Goal: Task Accomplishment & Management: Complete application form

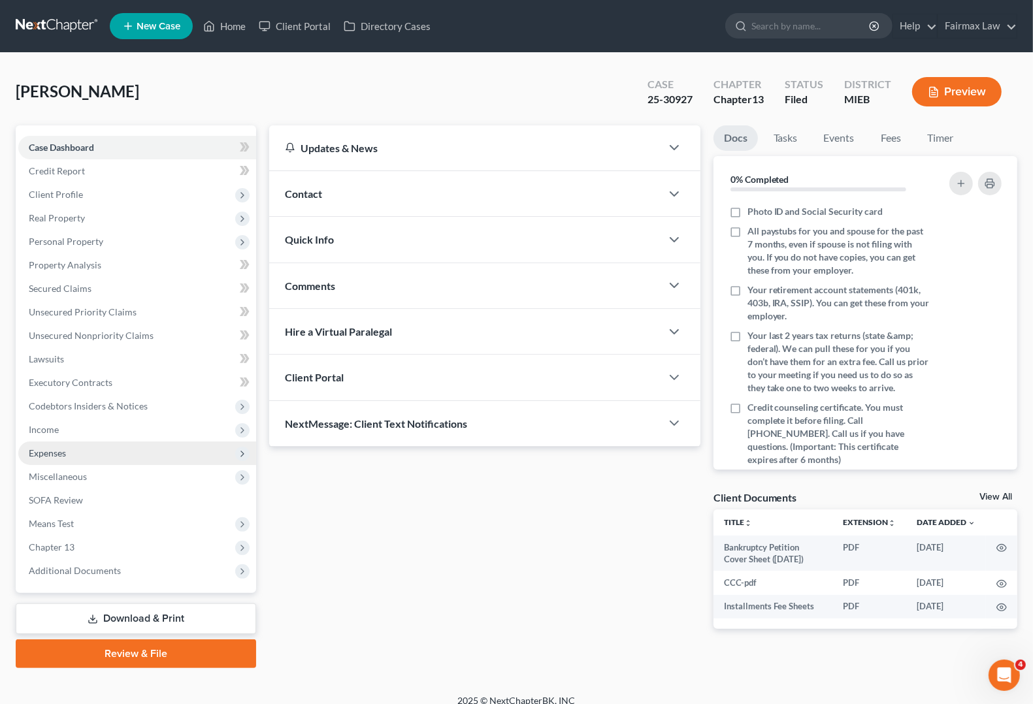
click at [71, 455] on span "Expenses" at bounding box center [137, 454] width 238 height 24
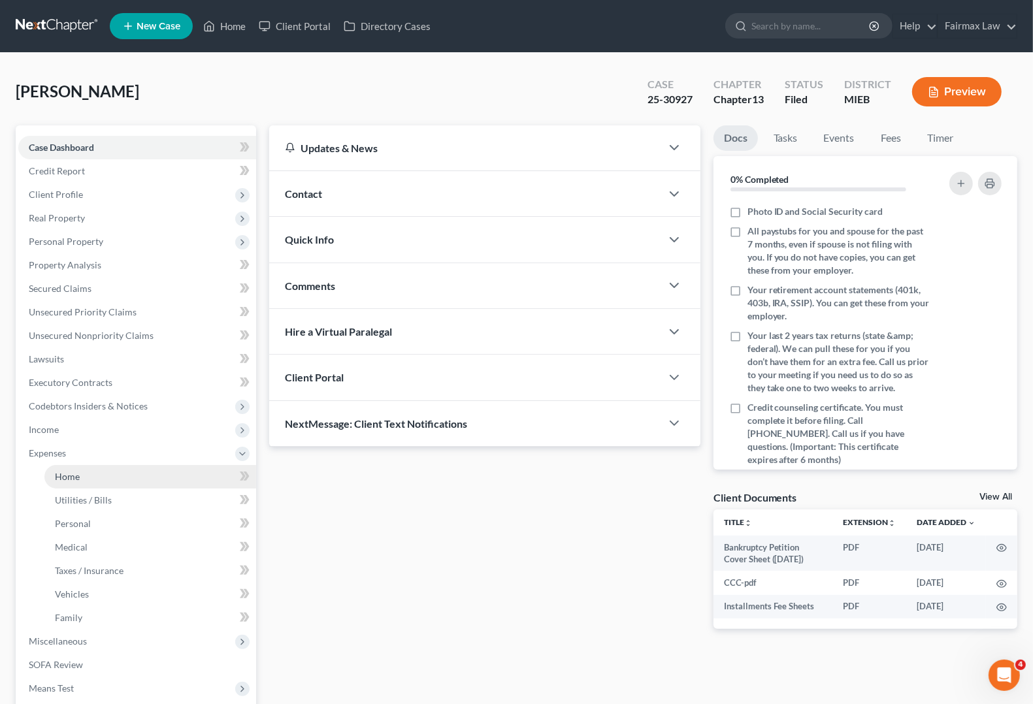
click at [61, 481] on link "Home" at bounding box center [150, 477] width 212 height 24
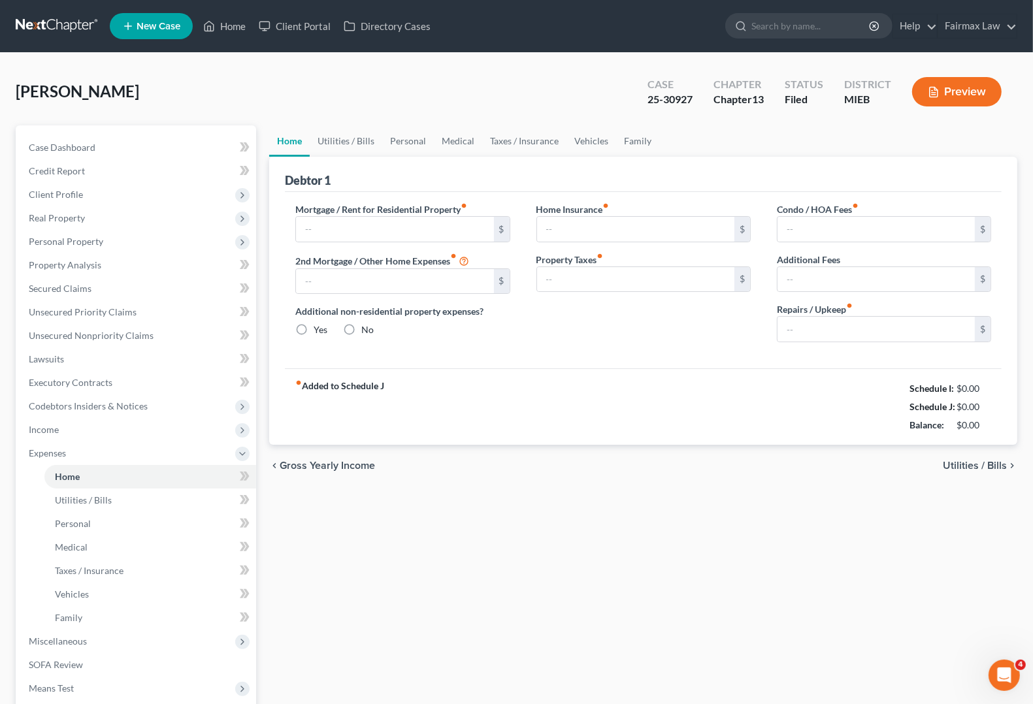
type input "1,350.00"
type input "0.00"
radio input "true"
type input "25.00"
type input "0.00"
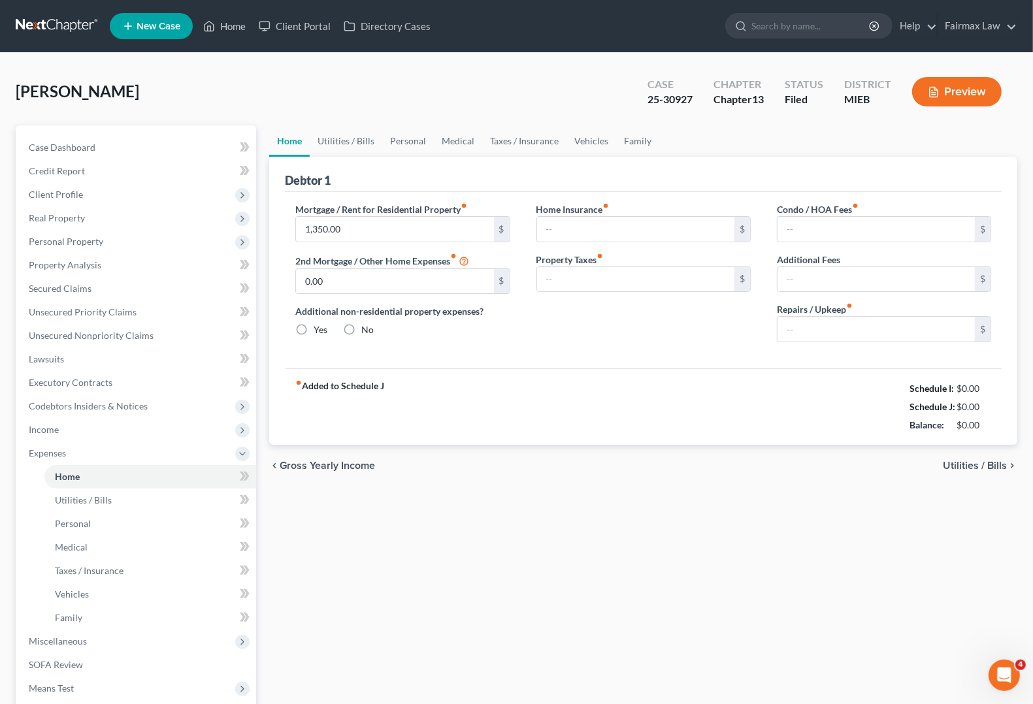
type input "0.00"
type input "100.00"
click at [53, 432] on span "Income" at bounding box center [44, 429] width 30 height 11
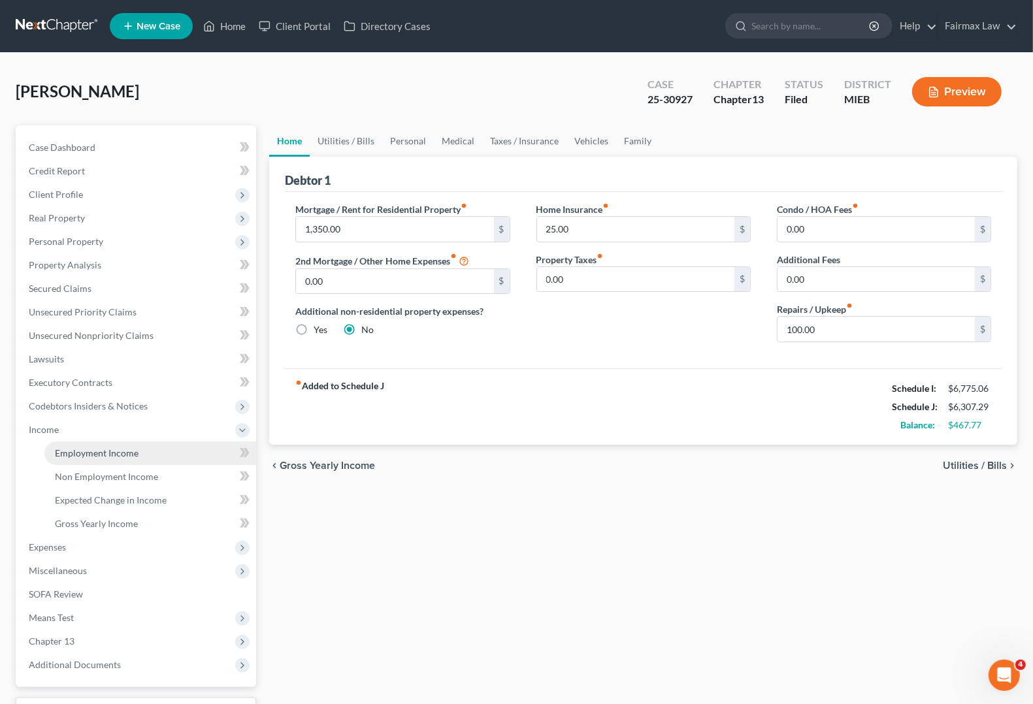
click at [78, 456] on span "Employment Income" at bounding box center [97, 453] width 84 height 11
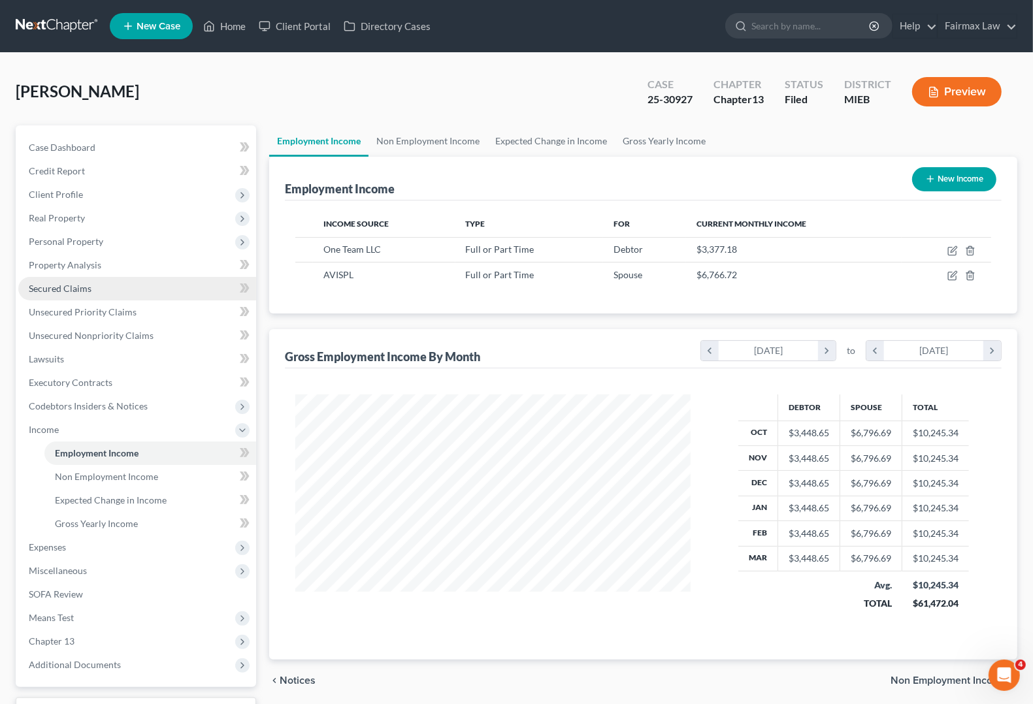
scroll to position [235, 420]
click at [69, 293] on link "Secured Claims" at bounding box center [137, 289] width 238 height 24
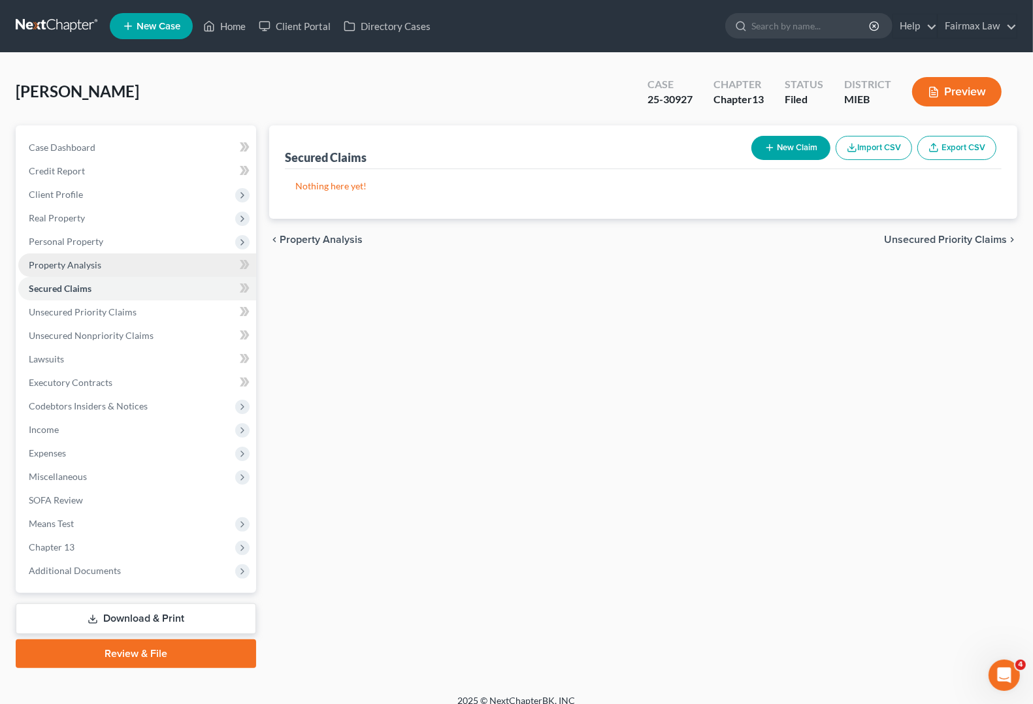
click at [70, 260] on span "Property Analysis" at bounding box center [65, 264] width 73 height 11
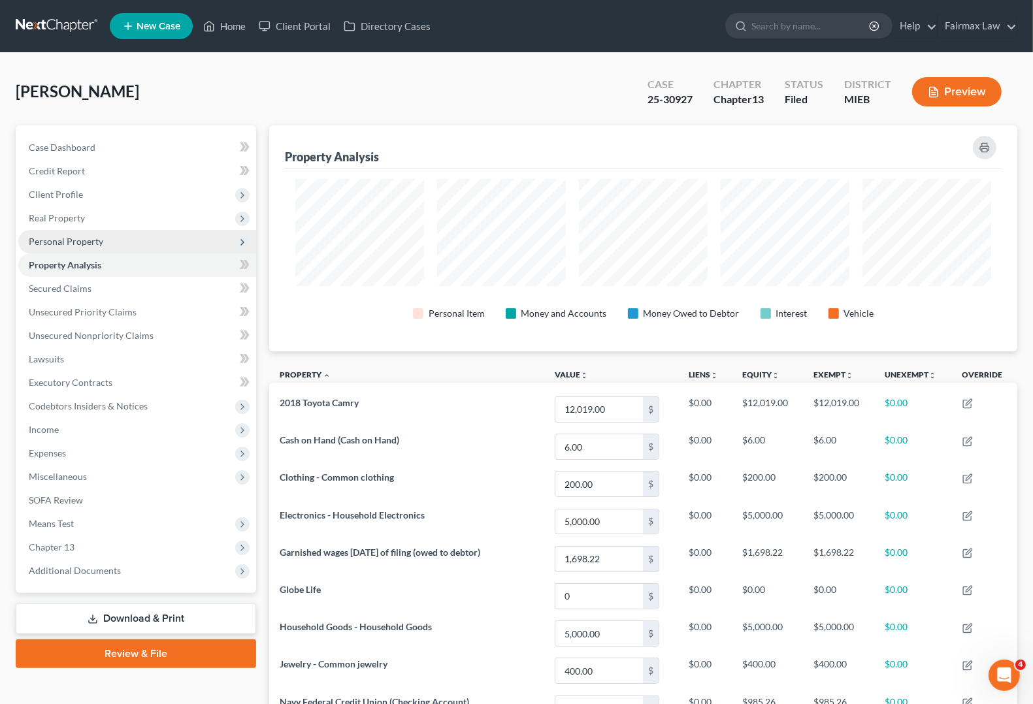
scroll to position [226, 748]
click at [75, 242] on span "Personal Property" at bounding box center [66, 241] width 74 height 11
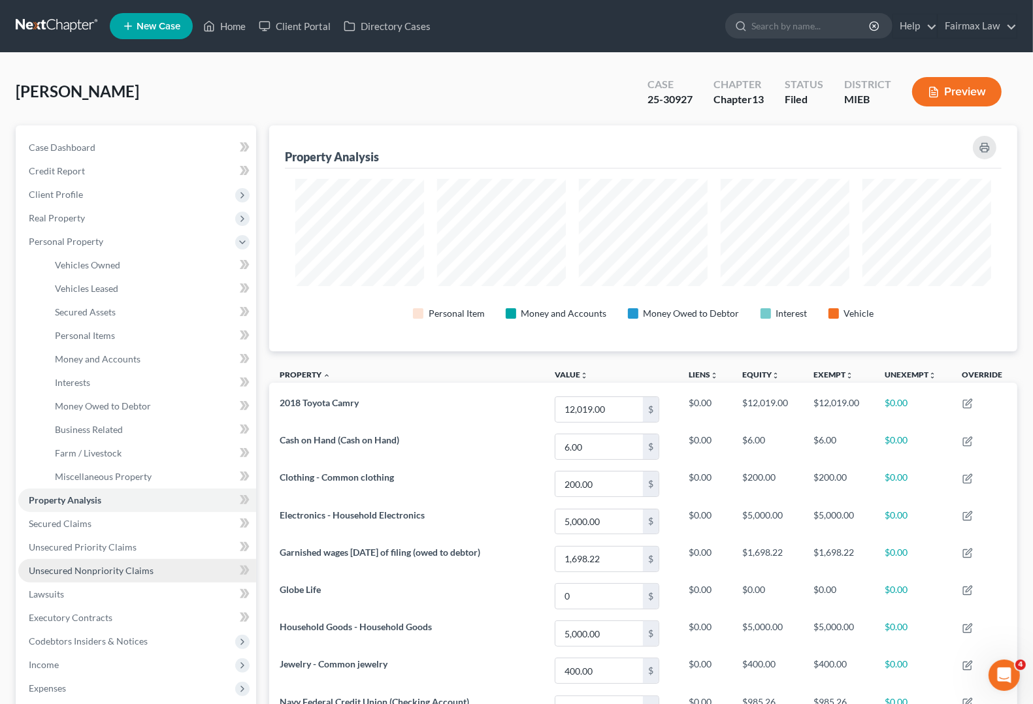
click at [50, 573] on span "Unsecured Nonpriority Claims" at bounding box center [91, 570] width 125 height 11
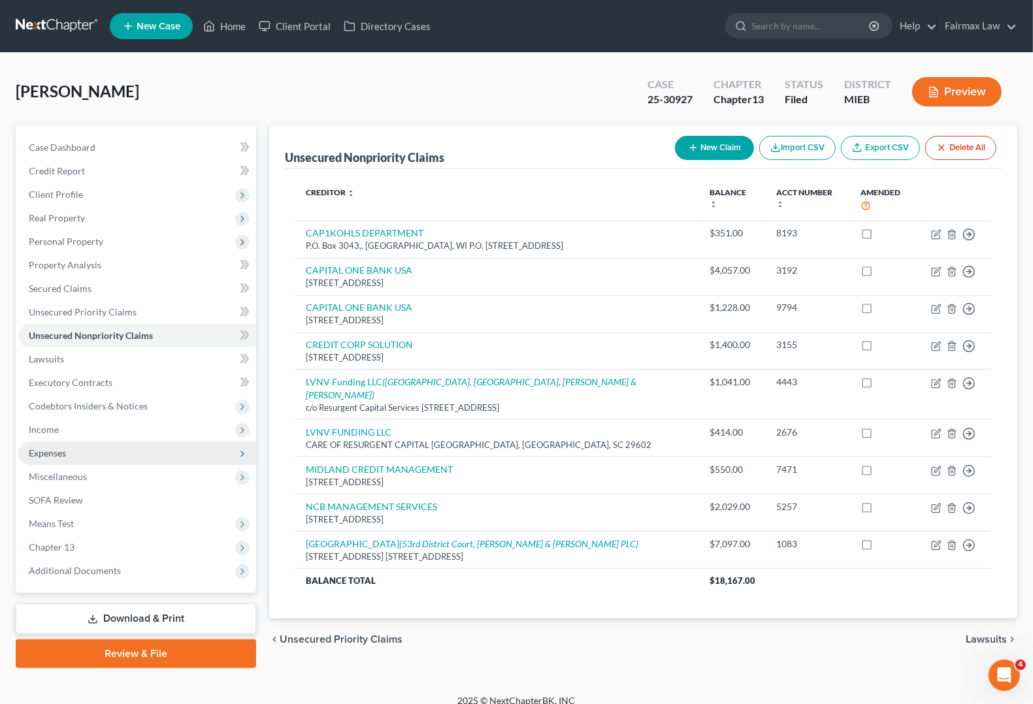
click at [46, 451] on span "Expenses" at bounding box center [47, 453] width 37 height 11
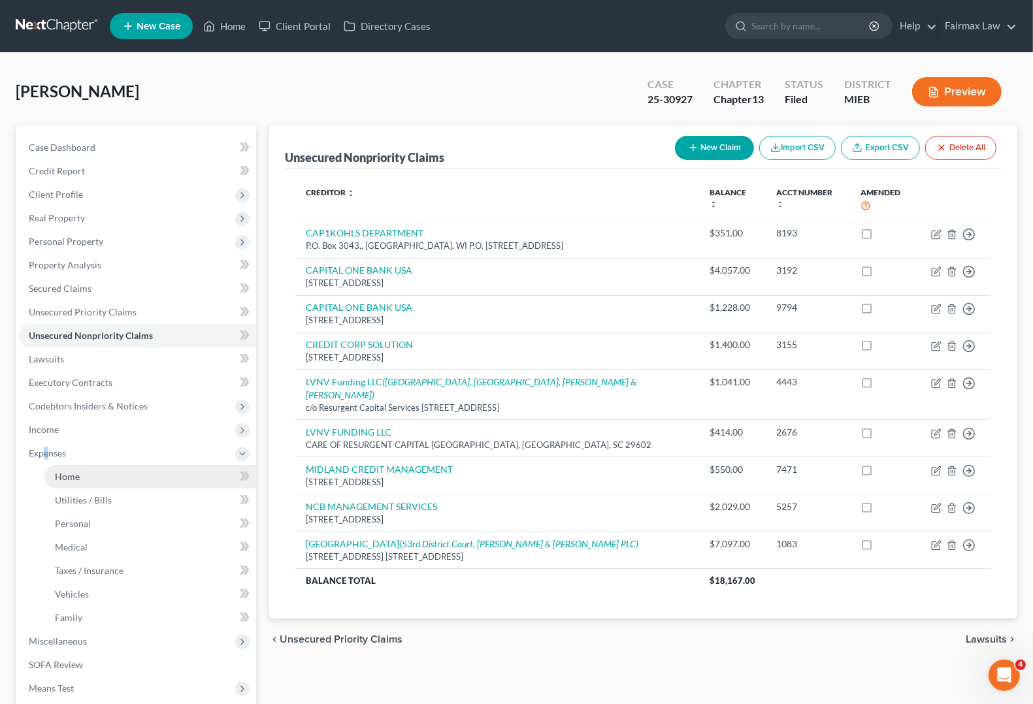
click at [73, 476] on span "Home" at bounding box center [67, 476] width 25 height 11
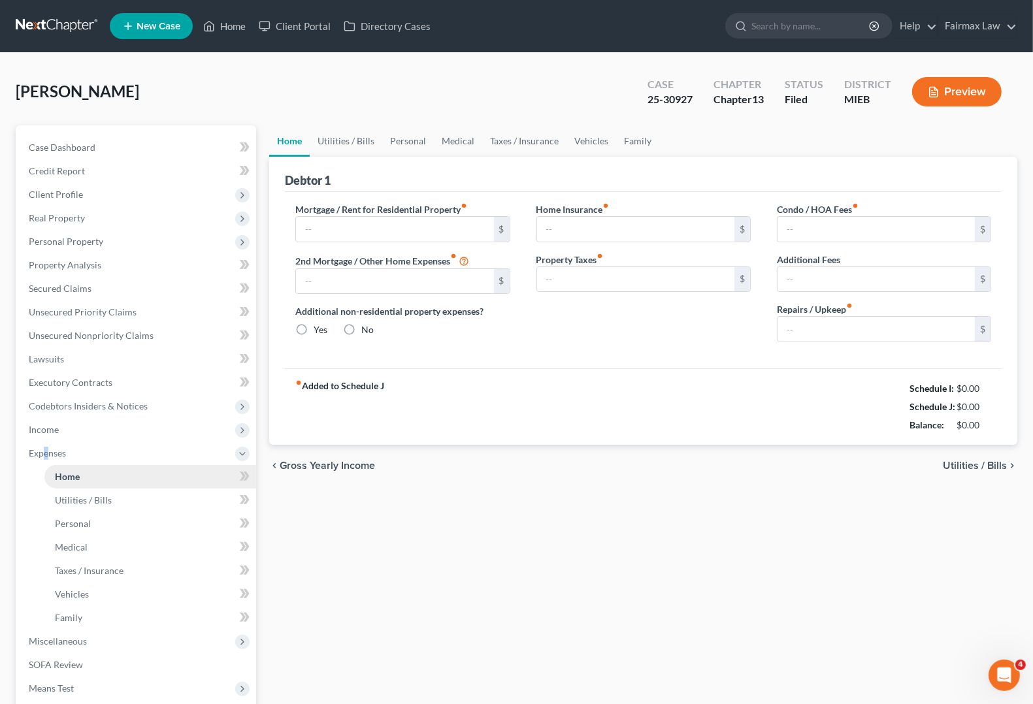
type input "1,350.00"
type input "0.00"
radio input "true"
type input "25.00"
type input "0.00"
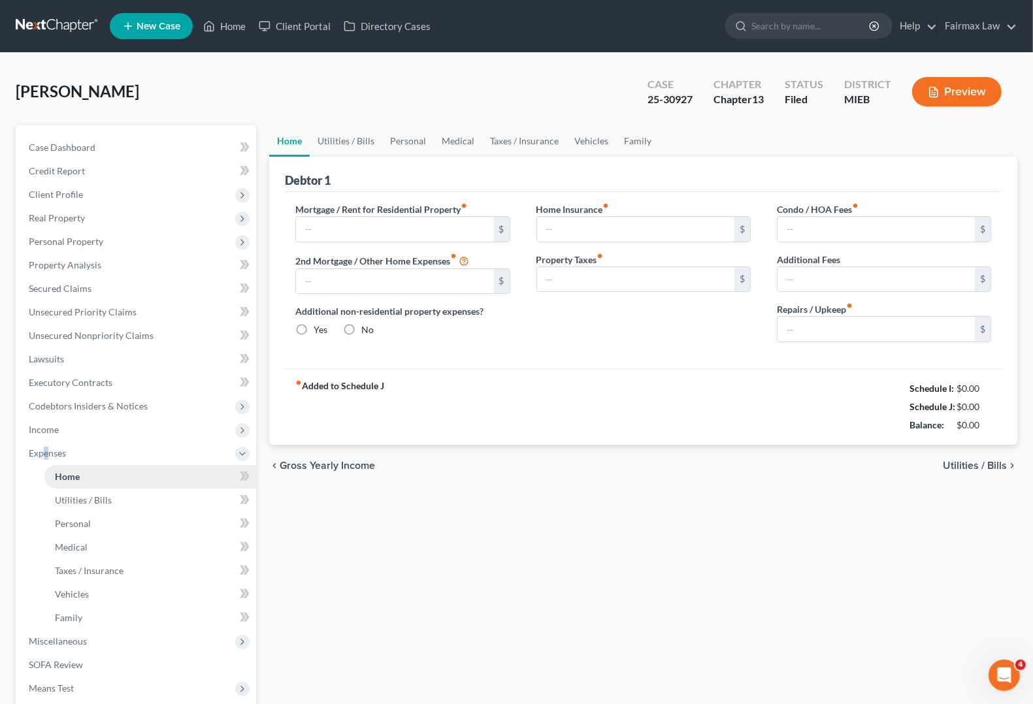
type input "0.00"
type input "100.00"
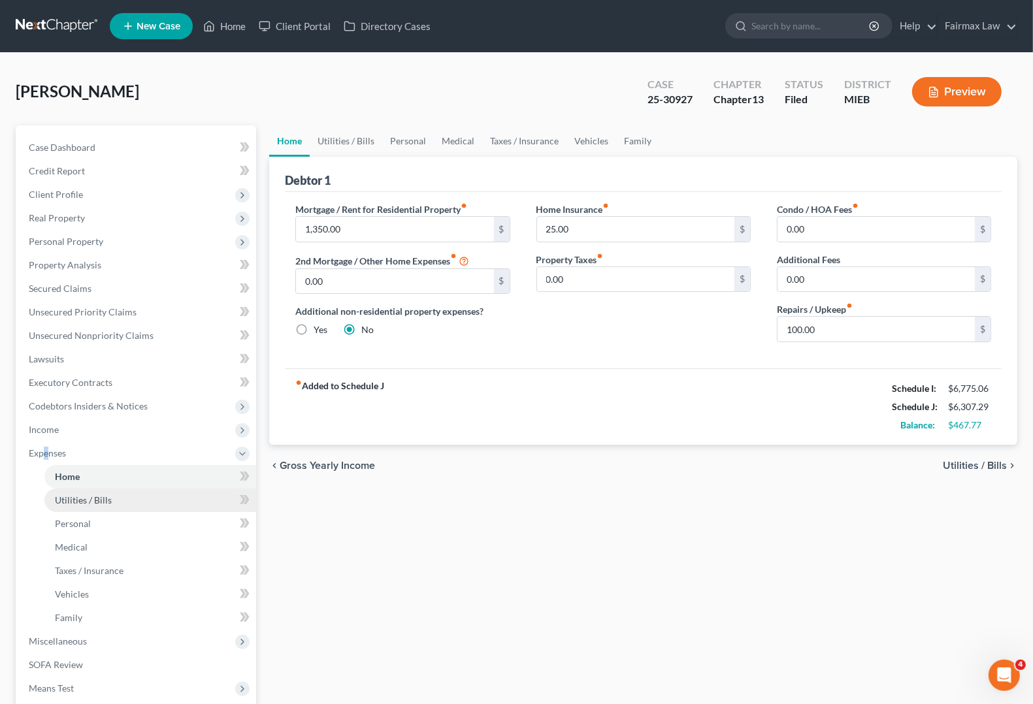
click at [83, 495] on span "Utilities / Bills" at bounding box center [83, 500] width 57 height 11
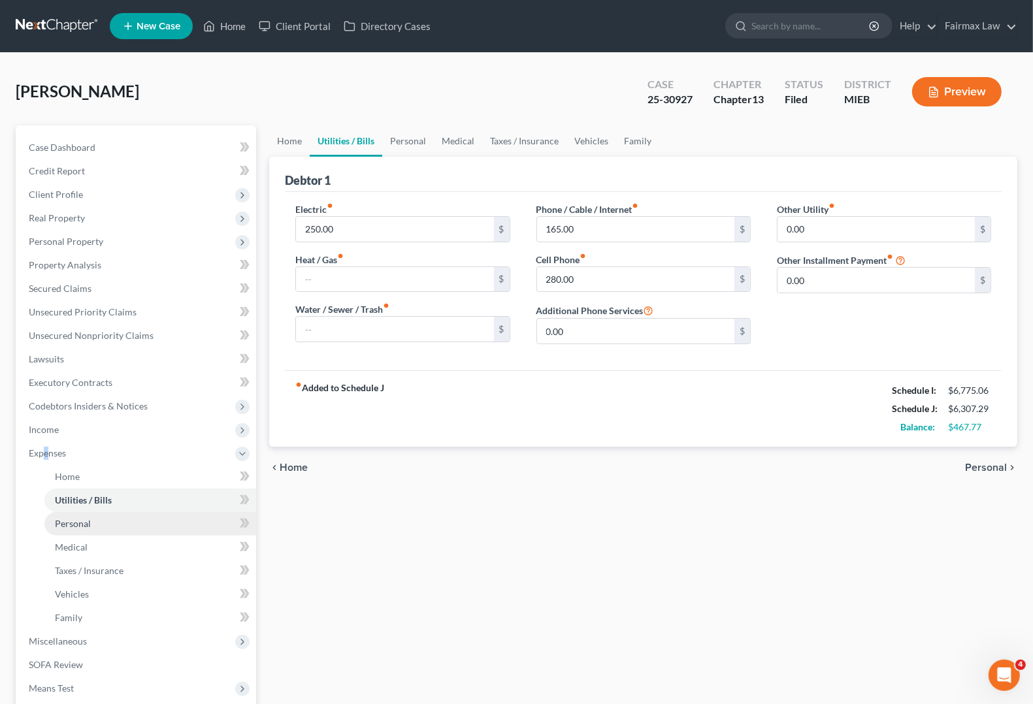
click at [73, 519] on span "Personal" at bounding box center [73, 523] width 36 height 11
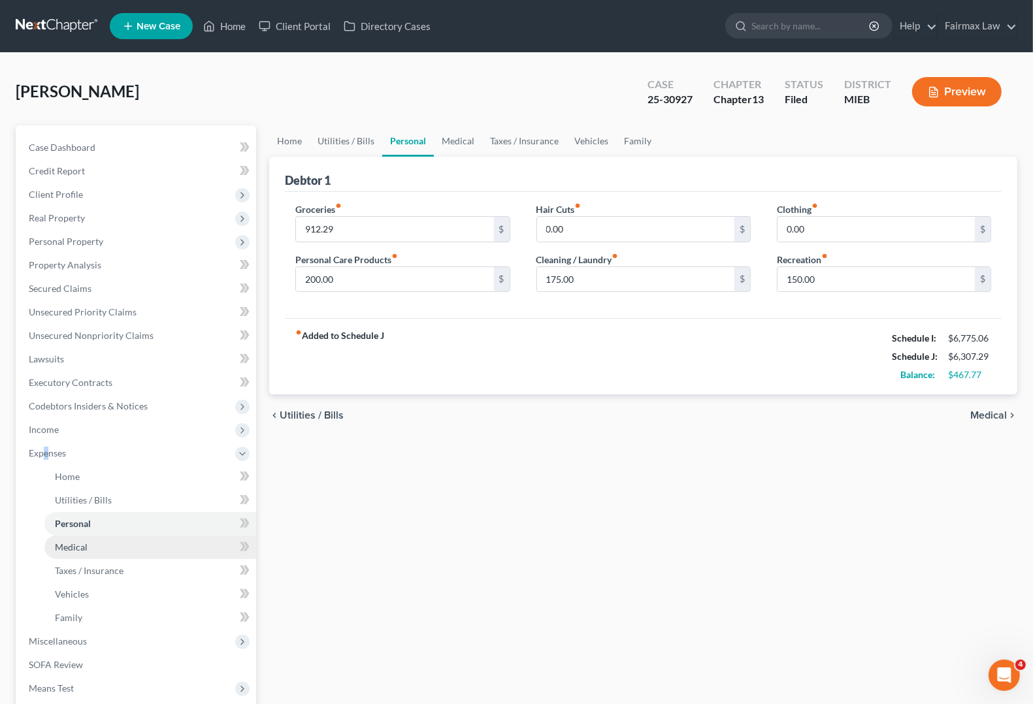
click at [67, 550] on span "Medical" at bounding box center [71, 547] width 33 height 11
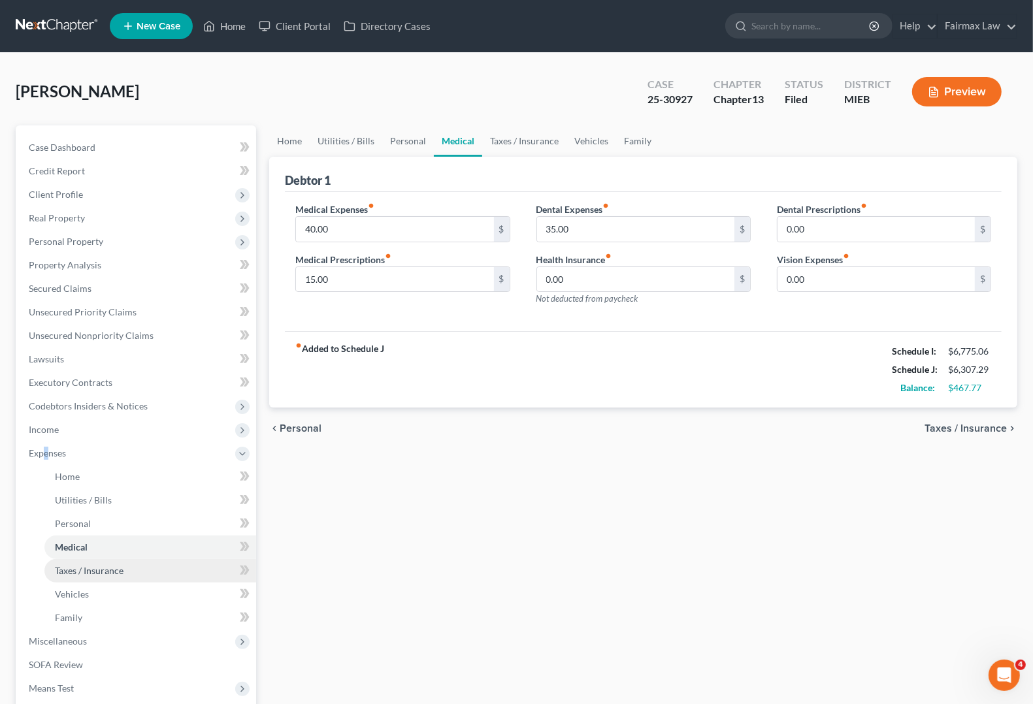
click at [92, 568] on span "Taxes / Insurance" at bounding box center [89, 570] width 69 height 11
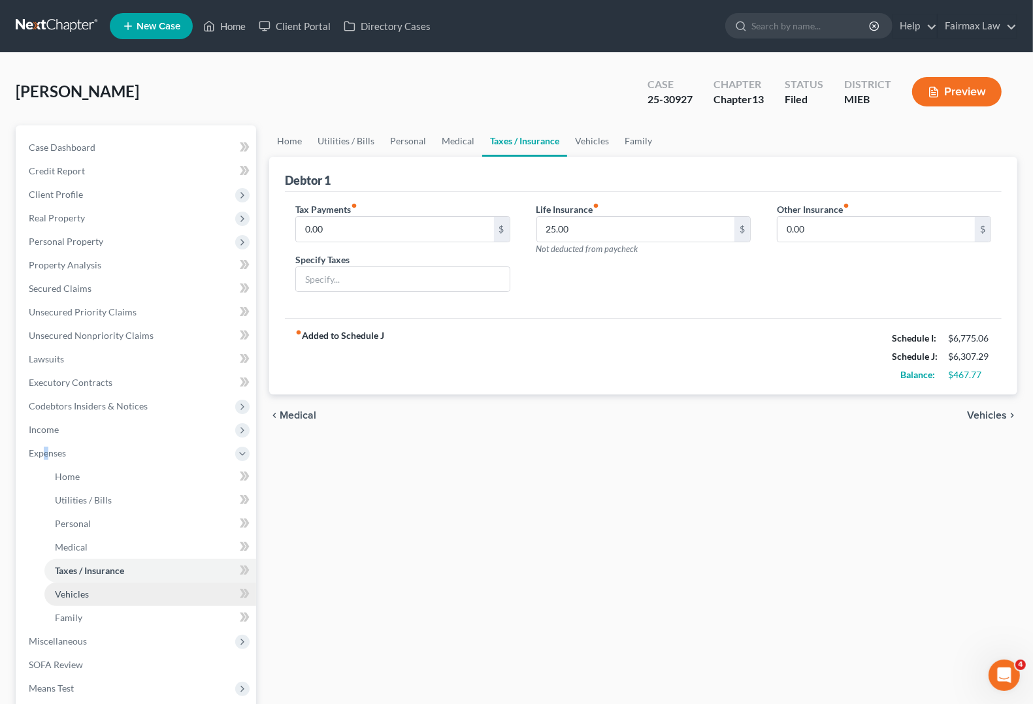
click at [62, 596] on span "Vehicles" at bounding box center [72, 594] width 34 height 11
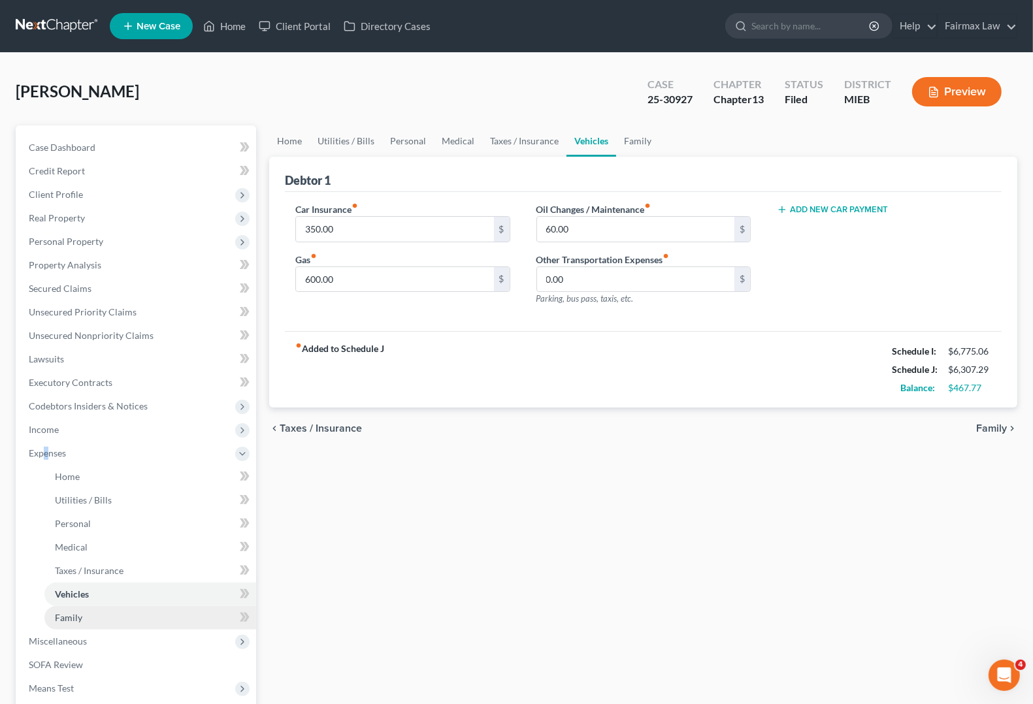
click at [69, 619] on span "Family" at bounding box center [68, 617] width 27 height 11
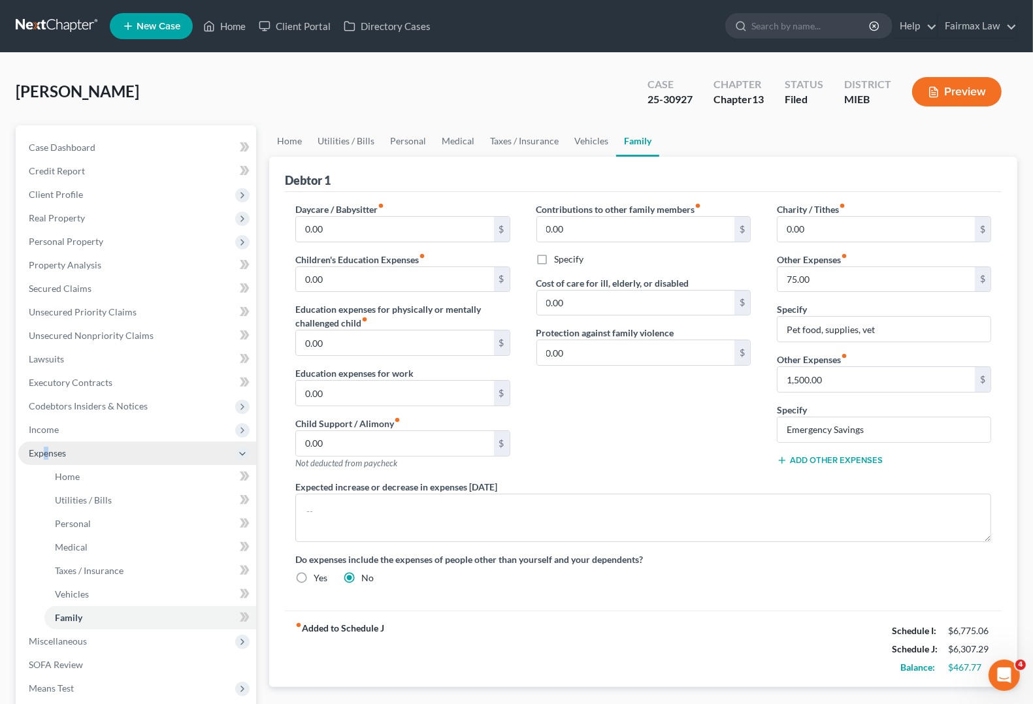
click at [50, 449] on span "Expenses" at bounding box center [47, 453] width 37 height 11
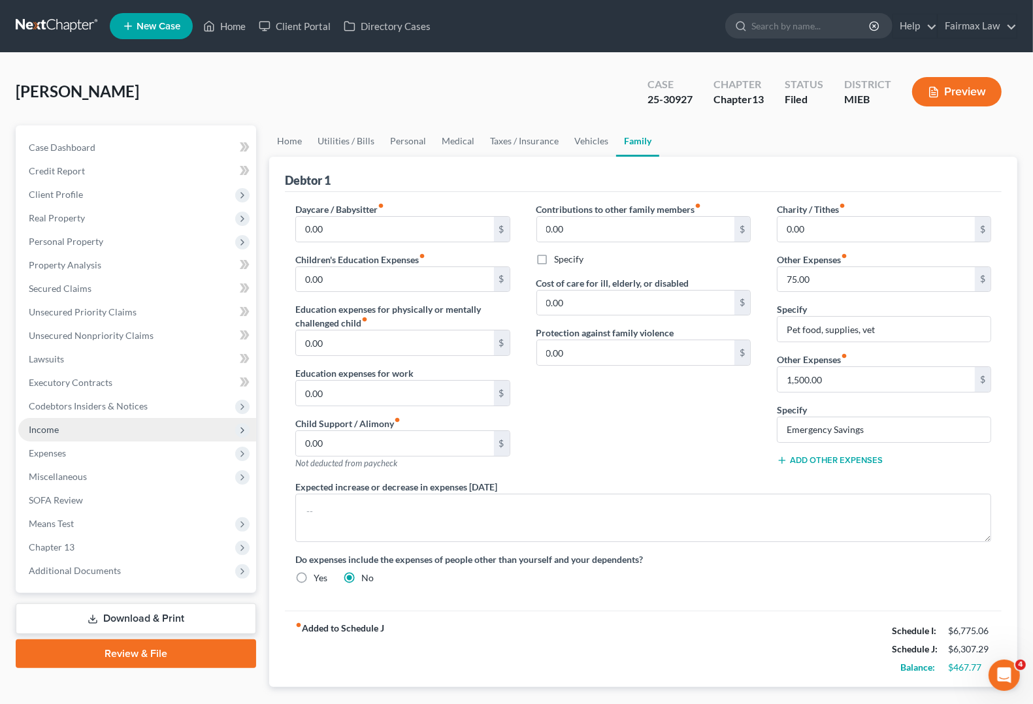
click at [47, 426] on span "Income" at bounding box center [44, 429] width 30 height 11
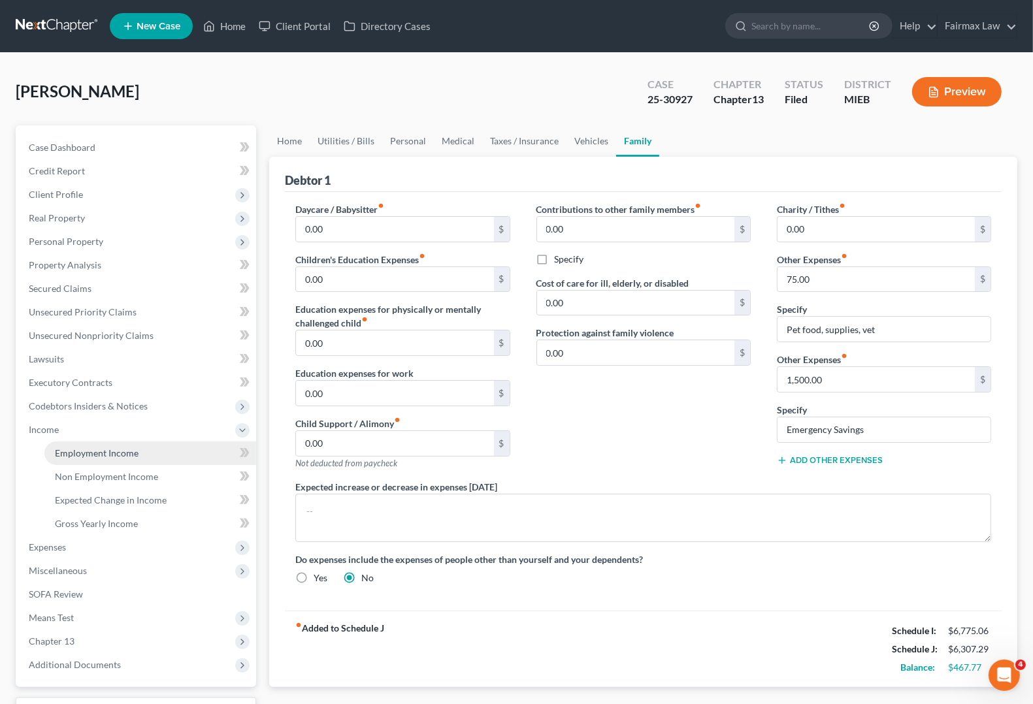
click at [85, 455] on span "Employment Income" at bounding box center [97, 453] width 84 height 11
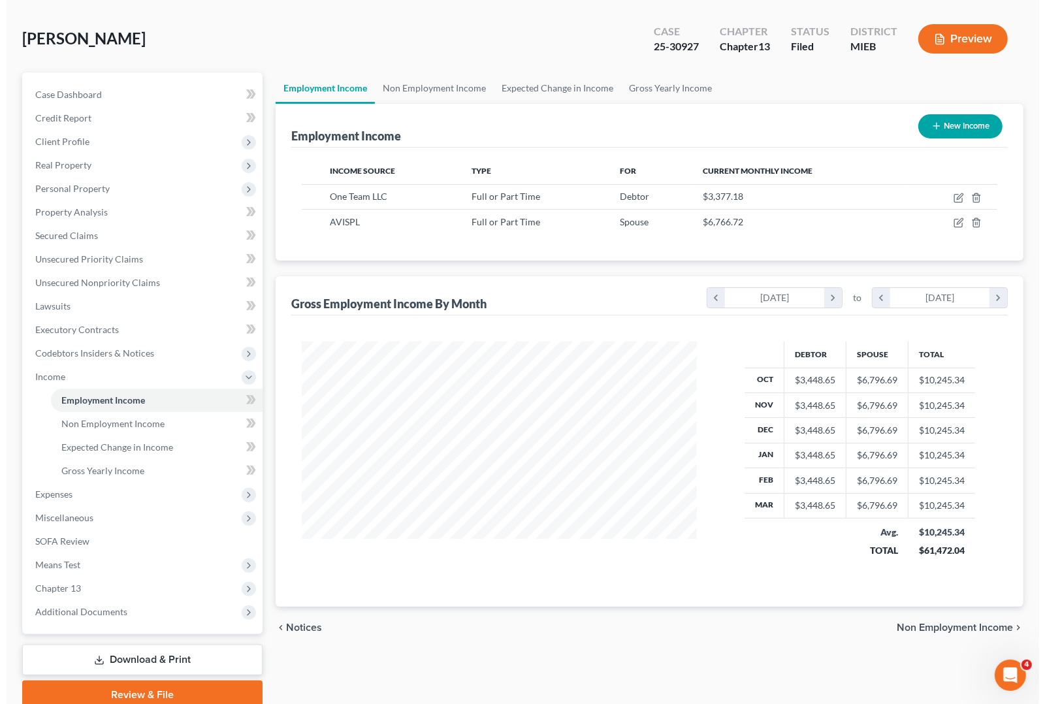
scroll to position [82, 0]
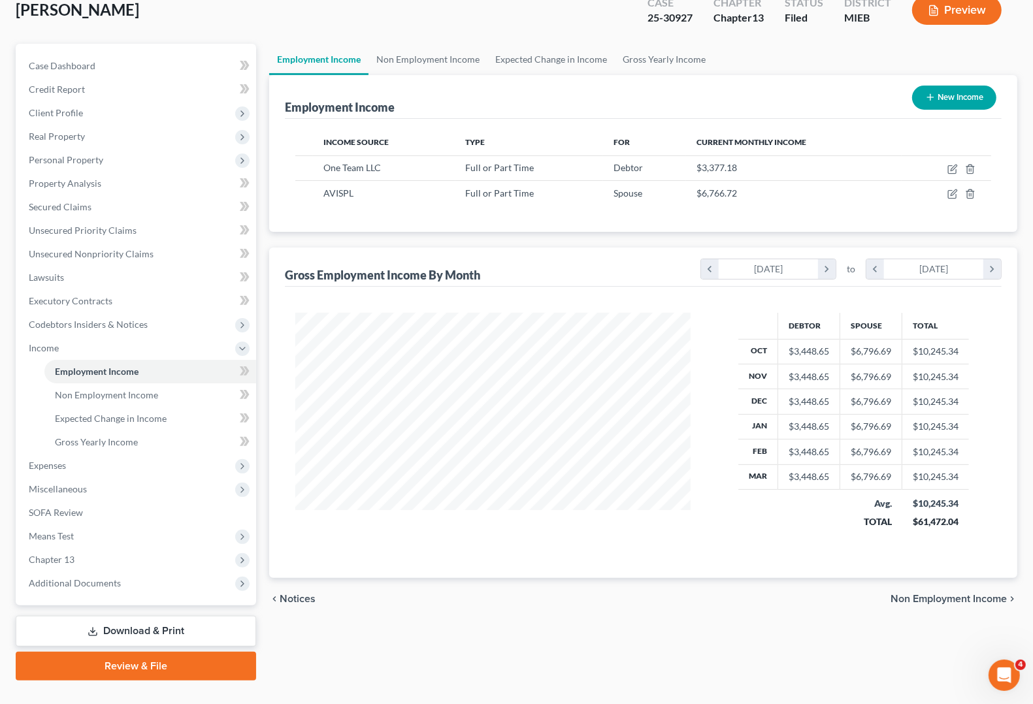
click at [985, 14] on button "Preview" at bounding box center [957, 9] width 90 height 29
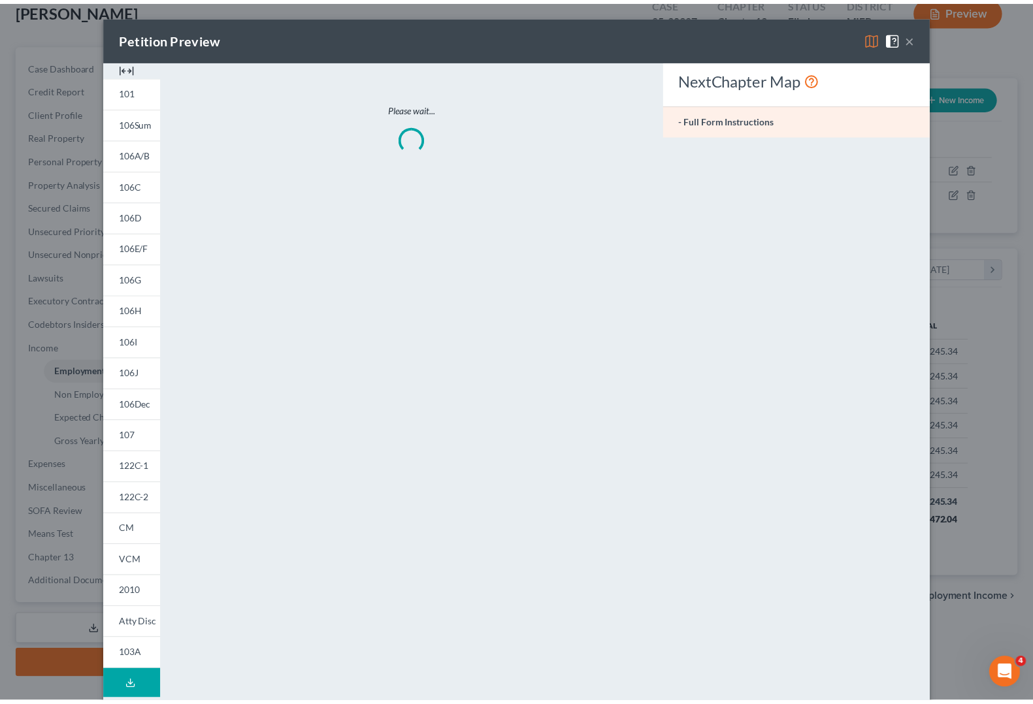
scroll to position [235, 426]
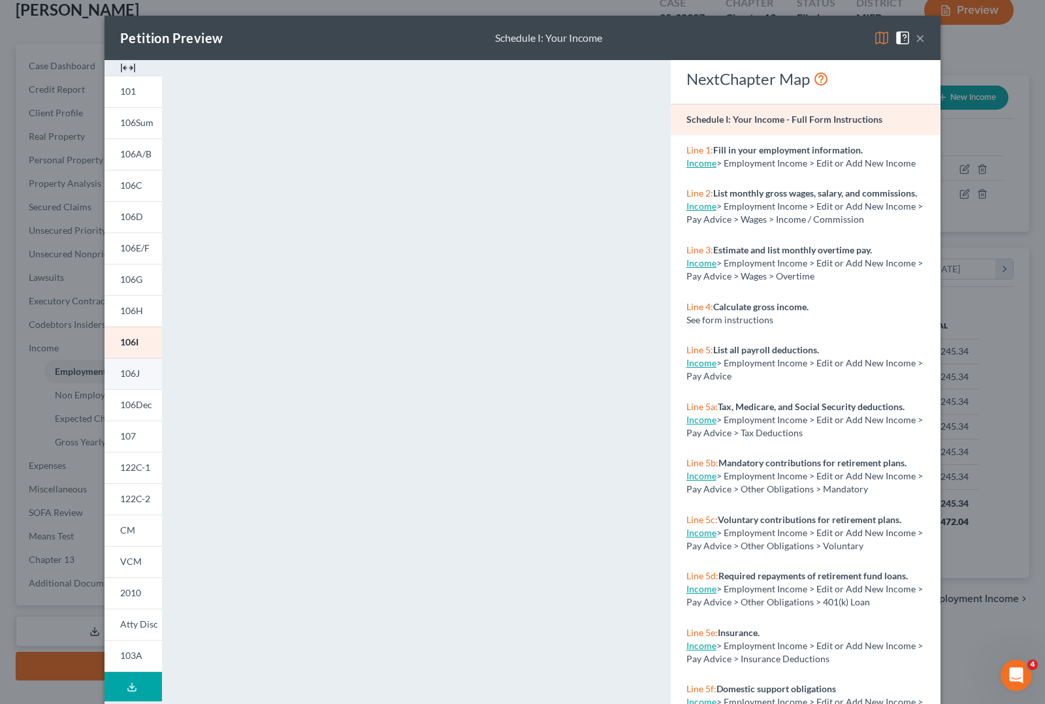
click at [135, 378] on link "106J" at bounding box center [133, 373] width 57 height 31
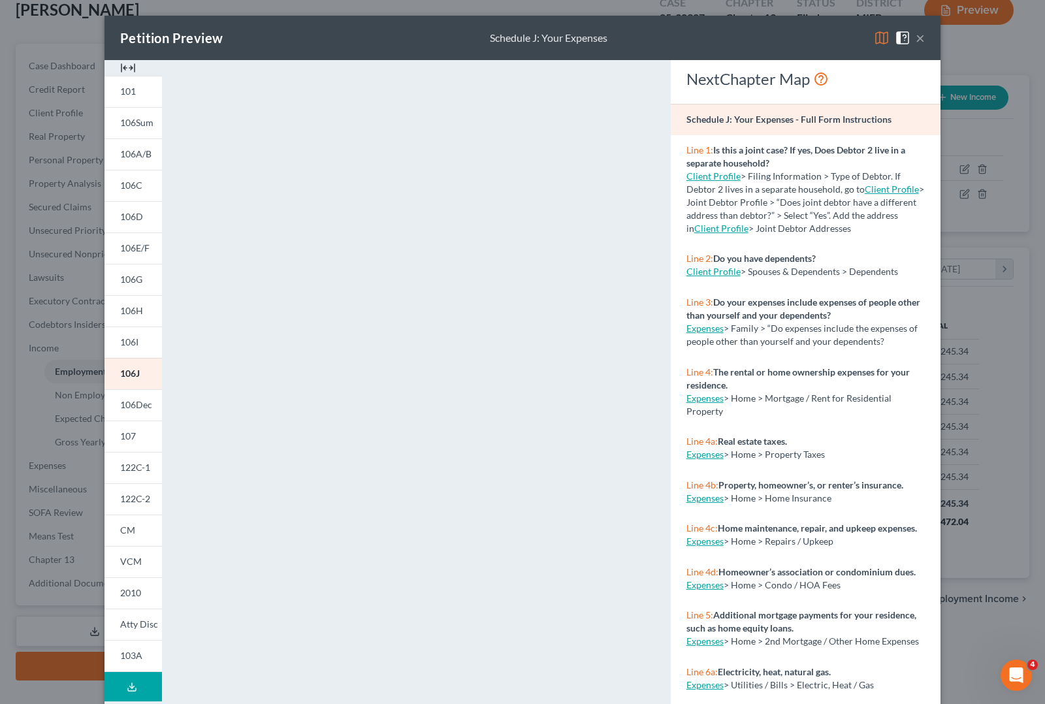
click at [917, 42] on button "×" at bounding box center [920, 38] width 9 height 16
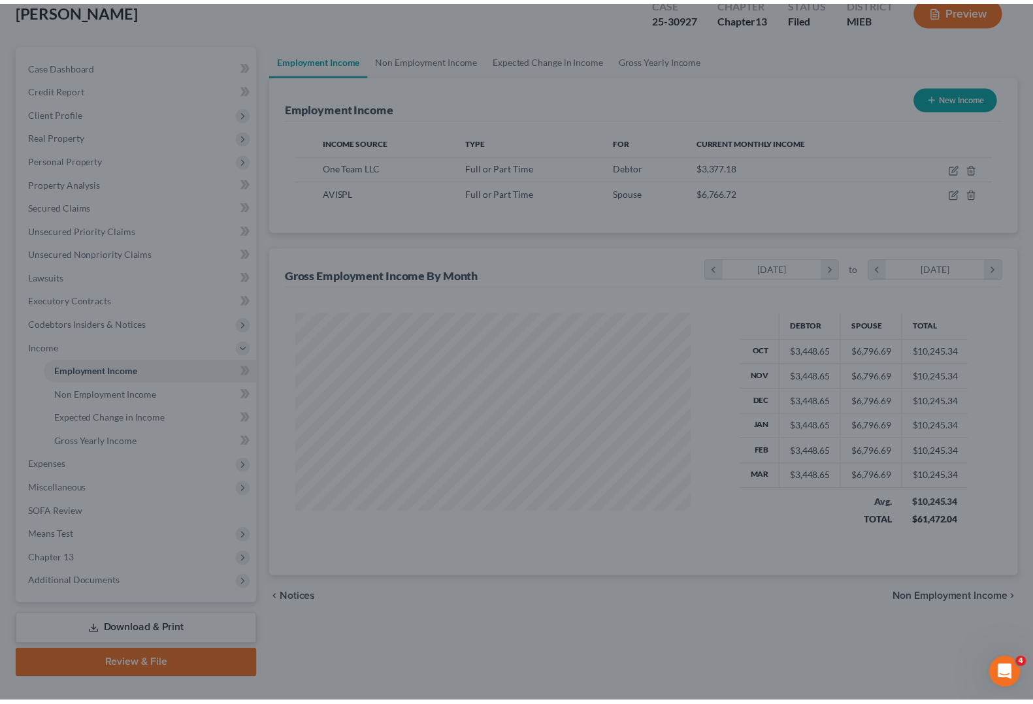
scroll to position [653085, 652899]
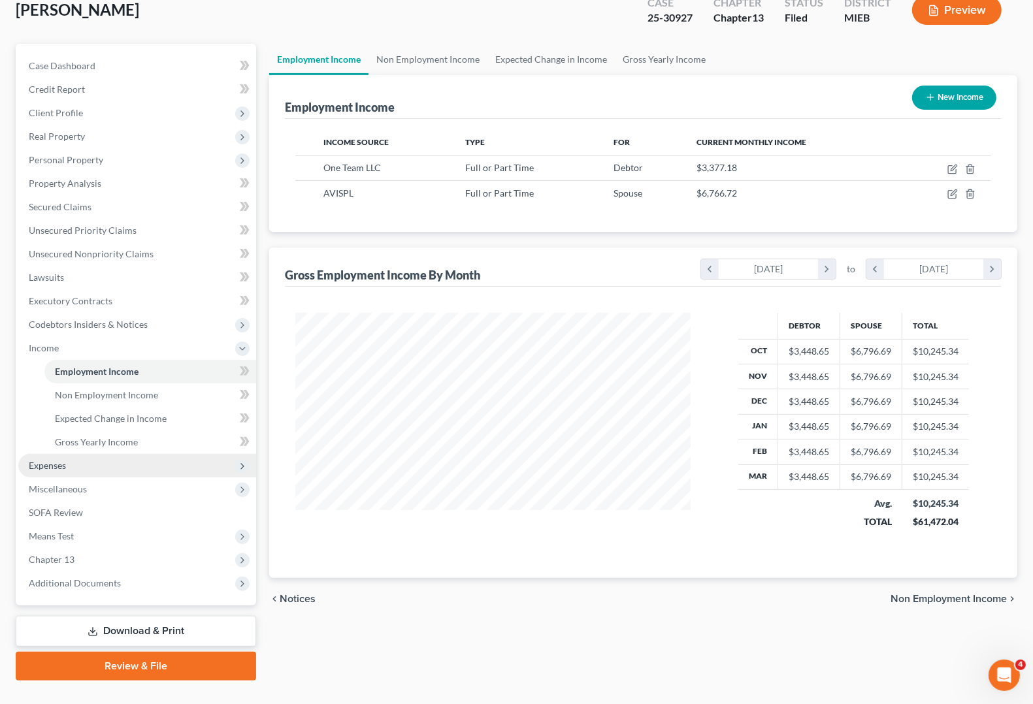
click at [50, 469] on span "Expenses" at bounding box center [47, 465] width 37 height 11
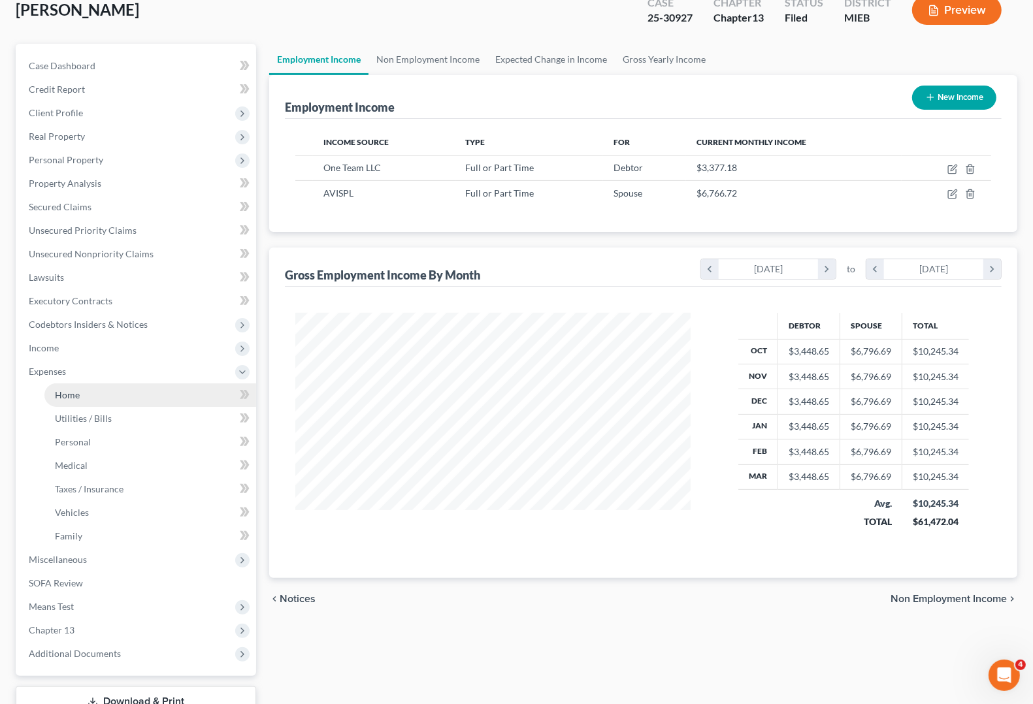
click at [67, 399] on span "Home" at bounding box center [67, 394] width 25 height 11
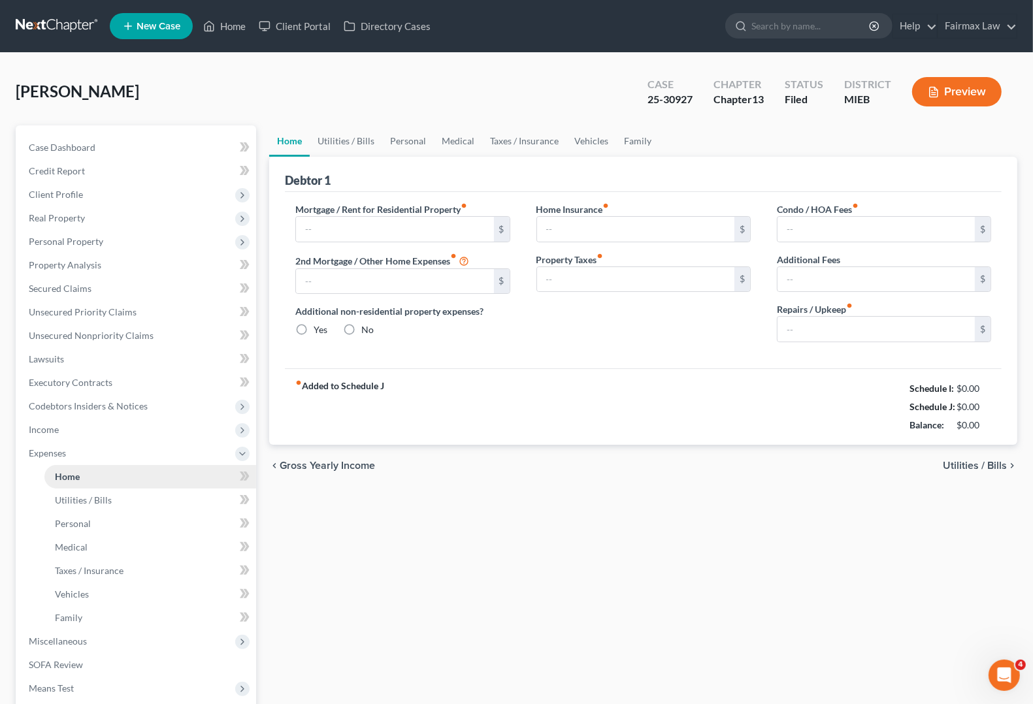
type input "1,350.00"
type input "0.00"
radio input "true"
type input "25.00"
type input "0.00"
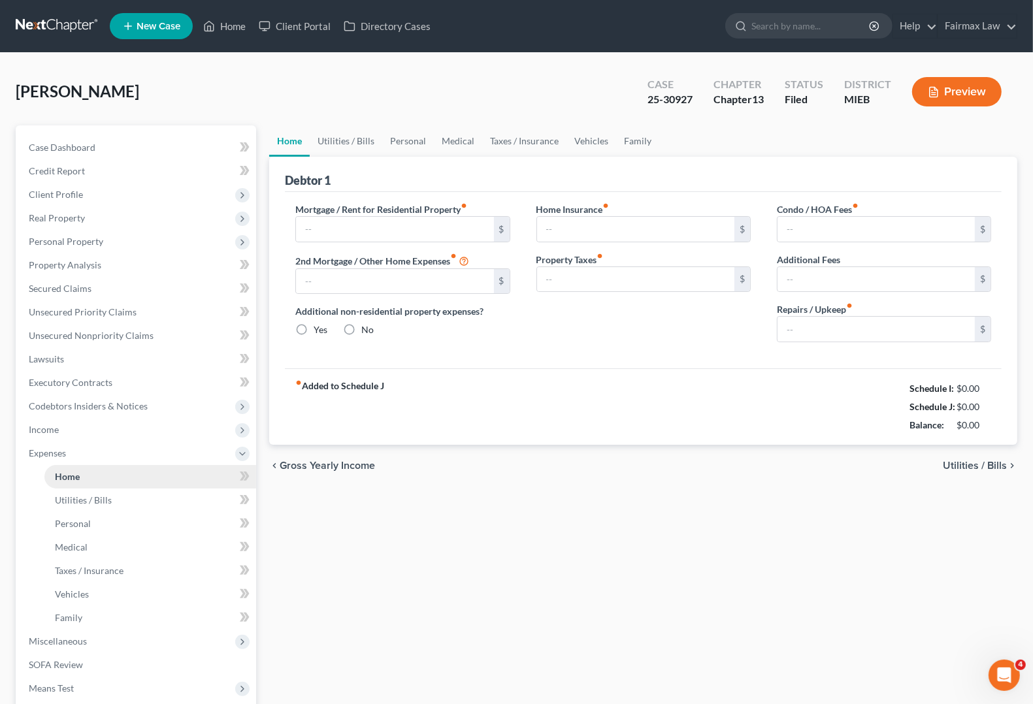
type input "0.00"
type input "100.00"
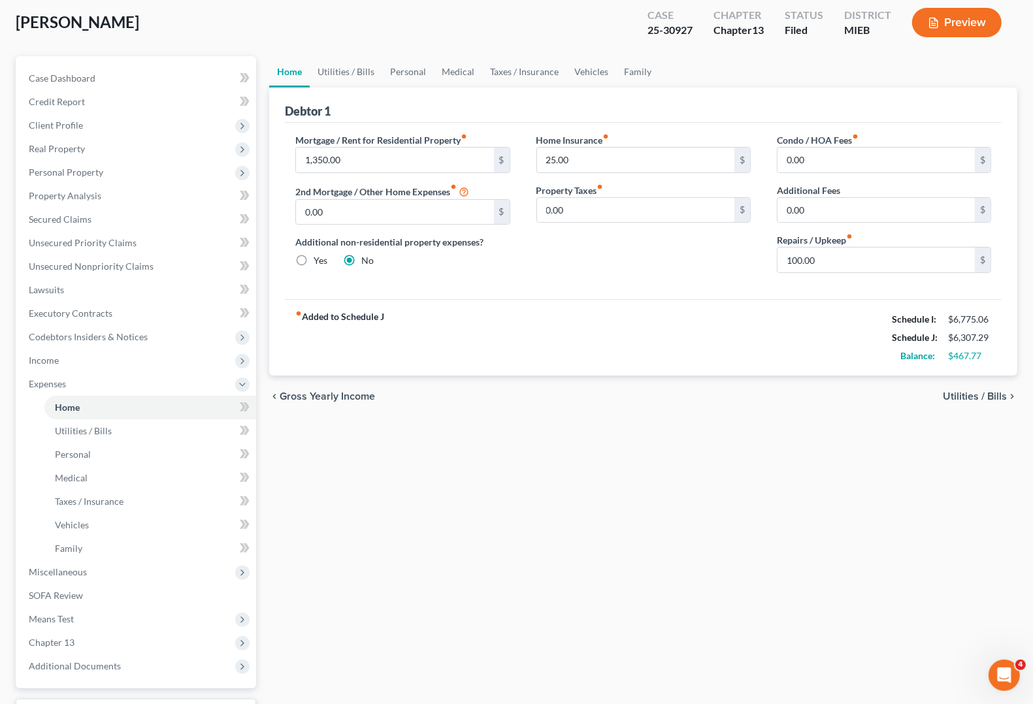
scroll to position [163, 0]
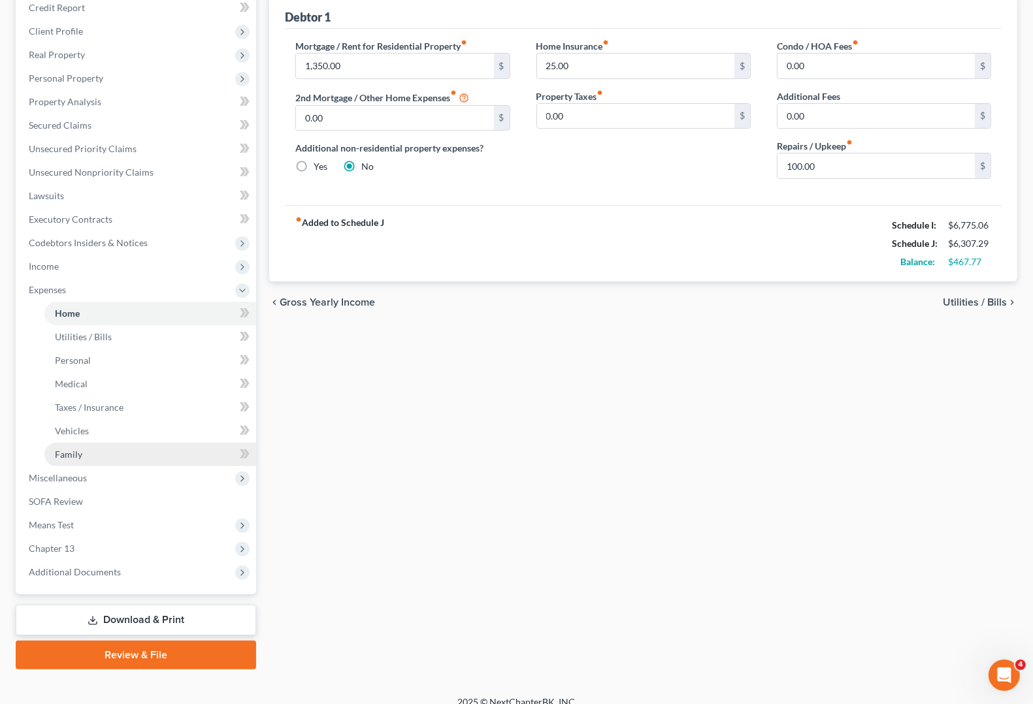
click at [69, 456] on span "Family" at bounding box center [68, 454] width 27 height 11
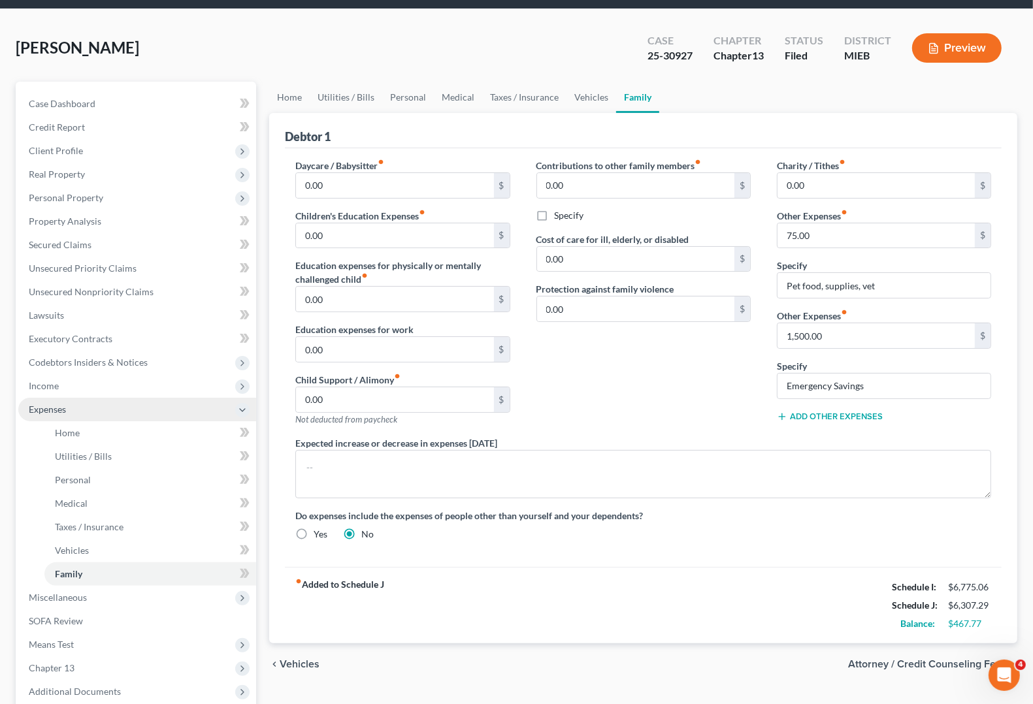
scroll to position [82, 0]
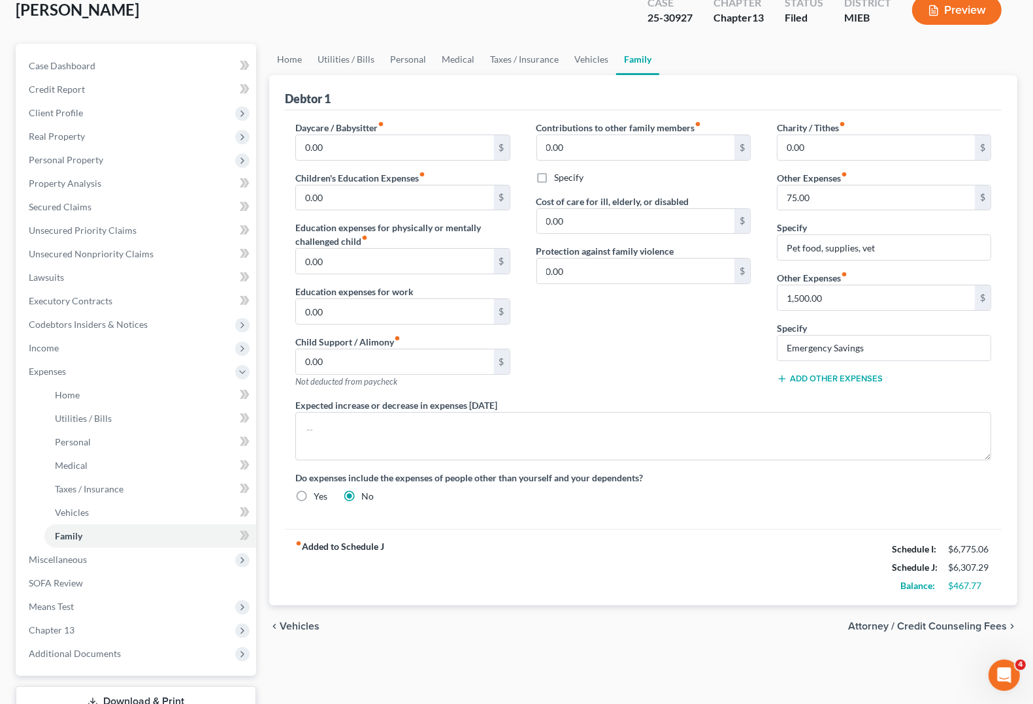
click at [922, 623] on span "Attorney / Credit Counseling Fees" at bounding box center [927, 626] width 159 height 10
select select "3"
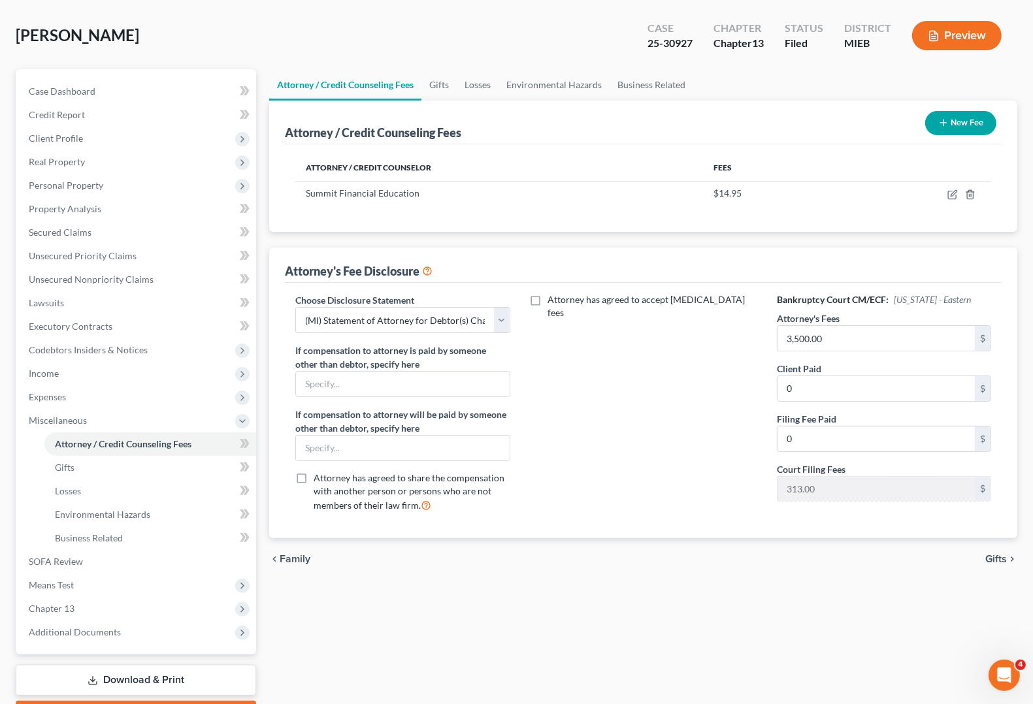
scroll to position [129, 0]
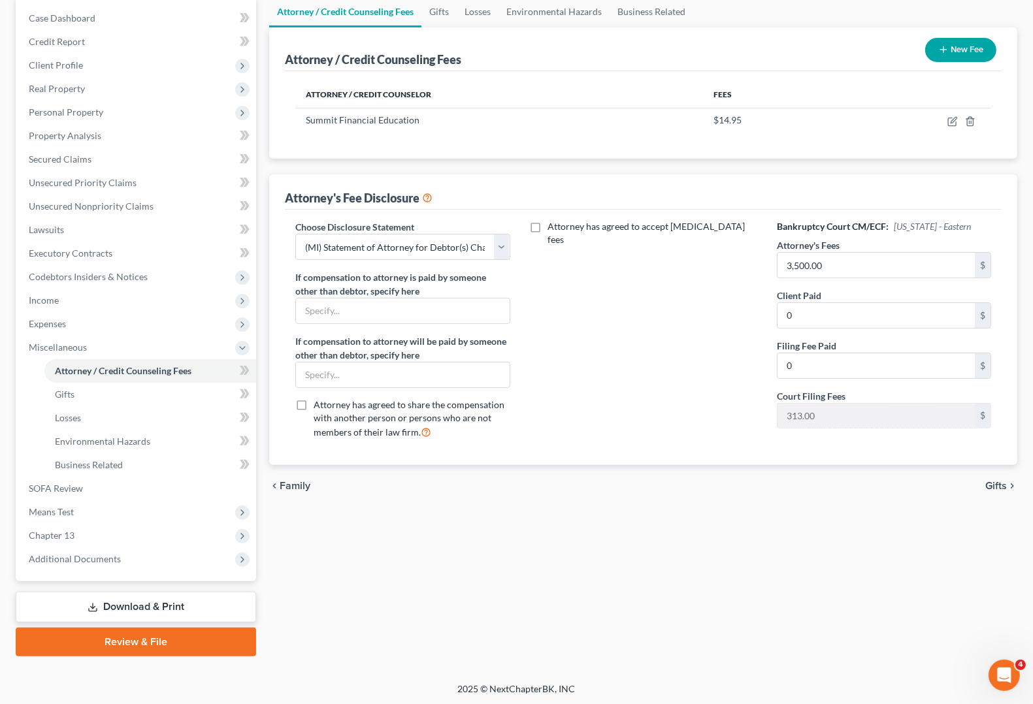
click at [991, 483] on span "Gifts" at bounding box center [996, 486] width 22 height 10
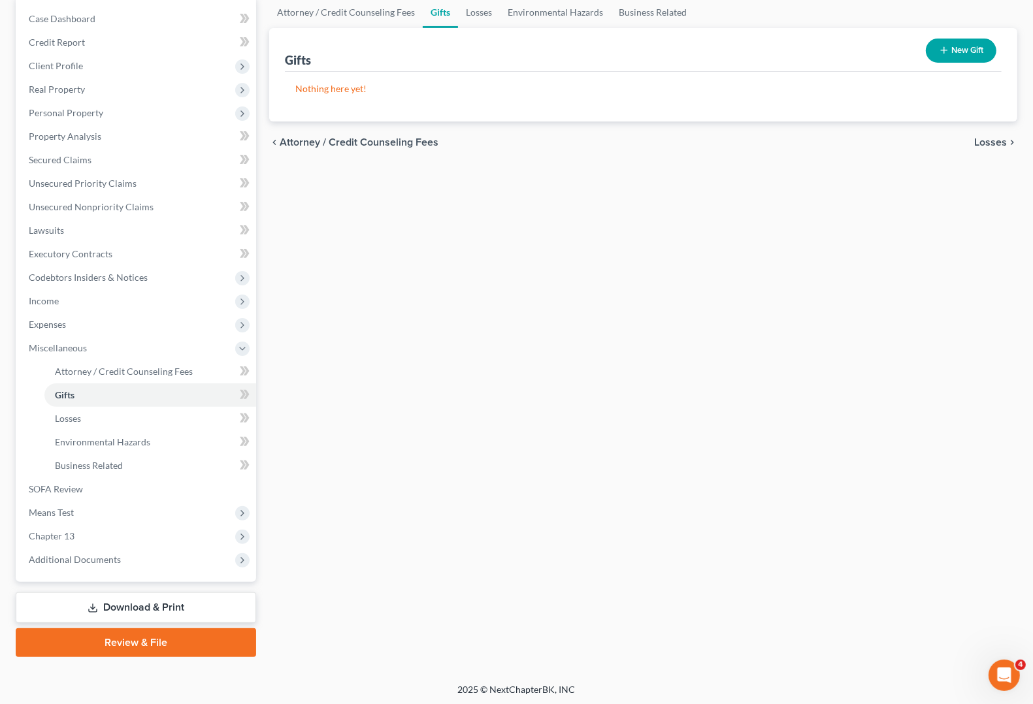
scroll to position [129, 0]
click at [997, 142] on span "Losses" at bounding box center [990, 142] width 33 height 10
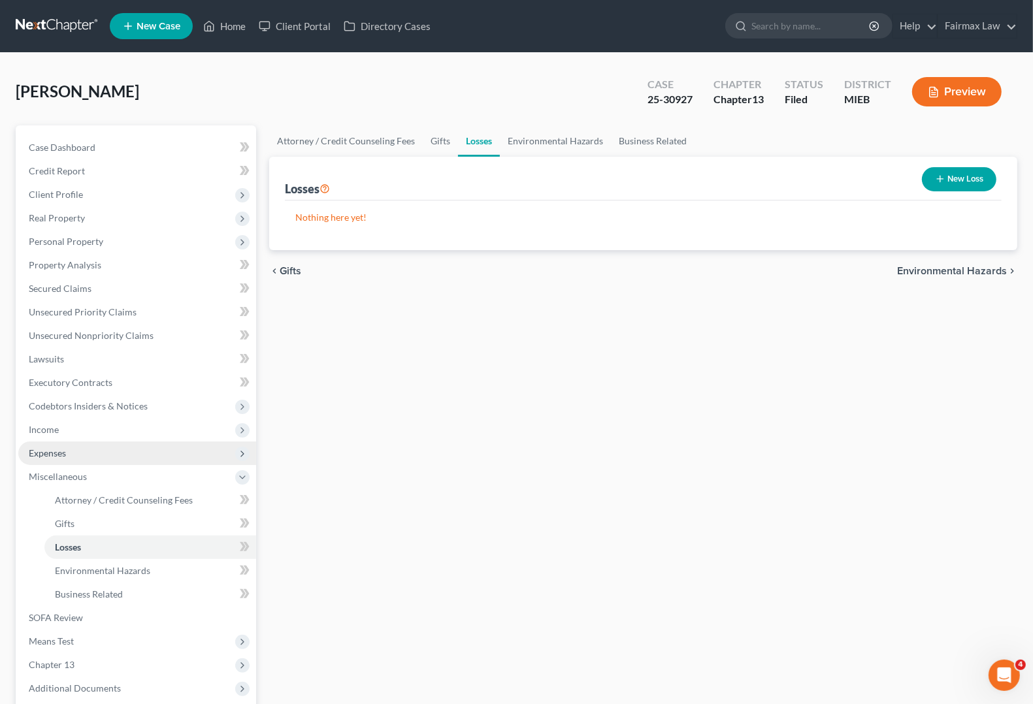
click at [51, 449] on span "Expenses" at bounding box center [47, 453] width 37 height 11
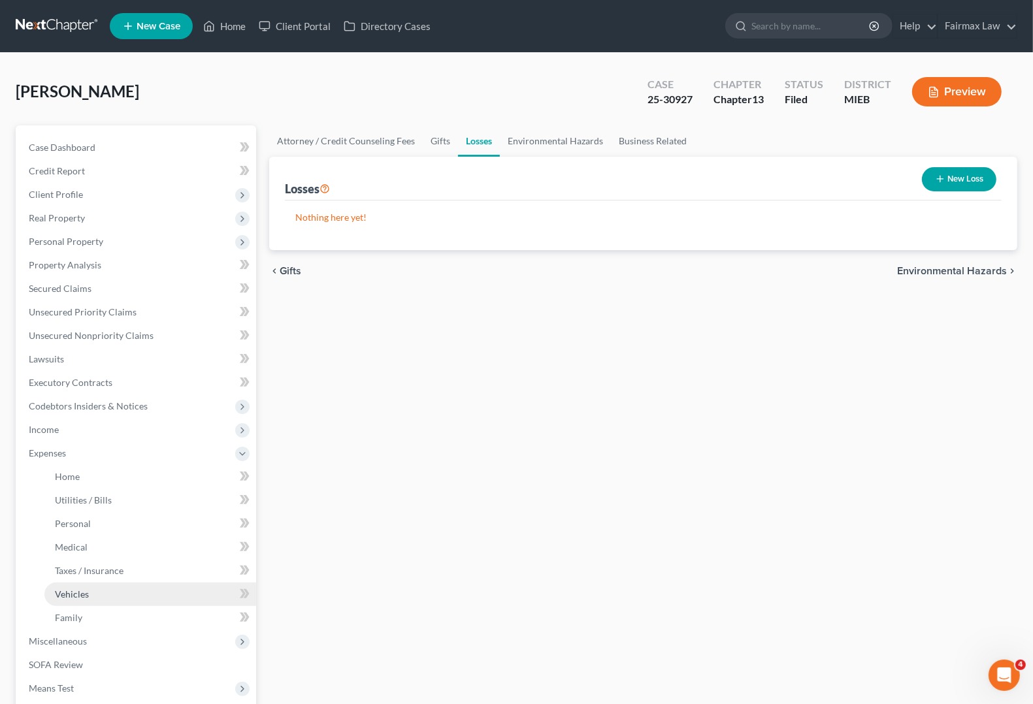
click at [74, 598] on link "Vehicles" at bounding box center [150, 595] width 212 height 24
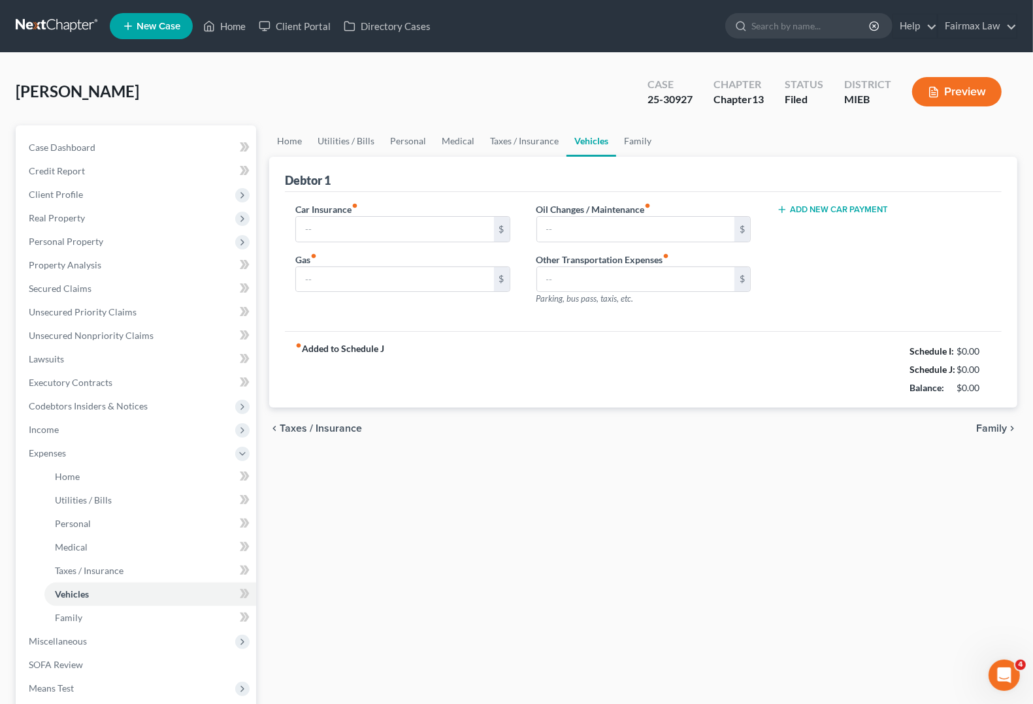
type input "350.00"
type input "600.00"
type input "60.00"
type input "0.00"
click at [998, 433] on span "Family" at bounding box center [991, 428] width 31 height 10
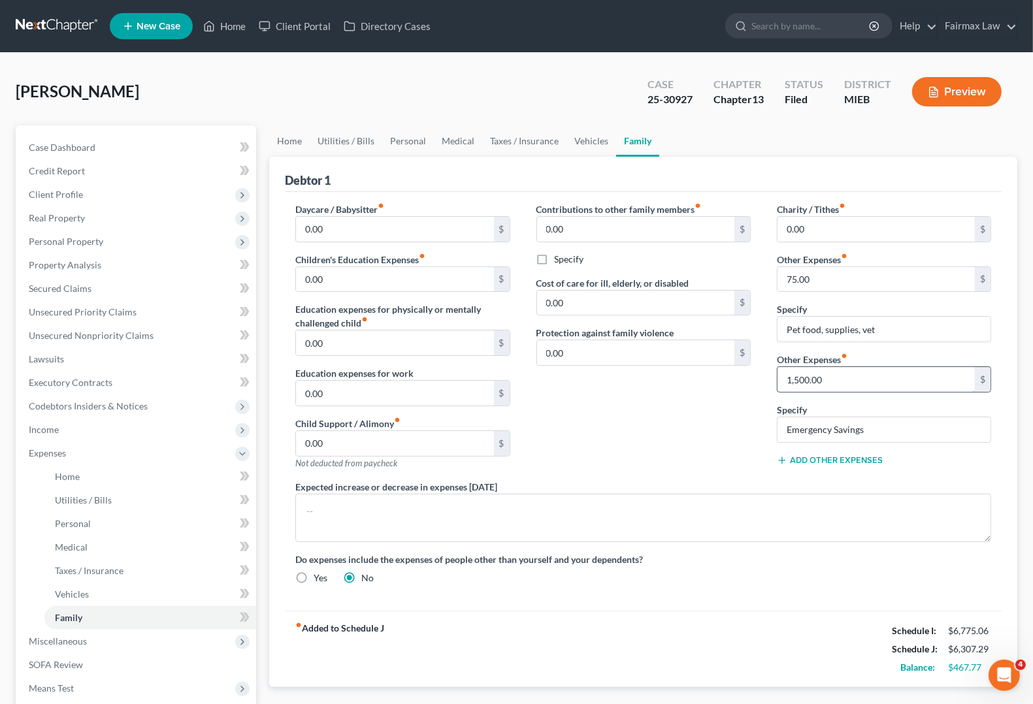
click at [840, 379] on input "1,500.00" at bounding box center [875, 379] width 197 height 25
click at [785, 374] on input "0" at bounding box center [875, 379] width 197 height 25
click at [674, 449] on div "Contributions to other family members fiber_manual_record 0.00 $ Specify Cost o…" at bounding box center [643, 342] width 240 height 278
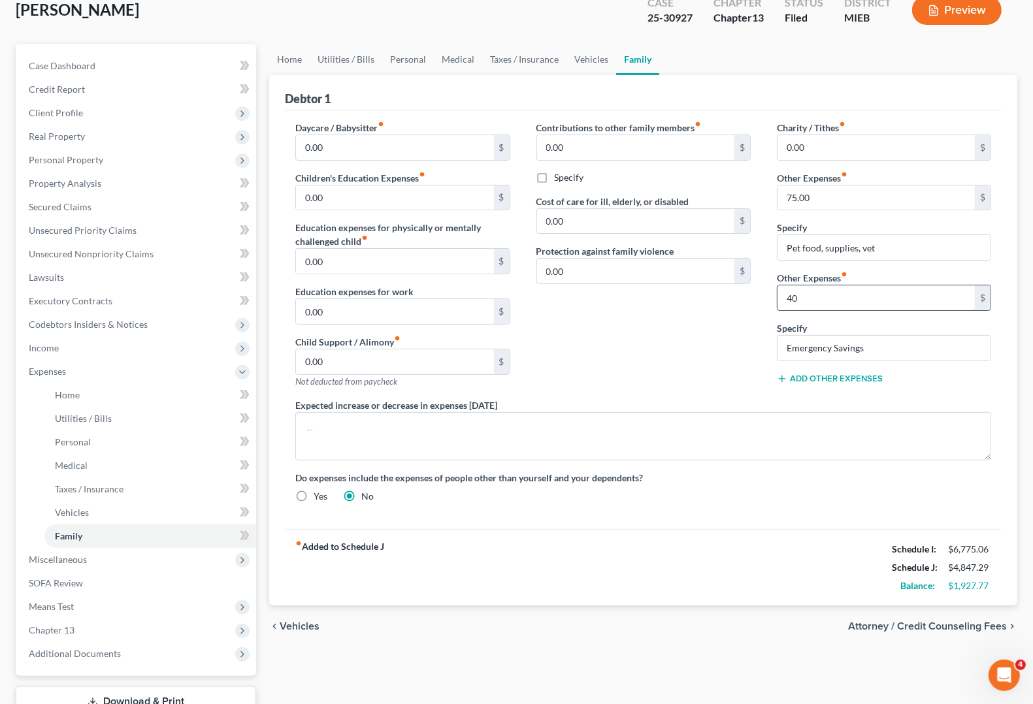
click at [824, 294] on input "40" at bounding box center [875, 298] width 197 height 25
type input "40.00"
click at [706, 592] on div "fiber_manual_record Added to Schedule J Schedule I: $6,775.06 Schedule J: $4,84…" at bounding box center [643, 567] width 717 height 76
click at [53, 632] on span "Chapter 13" at bounding box center [52, 630] width 46 height 11
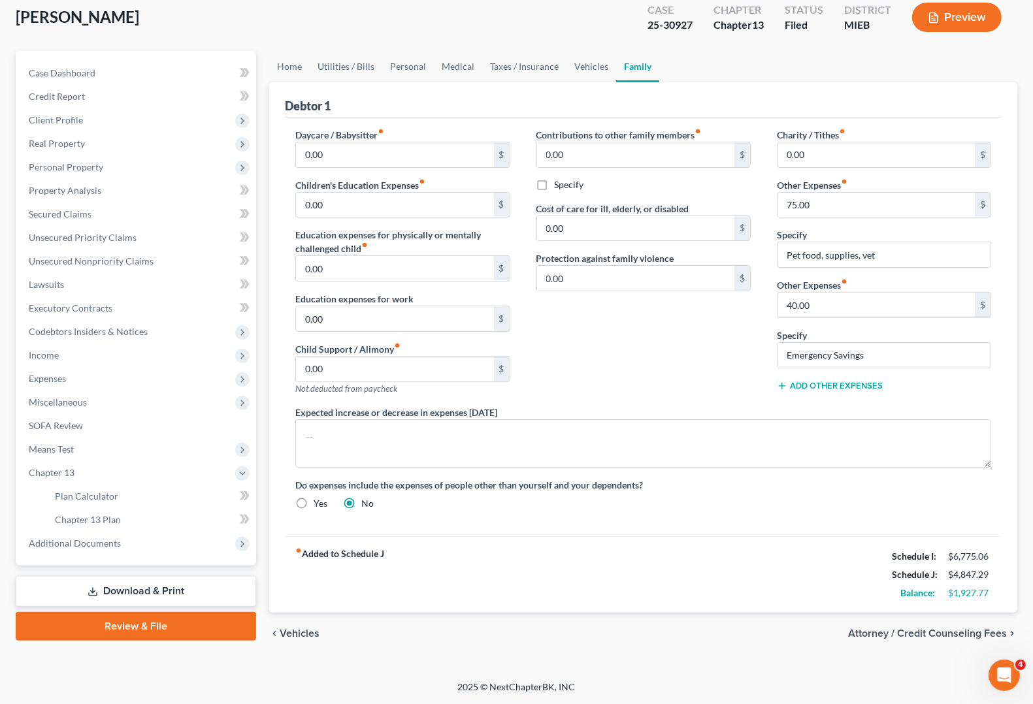
scroll to position [0, 0]
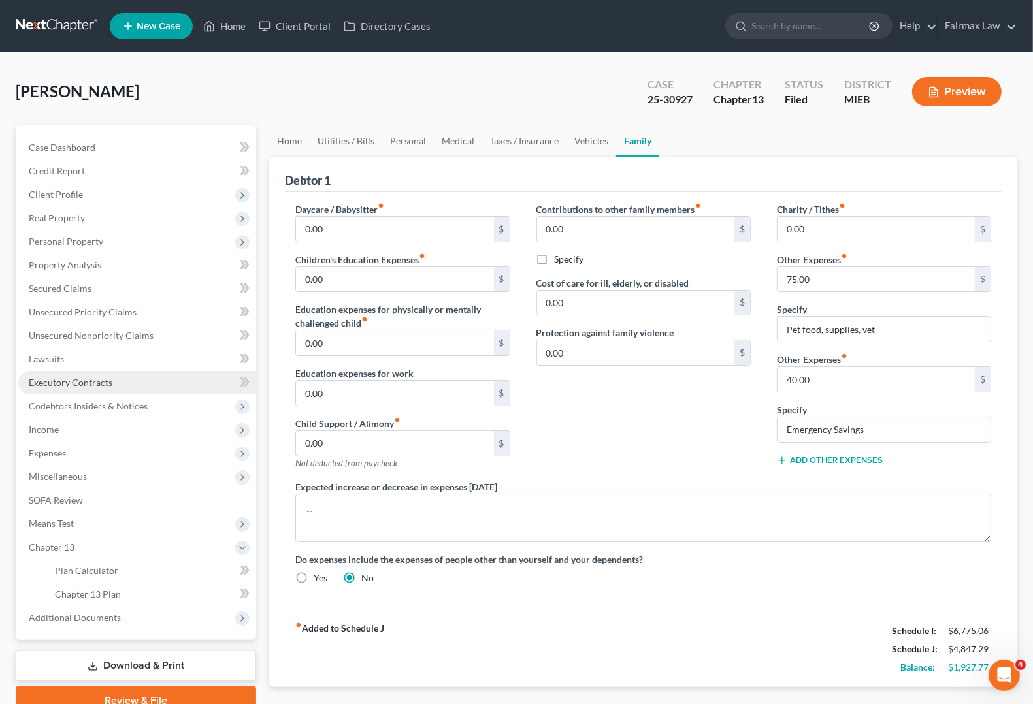
click at [47, 380] on span "Executory Contracts" at bounding box center [71, 382] width 84 height 11
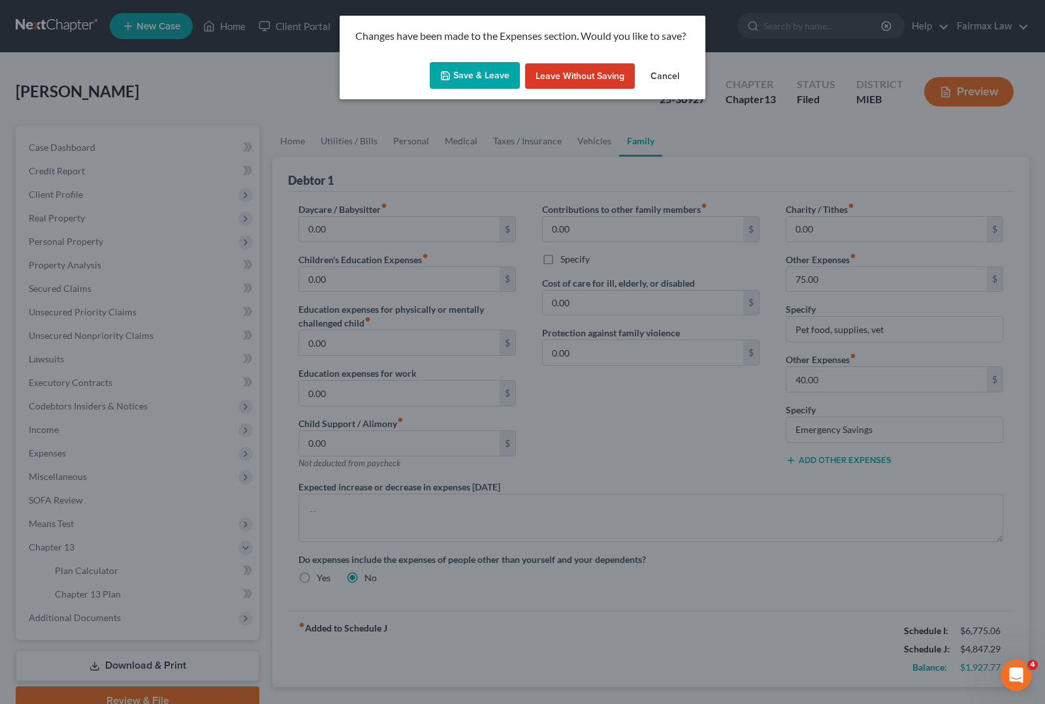
click at [462, 80] on button "Save & Leave" at bounding box center [475, 75] width 90 height 27
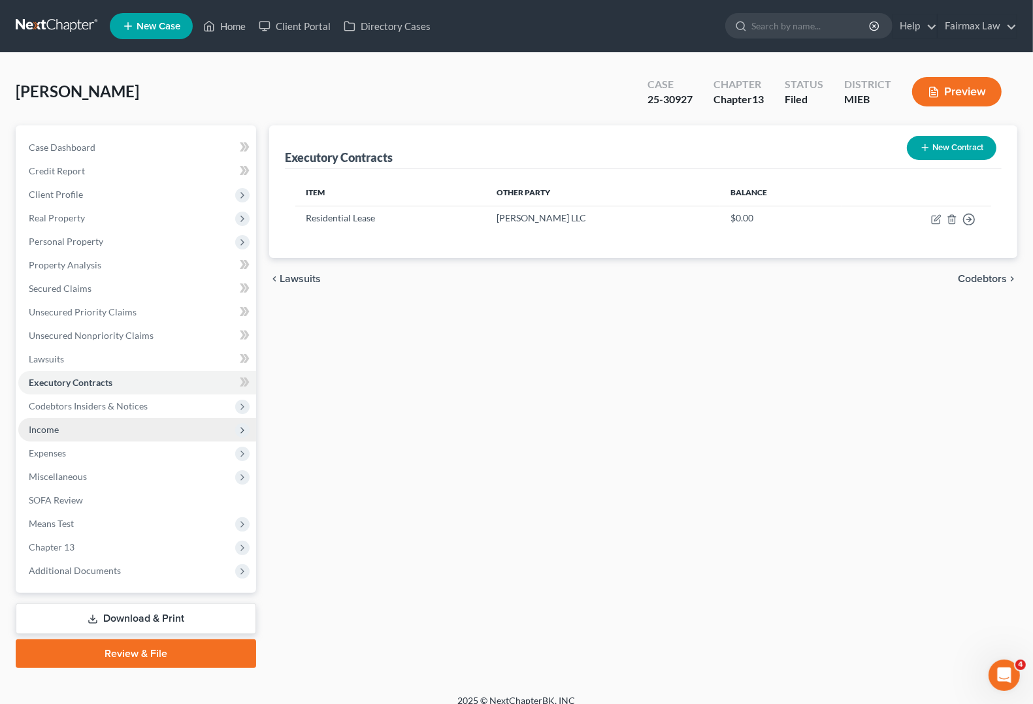
click at [46, 429] on span "Income" at bounding box center [44, 429] width 30 height 11
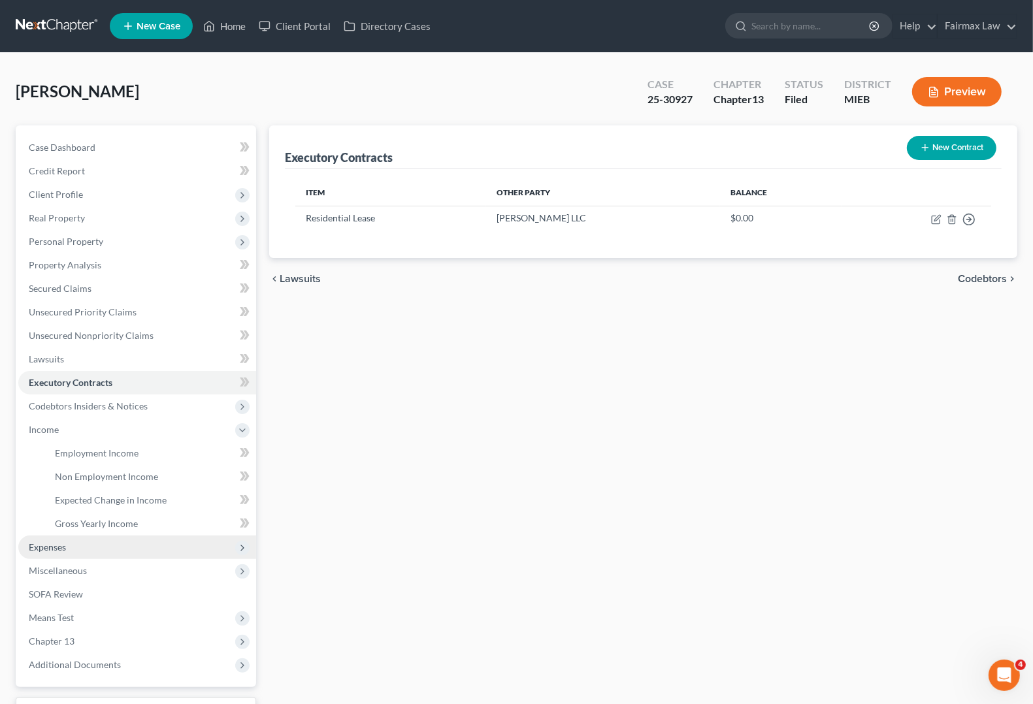
click at [47, 544] on span "Expenses" at bounding box center [47, 547] width 37 height 11
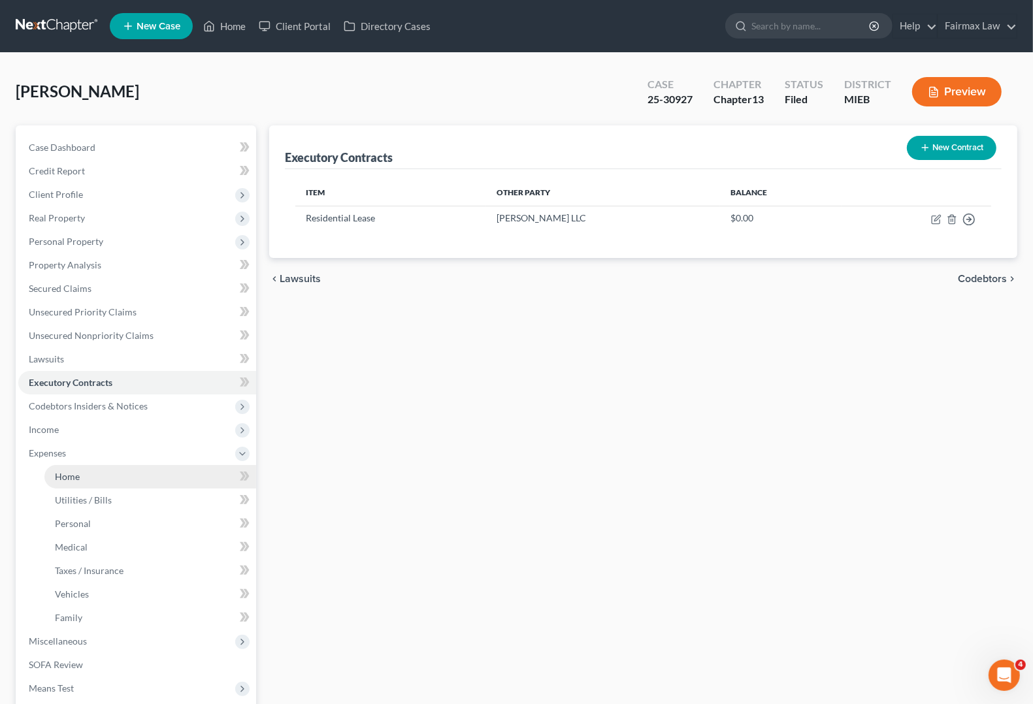
click at [59, 474] on span "Home" at bounding box center [67, 476] width 25 height 11
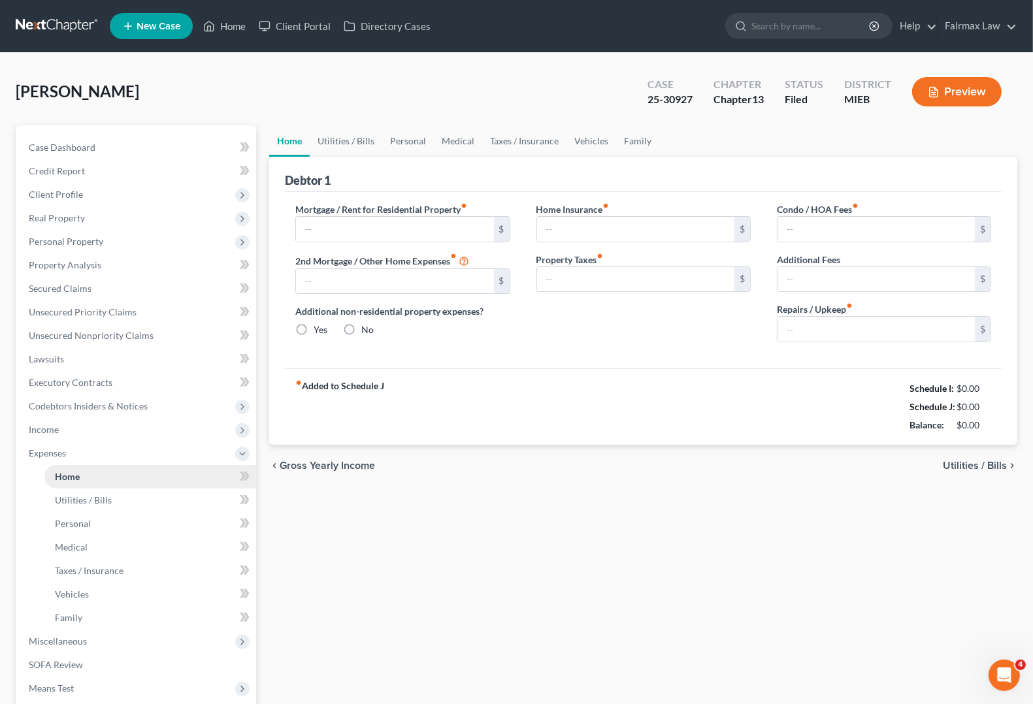
type input "1,350.00"
type input "0.00"
radio input "true"
type input "25.00"
type input "0.00"
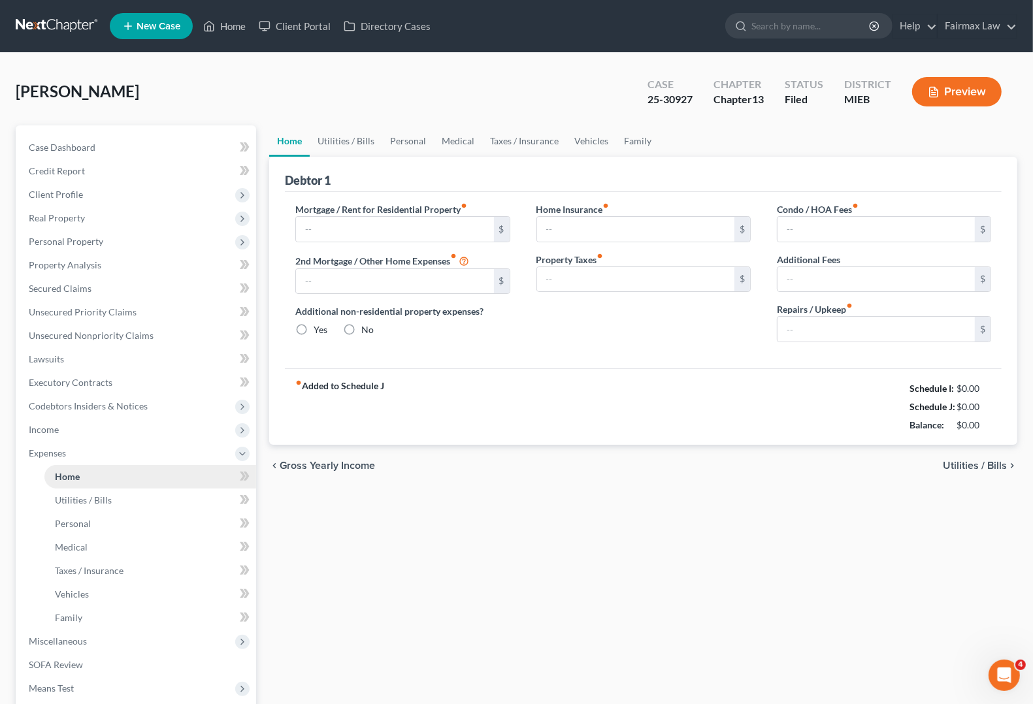
type input "0.00"
type input "100.00"
click at [964, 464] on span "Utilities / Bills" at bounding box center [975, 466] width 64 height 10
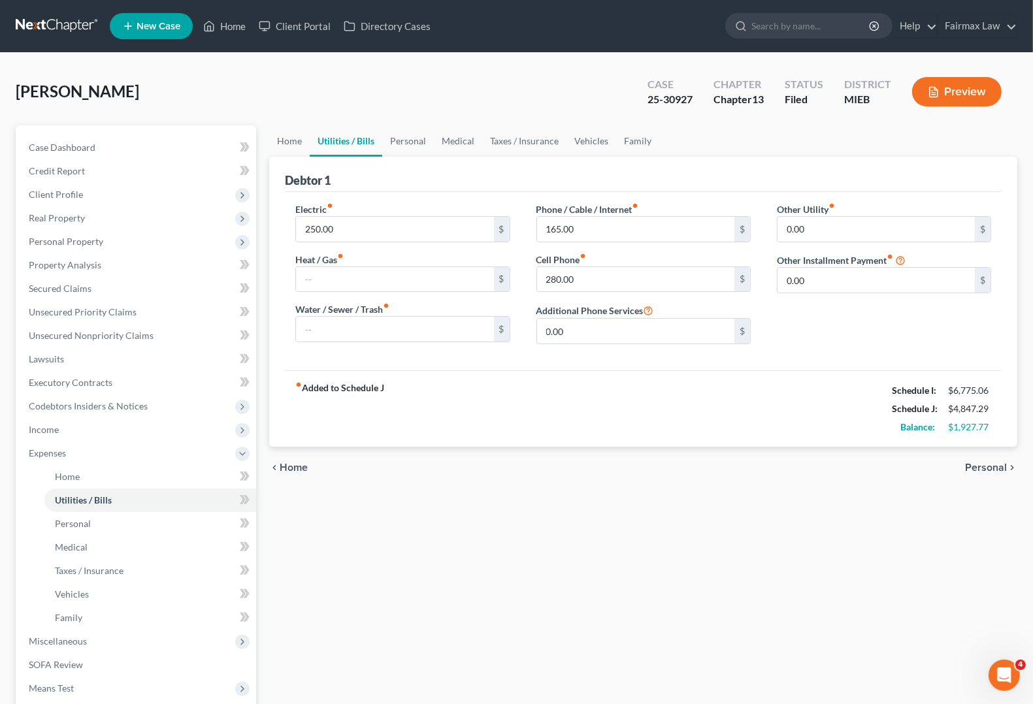
click at [975, 471] on span "Personal" at bounding box center [986, 468] width 42 height 10
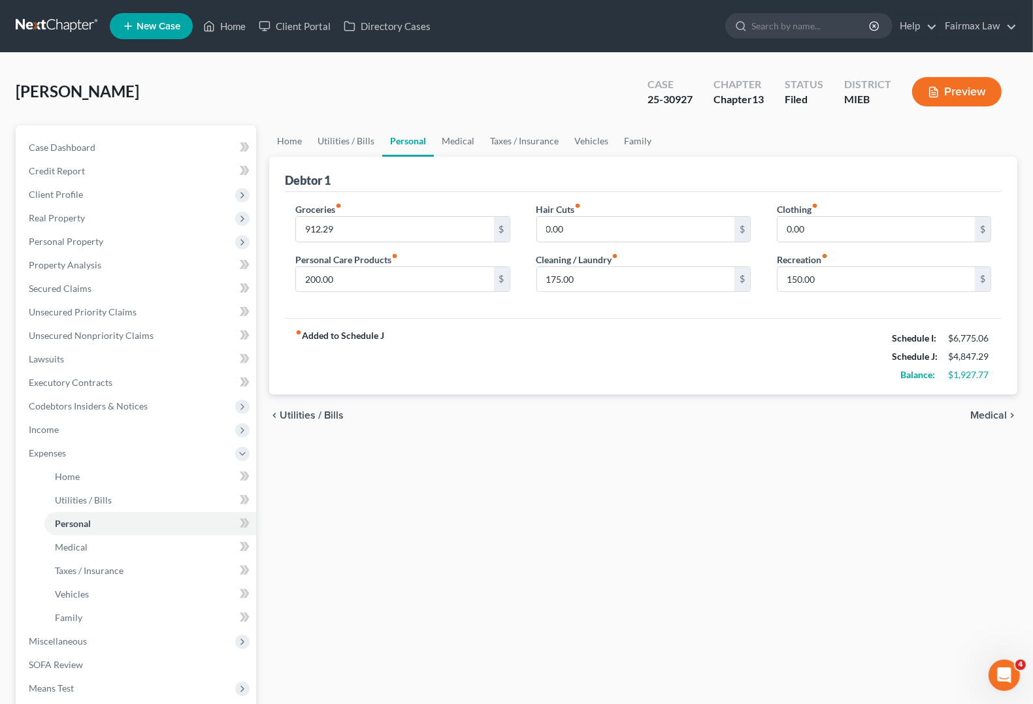
click at [993, 410] on span "Medical" at bounding box center [988, 415] width 37 height 10
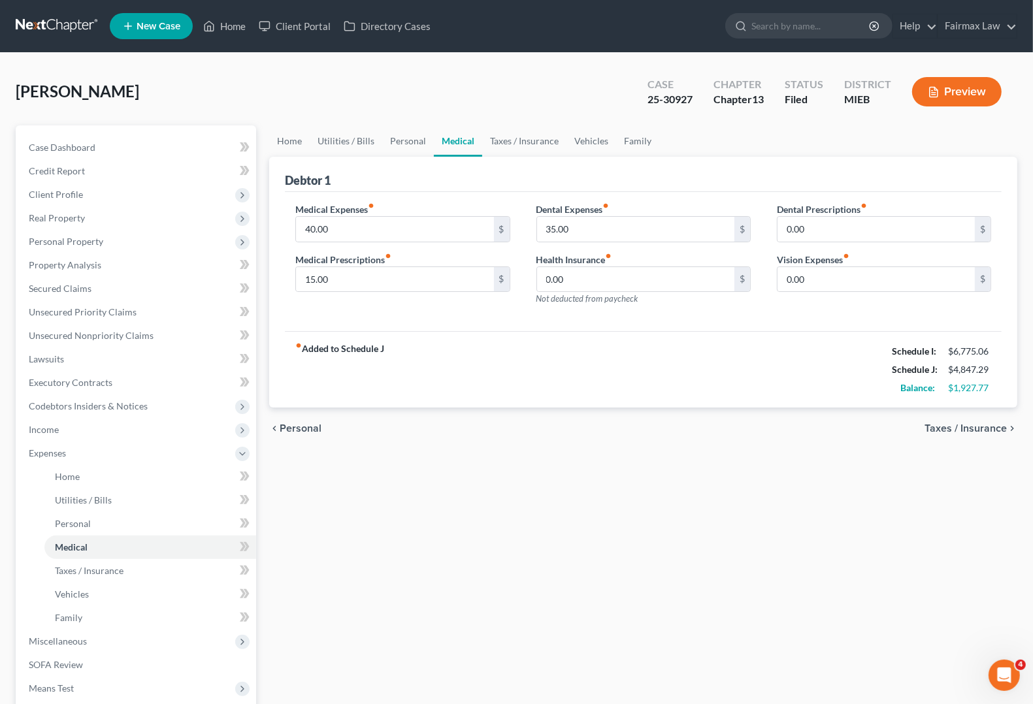
click at [988, 432] on span "Taxes / Insurance" at bounding box center [965, 428] width 82 height 10
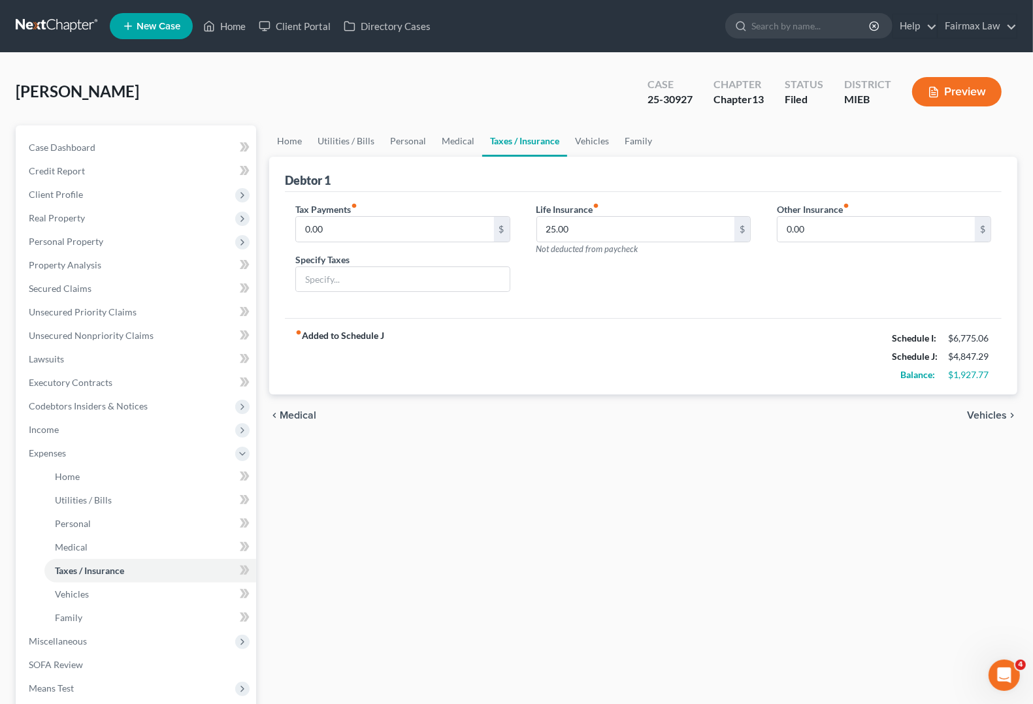
click at [975, 412] on span "Vehicles" at bounding box center [987, 415] width 40 height 10
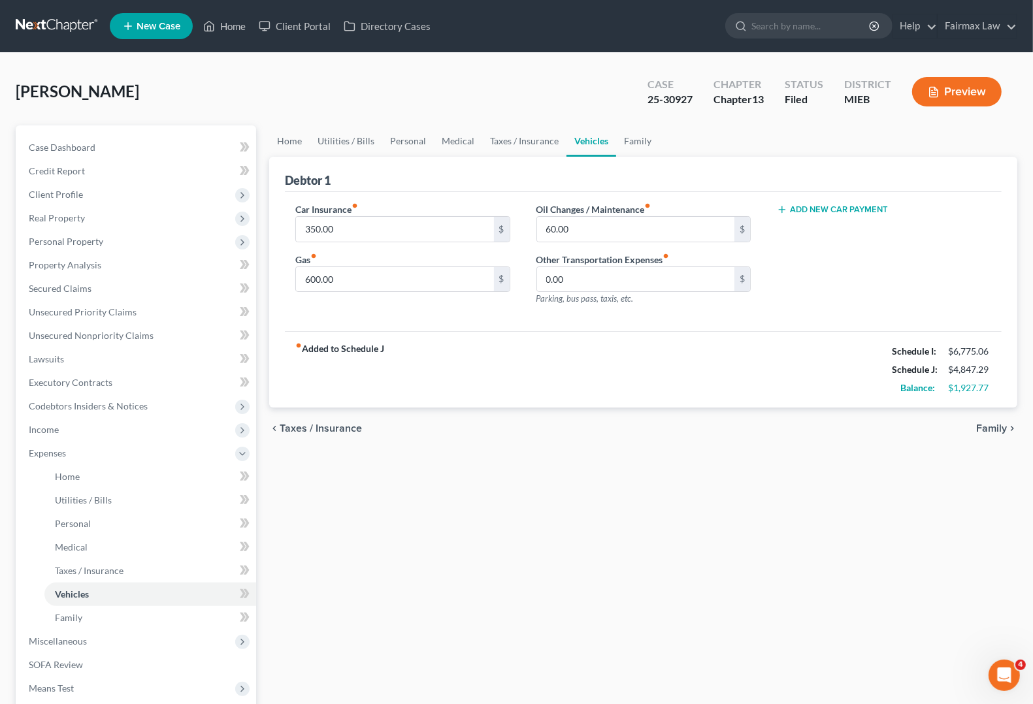
click at [987, 428] on span "Family" at bounding box center [991, 428] width 31 height 10
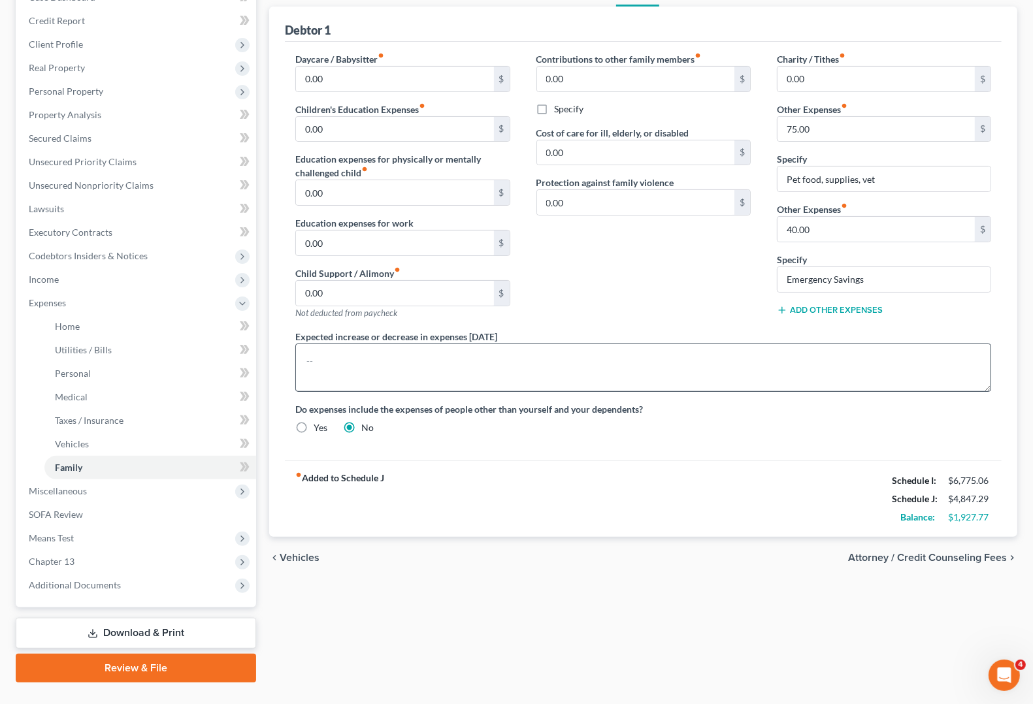
scroll to position [177, 0]
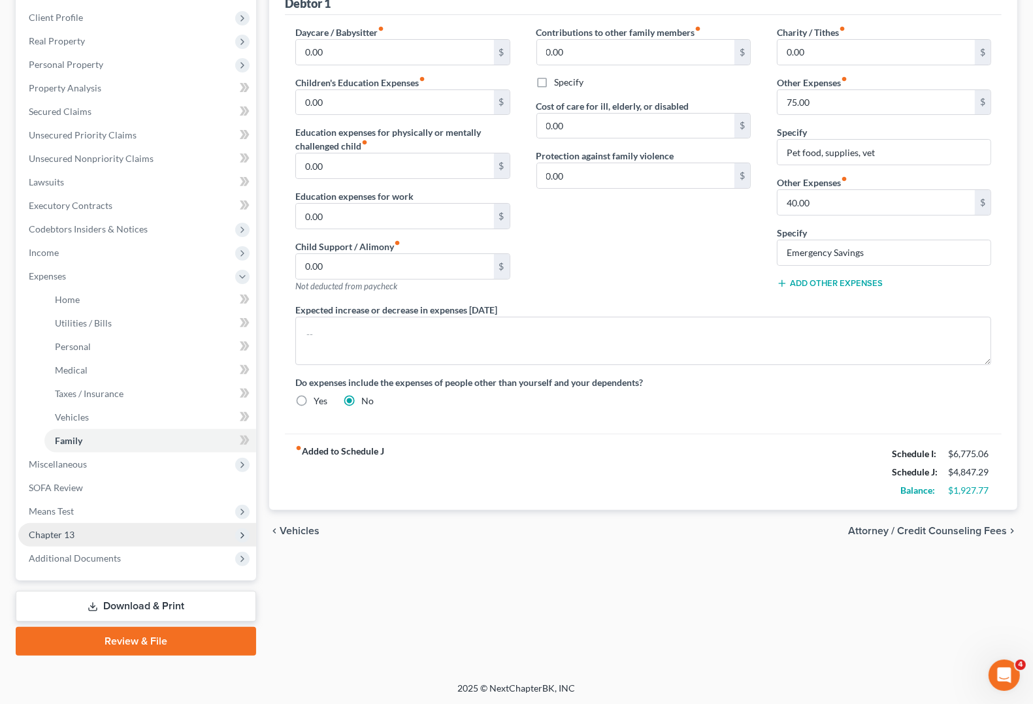
click at [44, 532] on span "Chapter 13" at bounding box center [52, 534] width 46 height 11
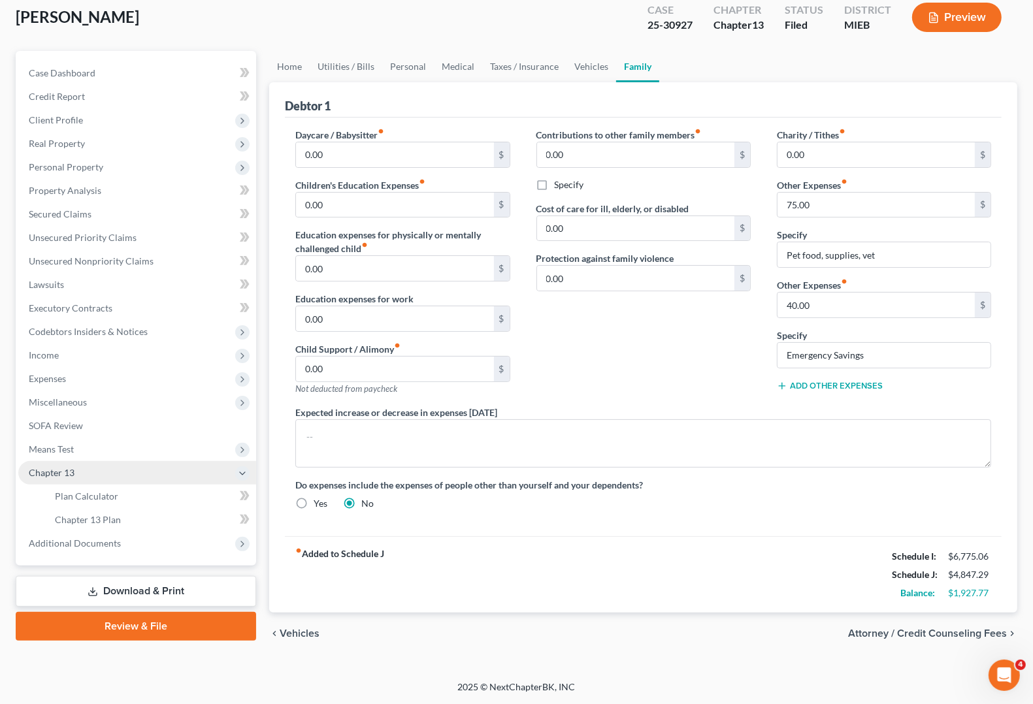
scroll to position [75, 0]
click at [89, 494] on span "Plan Calculator" at bounding box center [86, 496] width 63 height 11
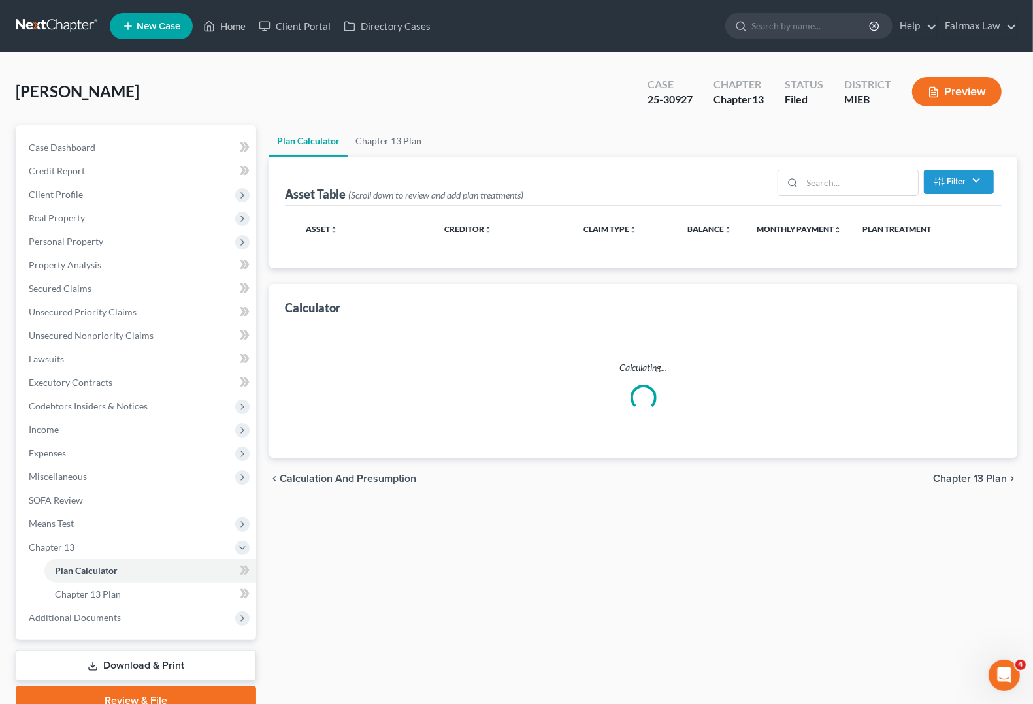
scroll to position [59, 0]
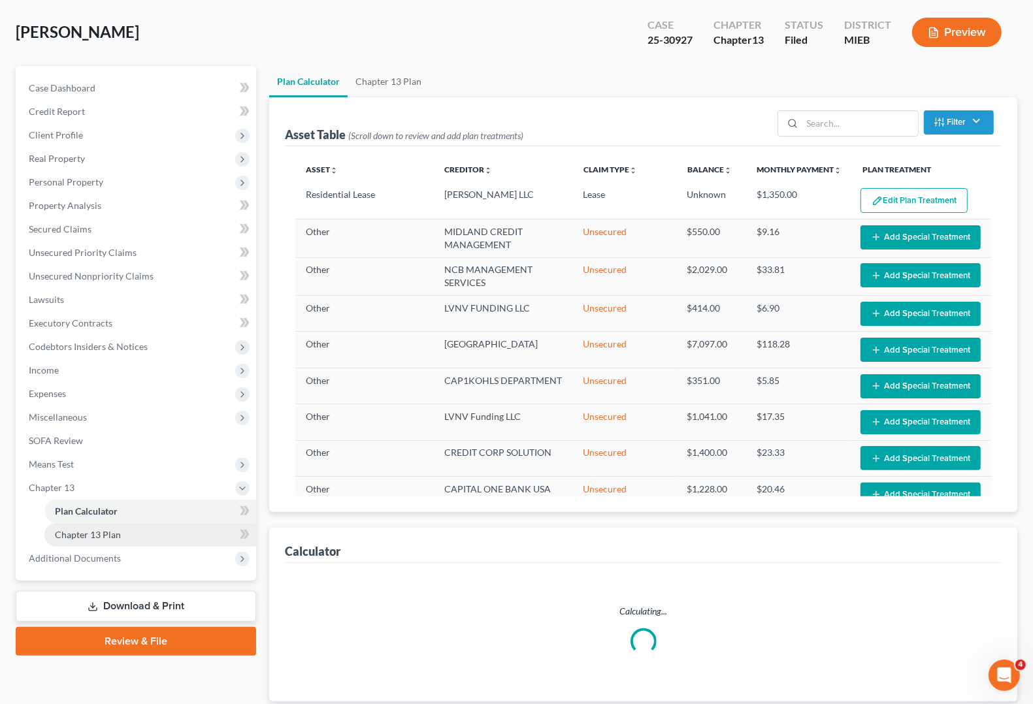
select select "59"
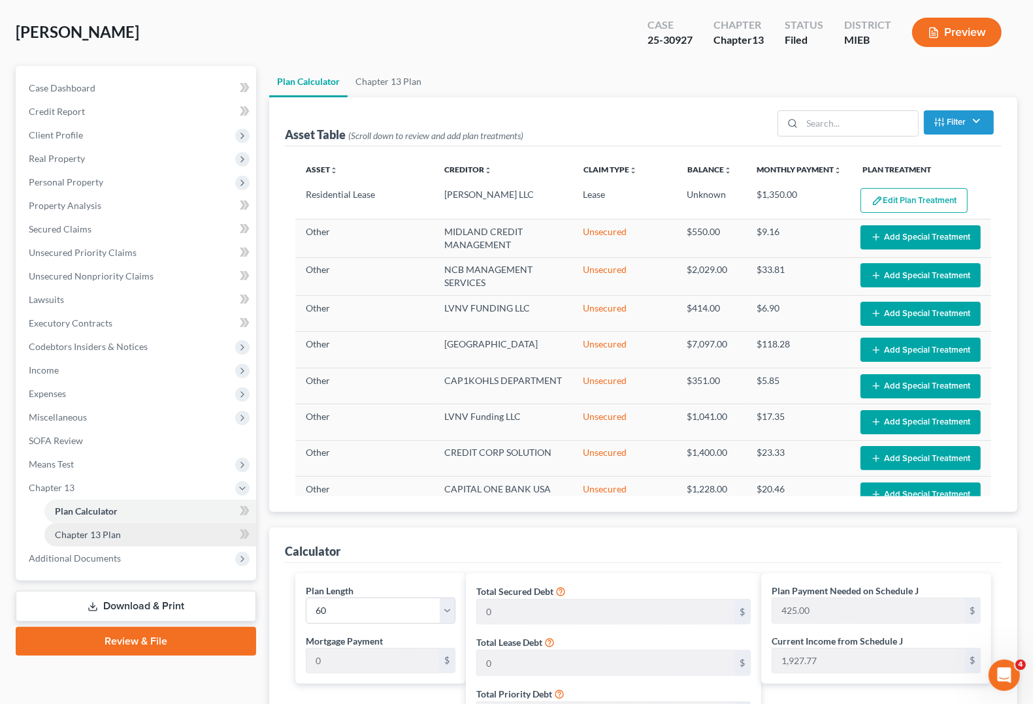
click at [71, 538] on span "Chapter 13 Plan" at bounding box center [88, 534] width 66 height 11
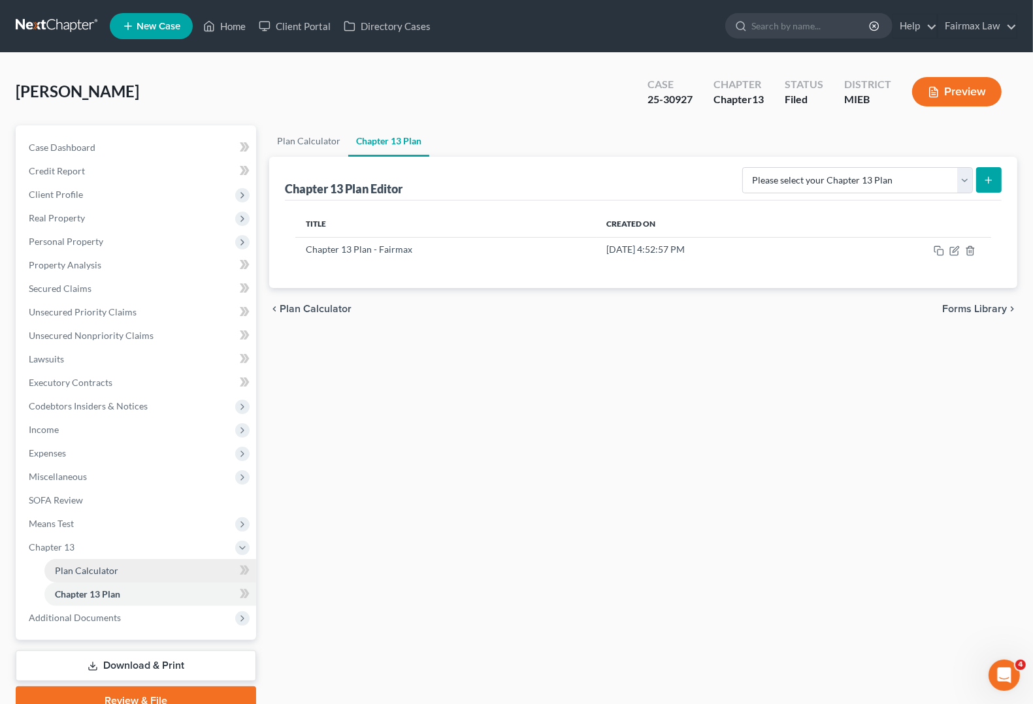
click at [86, 572] on span "Plan Calculator" at bounding box center [86, 570] width 63 height 11
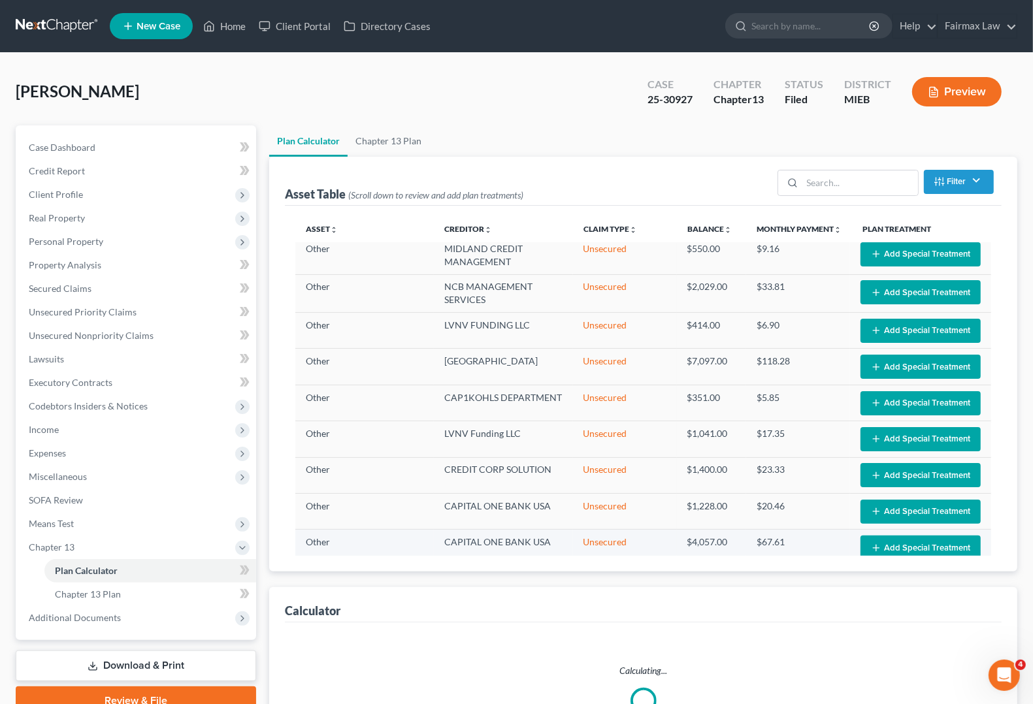
scroll to position [66, 0]
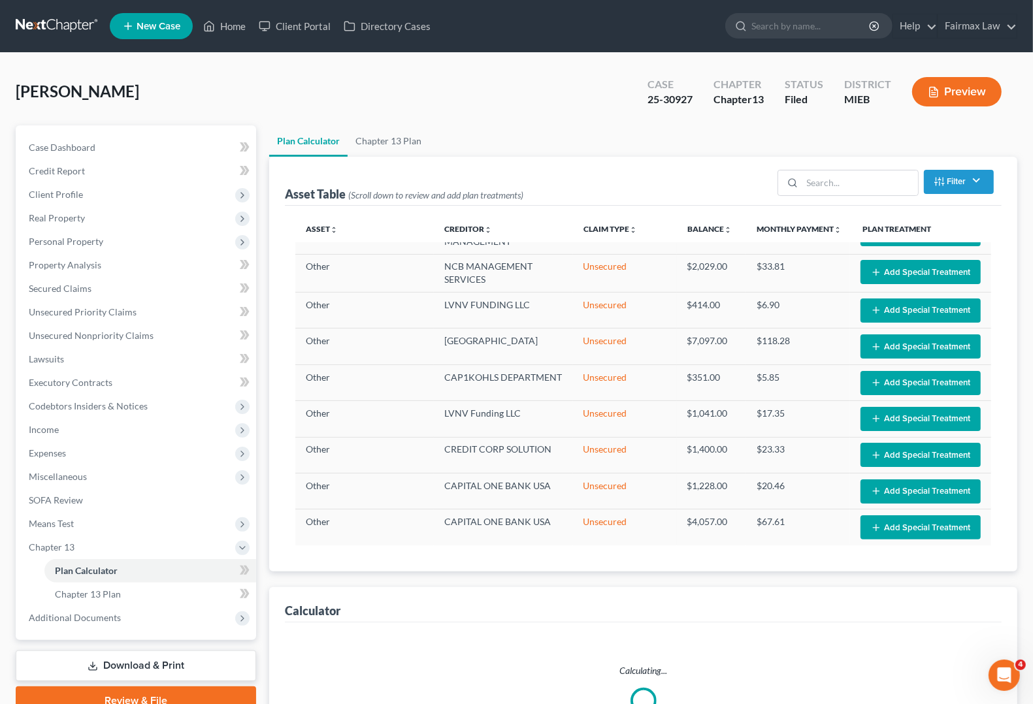
select select "59"
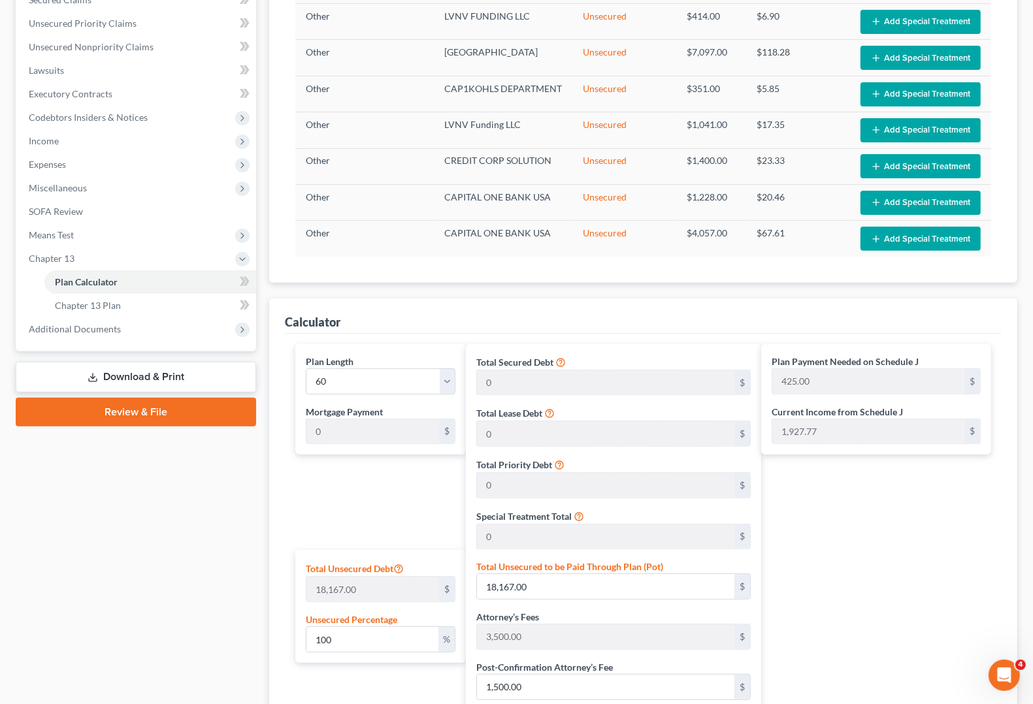
scroll to position [82, 0]
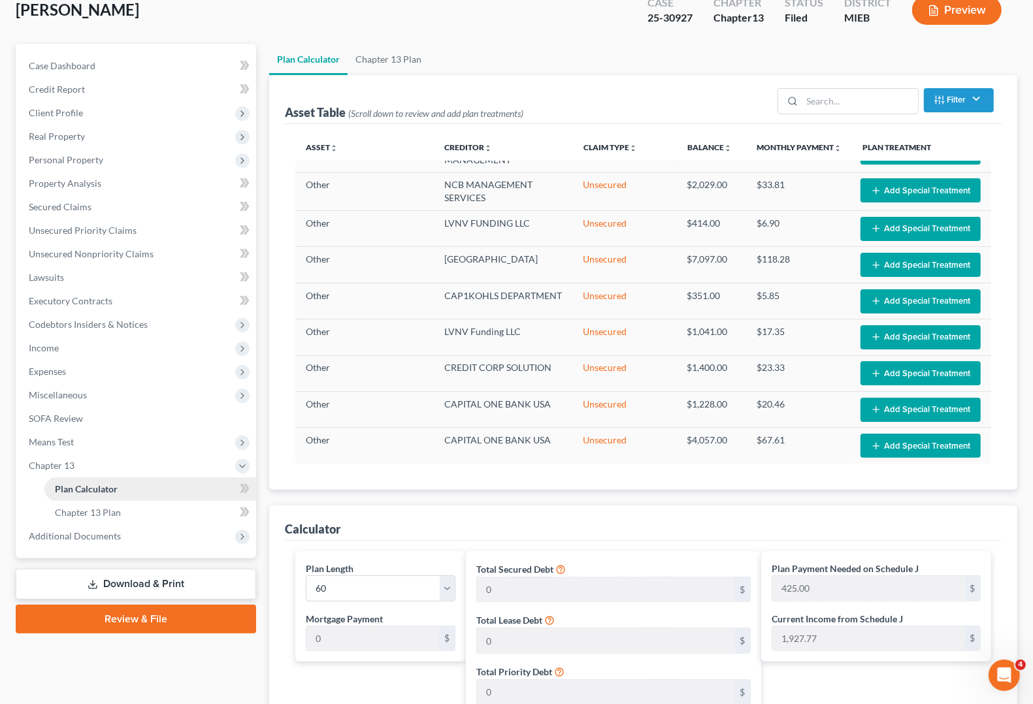
click at [80, 491] on span "Plan Calculator" at bounding box center [86, 488] width 63 height 11
click at [44, 374] on span "Expenses" at bounding box center [47, 371] width 37 height 11
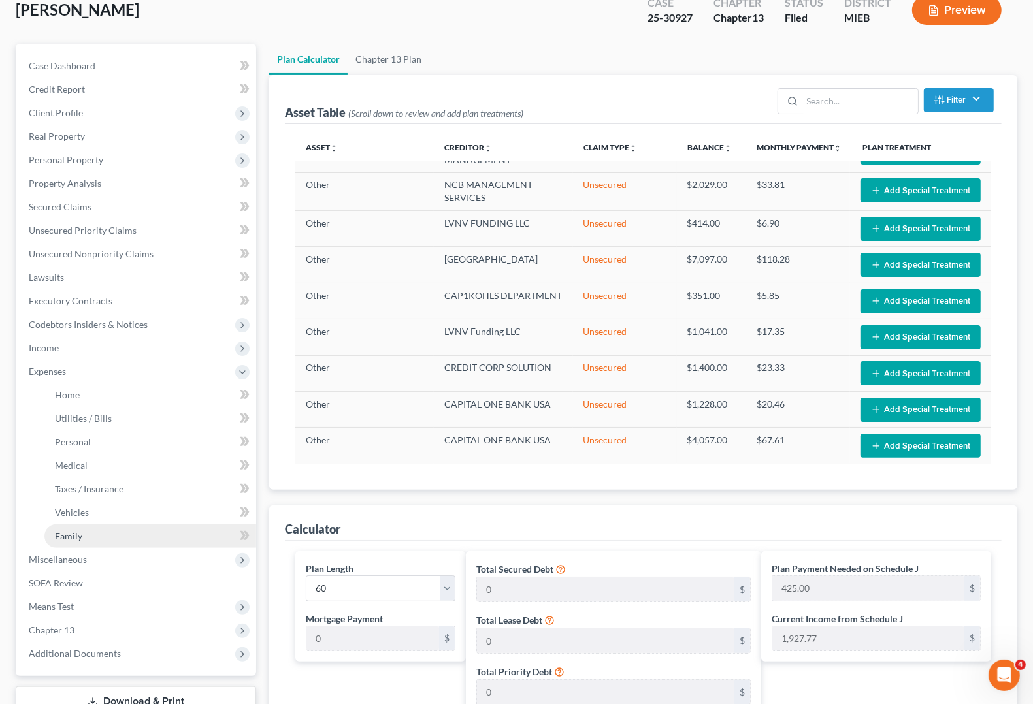
drag, startPoint x: 54, startPoint y: 534, endPoint x: 67, endPoint y: 531, distance: 13.3
click at [56, 534] on span "Family" at bounding box center [68, 535] width 27 height 11
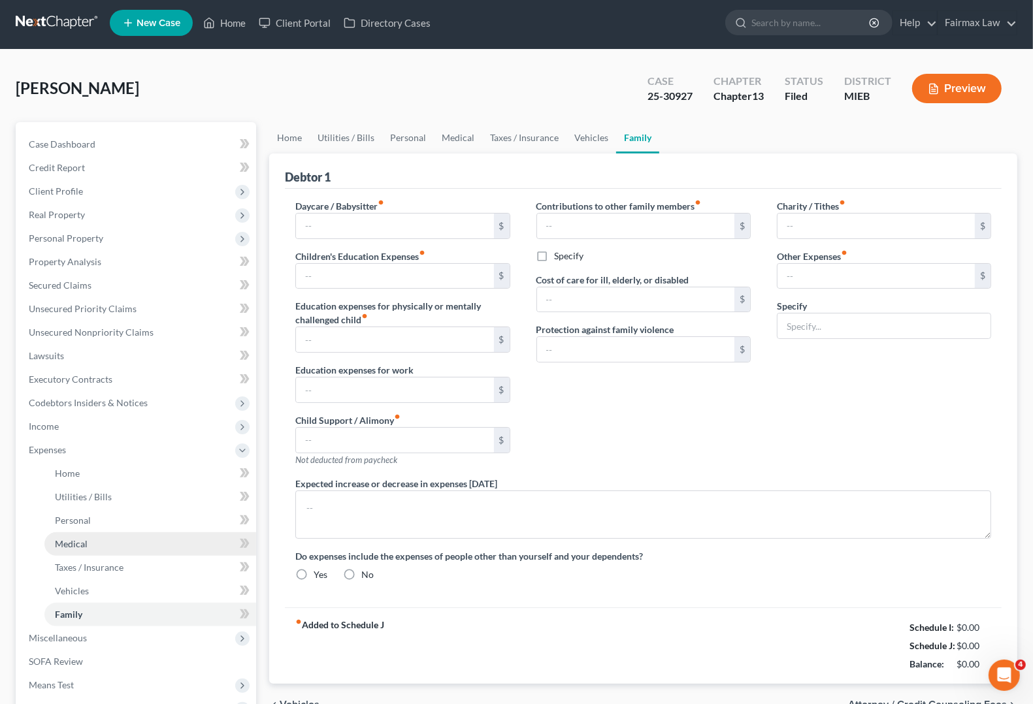
type input "0.00"
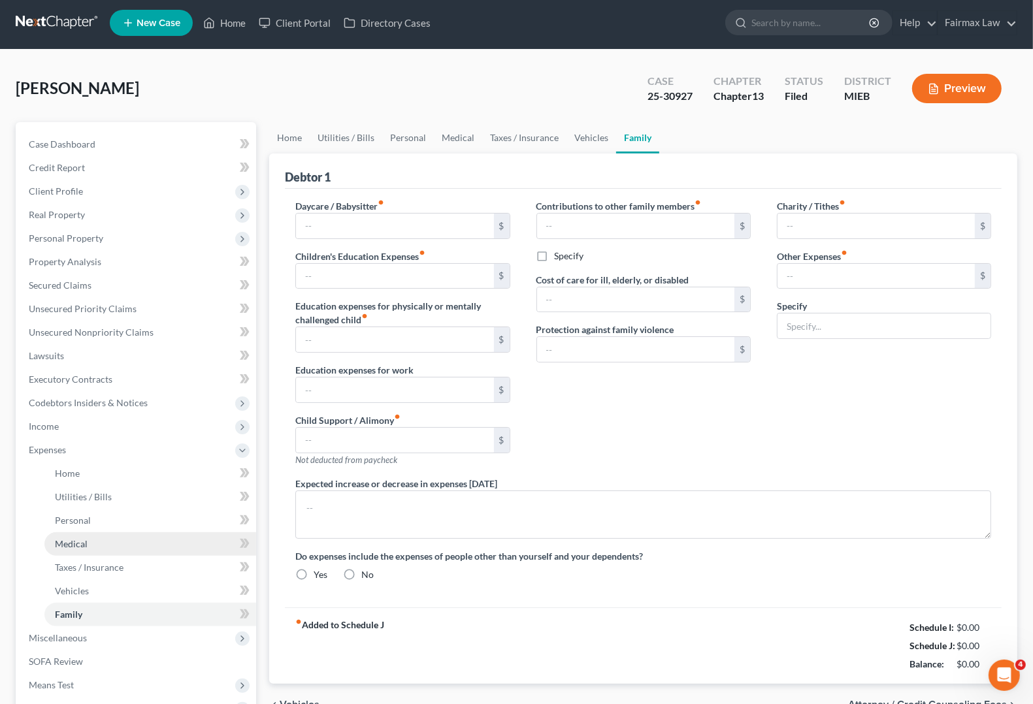
type input "0.00"
type input "75.00"
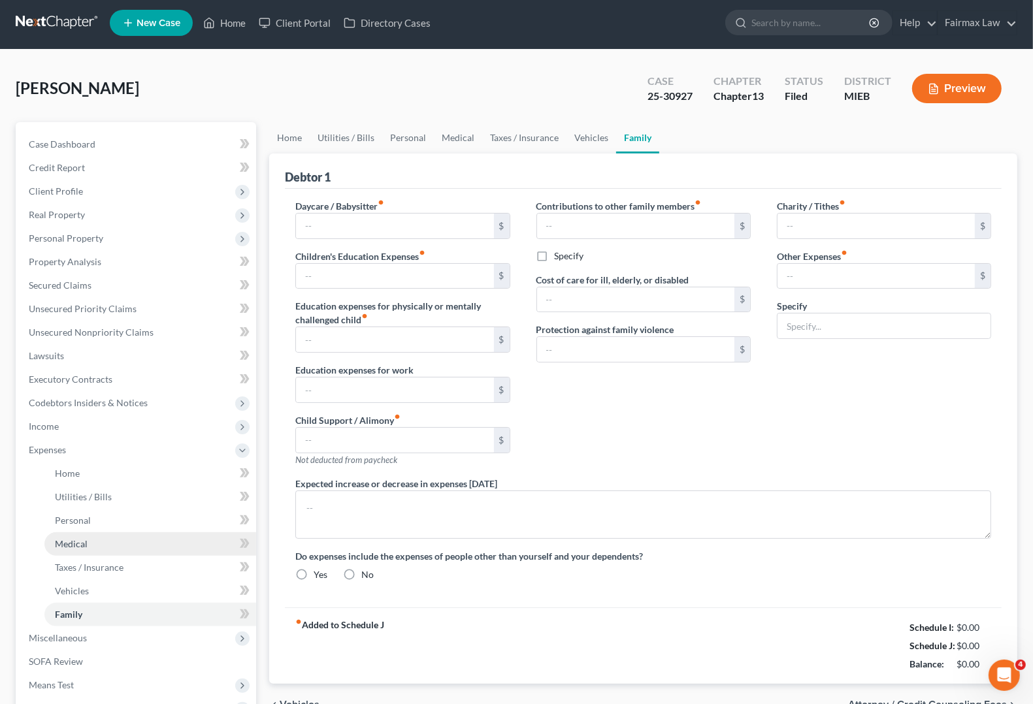
type input "Pet food, supplies, vet"
radio input "true"
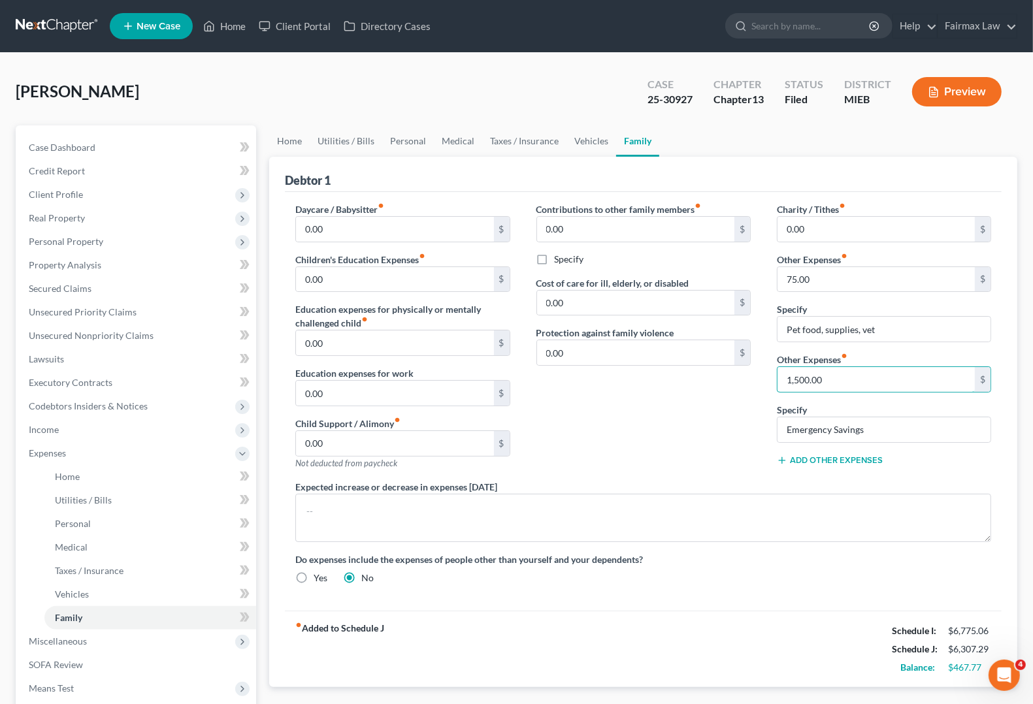
type input "1,500.00"
click at [614, 414] on div "Contributions to other family members fiber_manual_record 0.00 $ Specify Cost o…" at bounding box center [643, 342] width 240 height 278
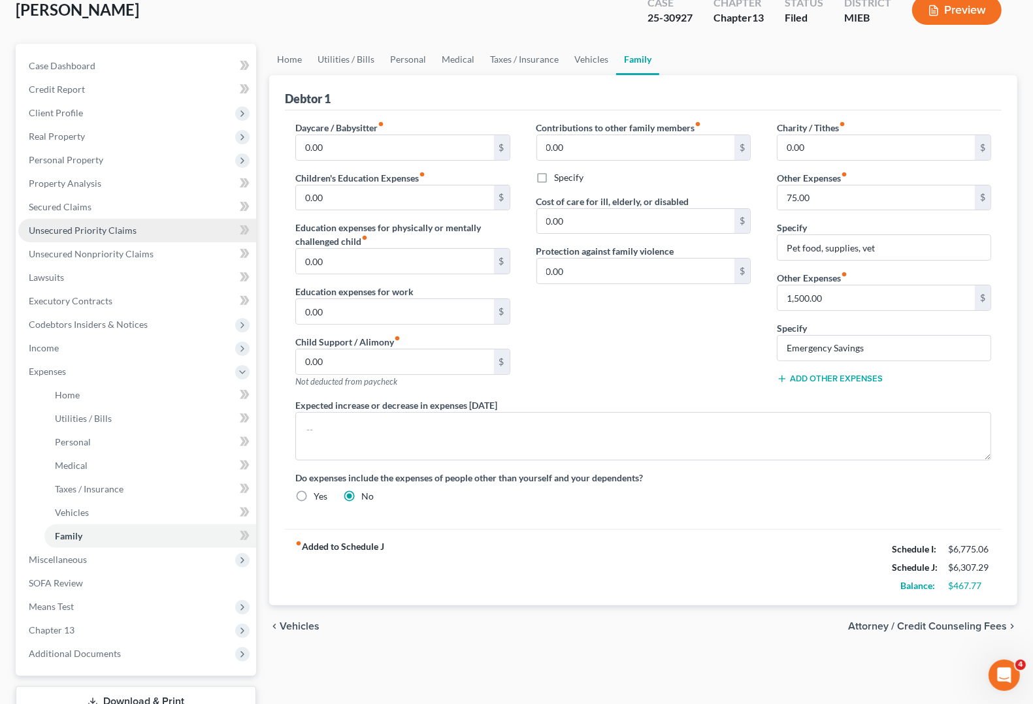
drag, startPoint x: 27, startPoint y: 229, endPoint x: 31, endPoint y: 218, distance: 11.8
click at [27, 229] on link "Unsecured Priority Claims" at bounding box center [137, 231] width 238 height 24
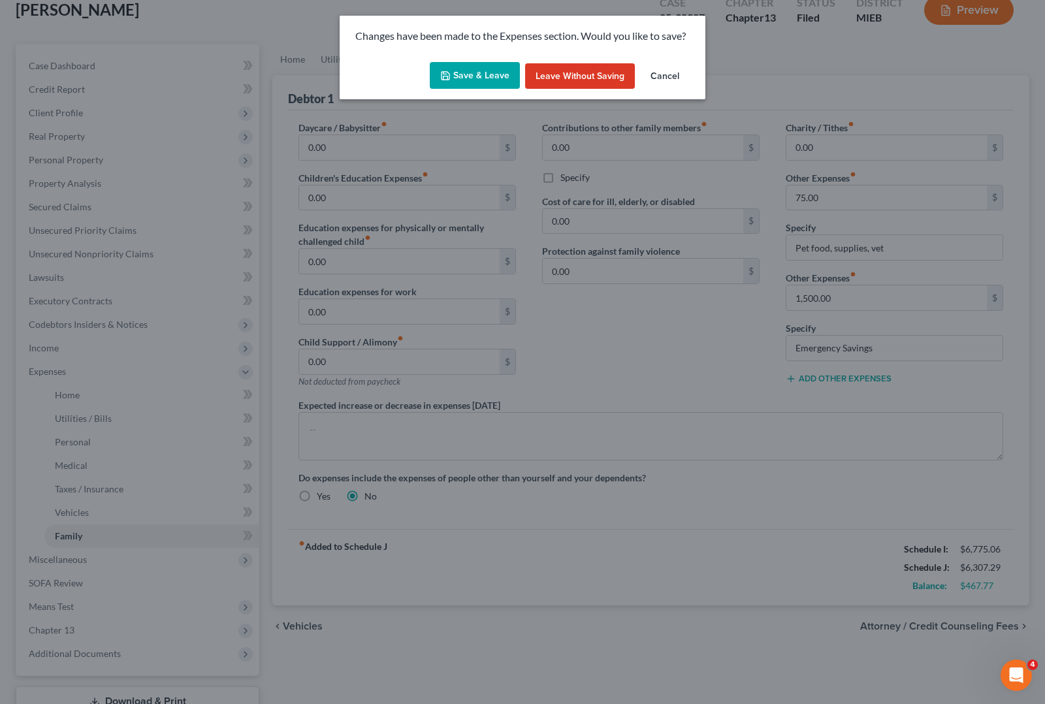
click at [457, 78] on button "Save & Leave" at bounding box center [475, 75] width 90 height 27
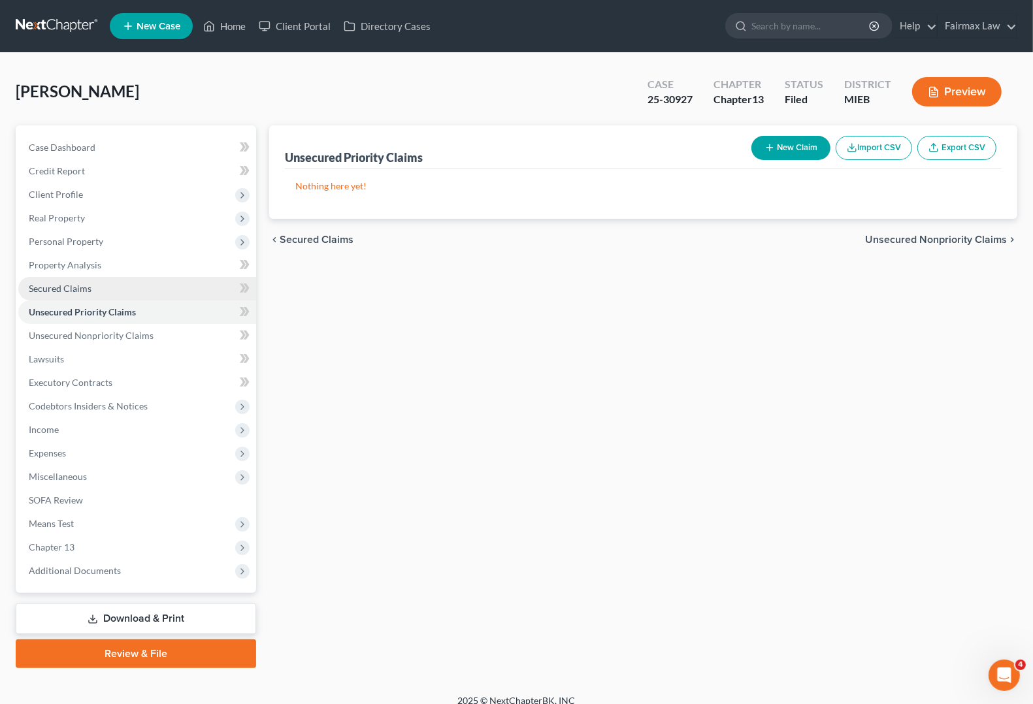
click at [66, 284] on span "Secured Claims" at bounding box center [60, 288] width 63 height 11
click at [50, 314] on span "Unsecured Priority Claims" at bounding box center [83, 311] width 108 height 11
click at [63, 334] on span "Unsecured Nonpriority Claims" at bounding box center [91, 335] width 125 height 11
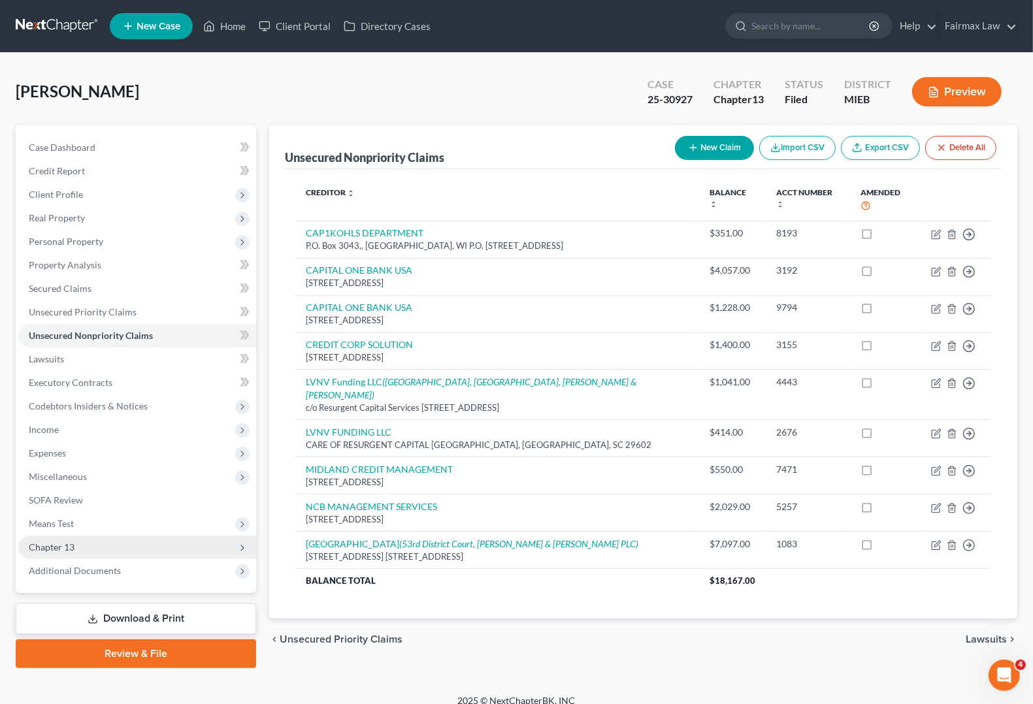
click at [39, 543] on span "Chapter 13" at bounding box center [52, 547] width 46 height 11
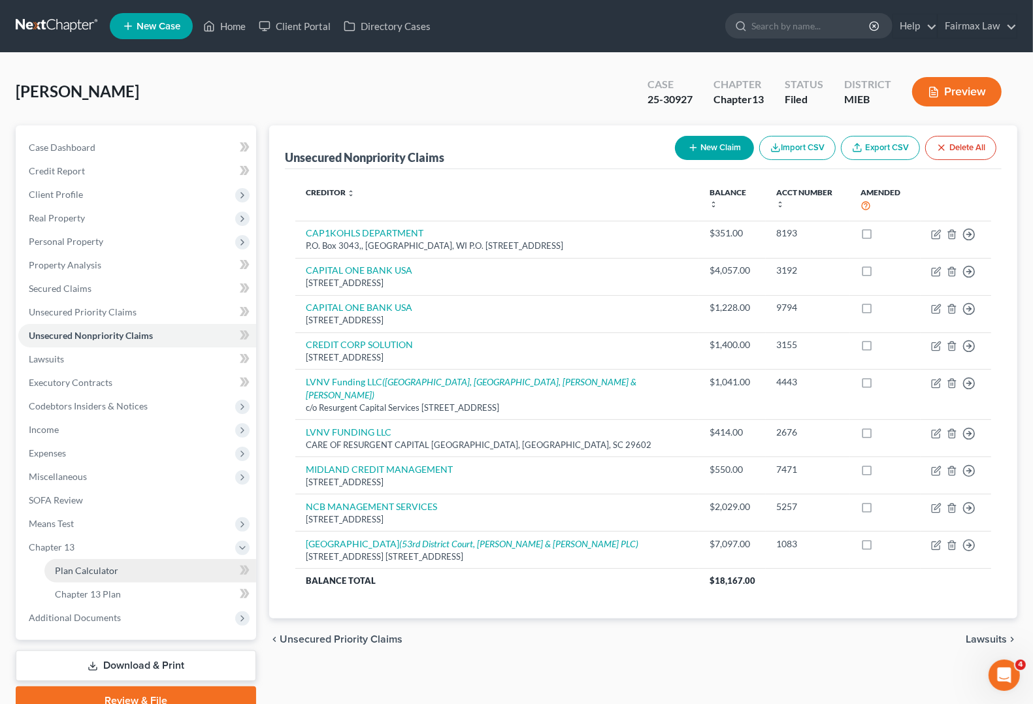
click at [74, 576] on link "Plan Calculator" at bounding box center [150, 571] width 212 height 24
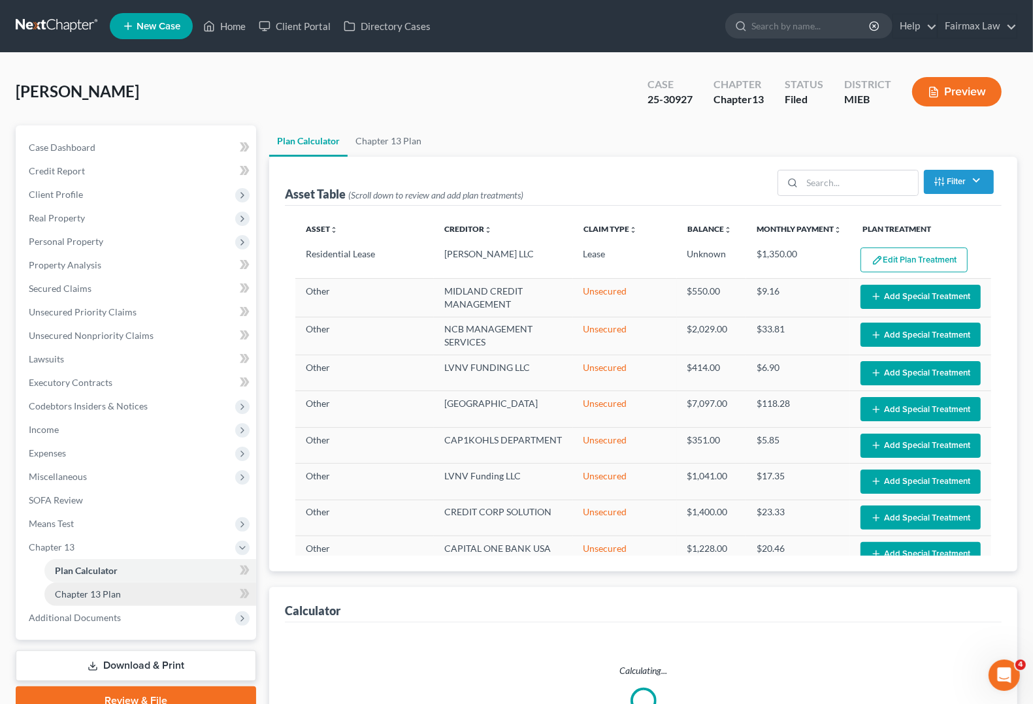
select select "59"
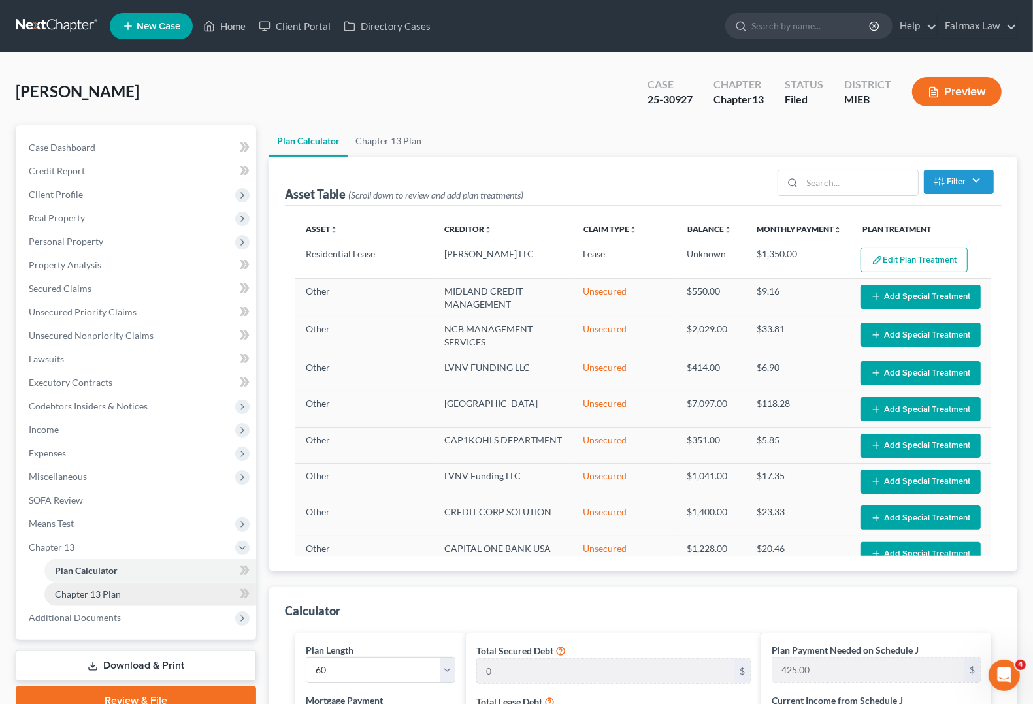
click at [129, 598] on link "Chapter 13 Plan" at bounding box center [150, 595] width 212 height 24
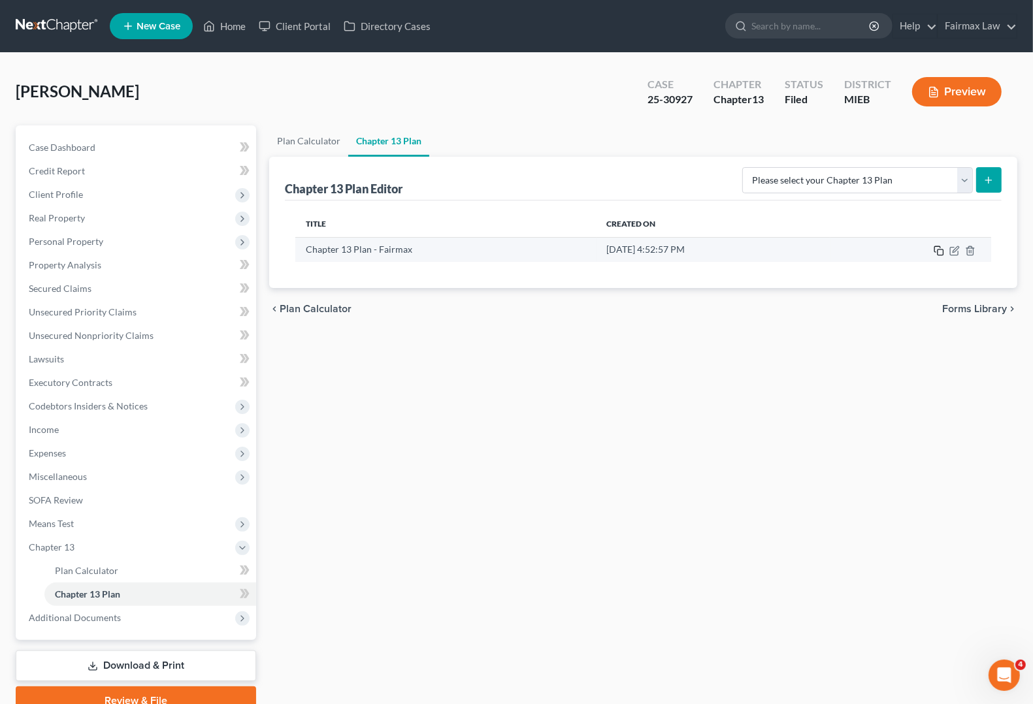
click at [941, 252] on icon "button" at bounding box center [939, 251] width 10 height 10
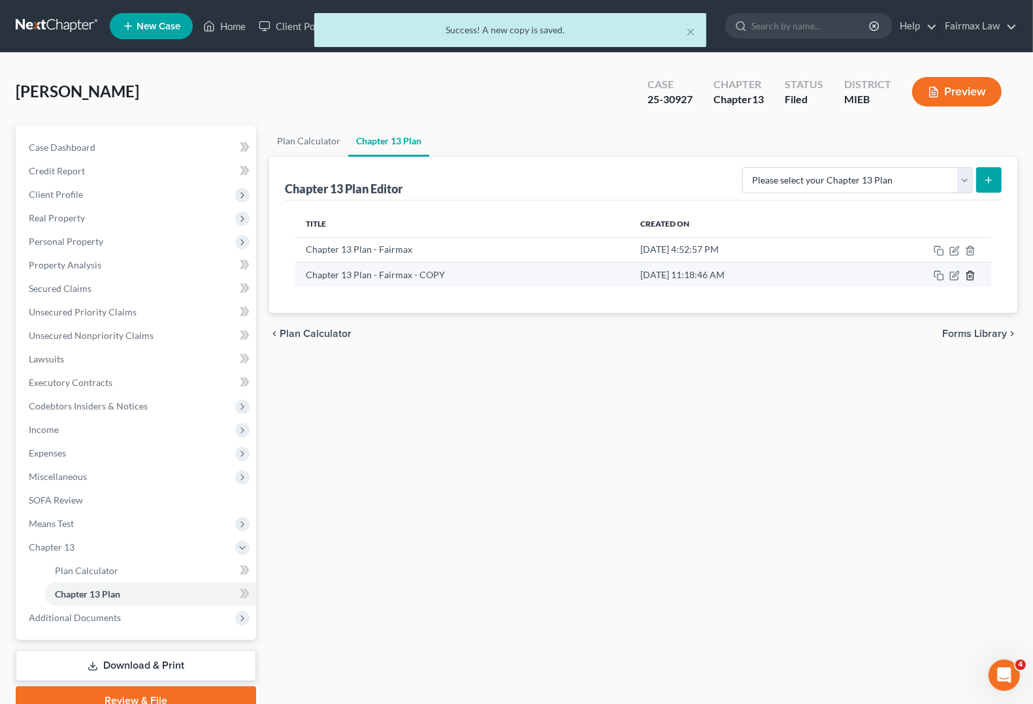
click at [971, 278] on icon "button" at bounding box center [970, 275] width 10 height 10
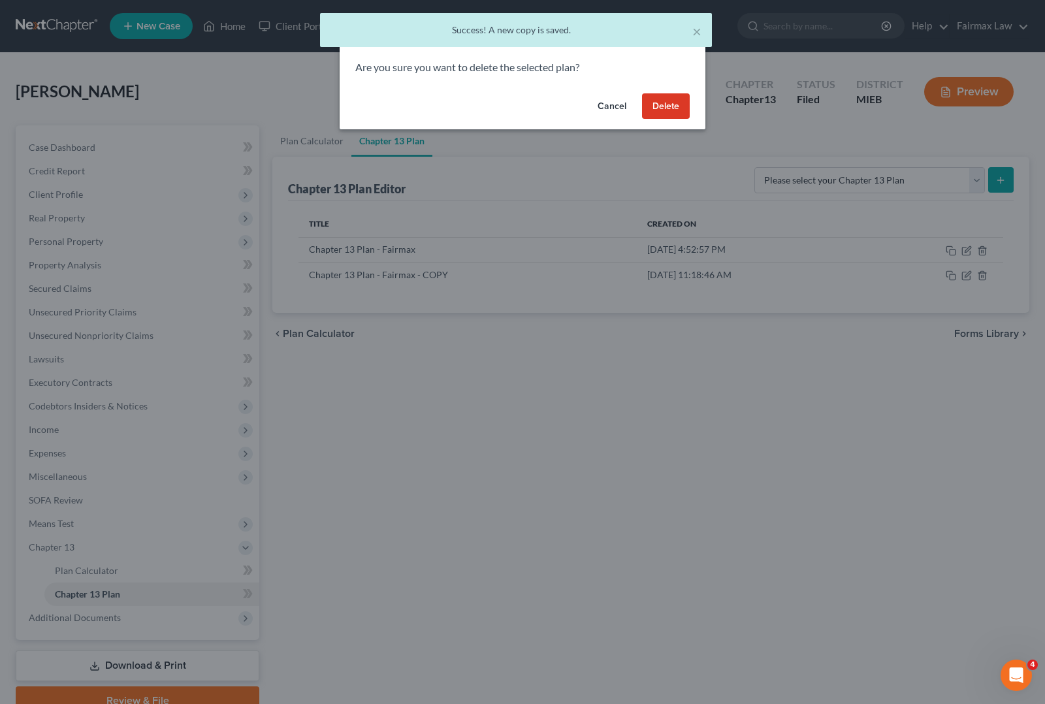
click at [681, 103] on button "Delete" at bounding box center [666, 106] width 48 height 26
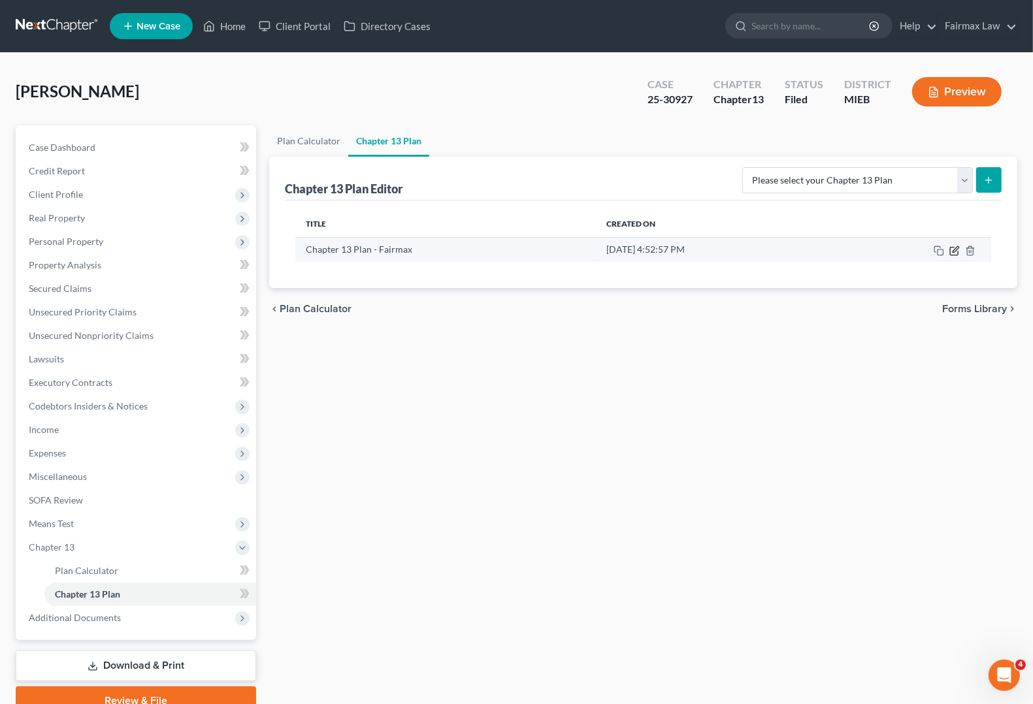
click at [955, 252] on icon "button" at bounding box center [956, 249] width 6 height 6
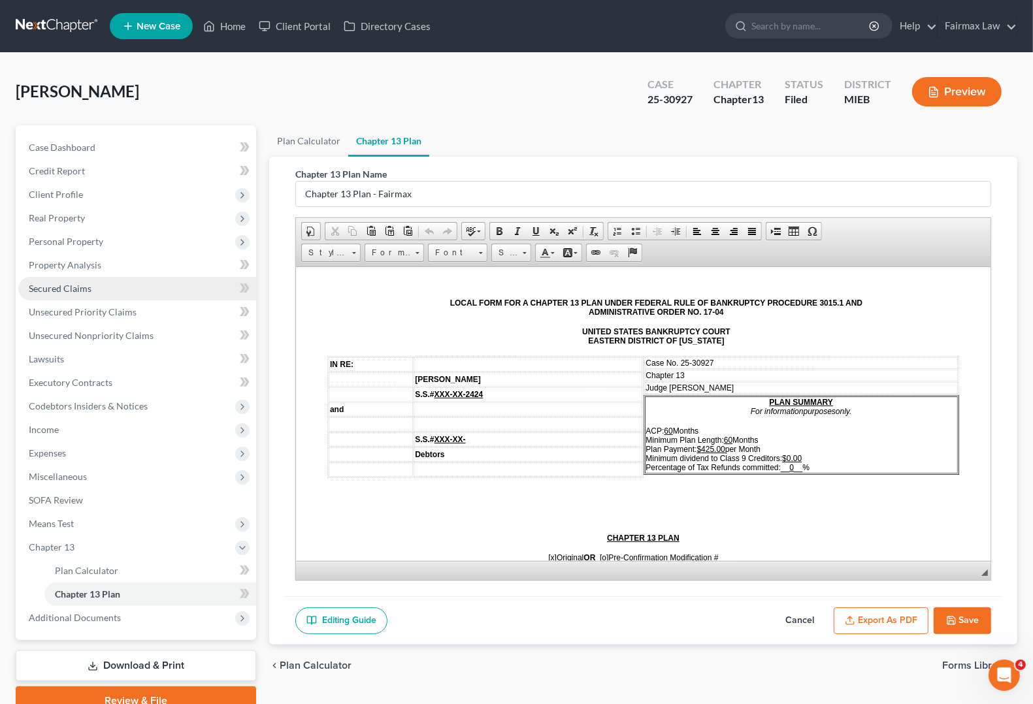
click at [50, 288] on span "Secured Claims" at bounding box center [60, 288] width 63 height 11
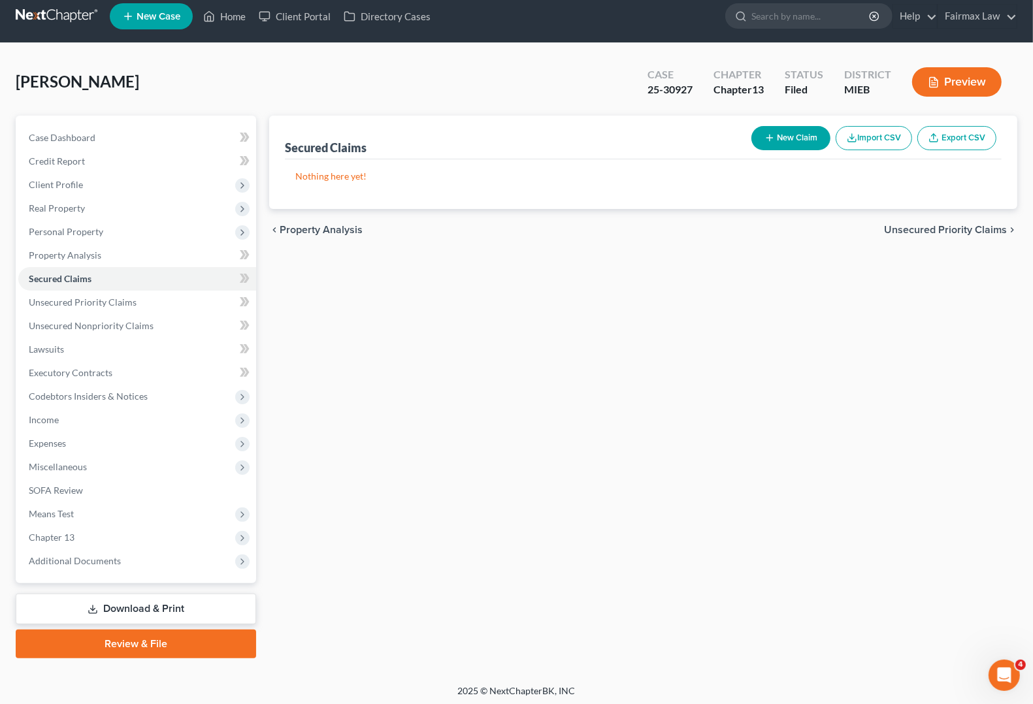
scroll to position [12, 0]
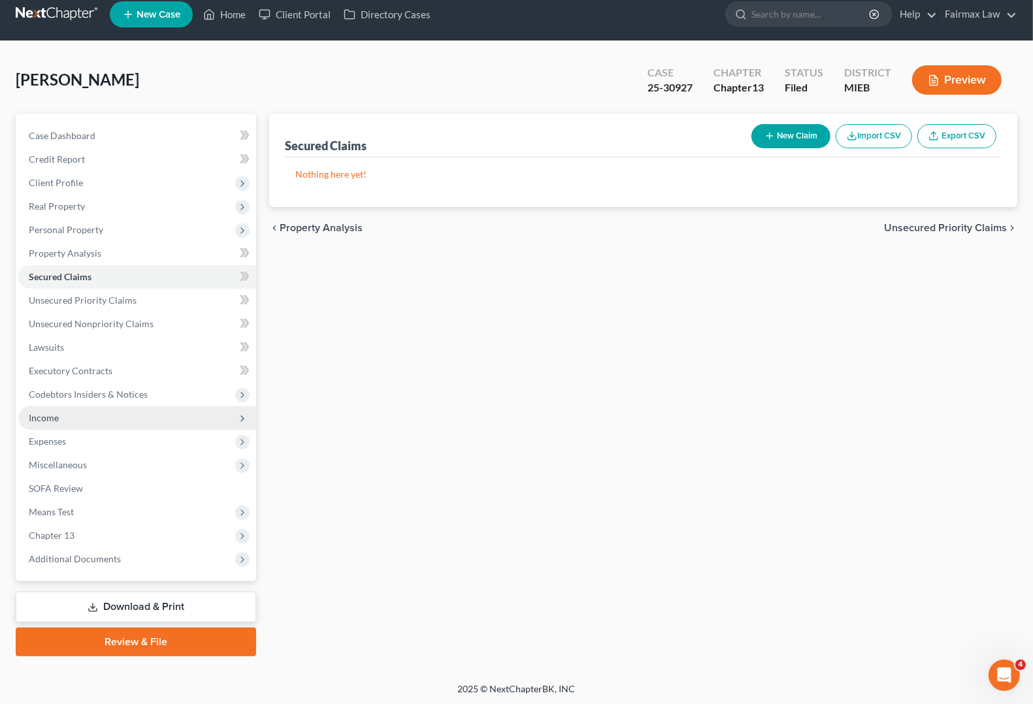
click at [36, 412] on span "Income" at bounding box center [44, 417] width 30 height 11
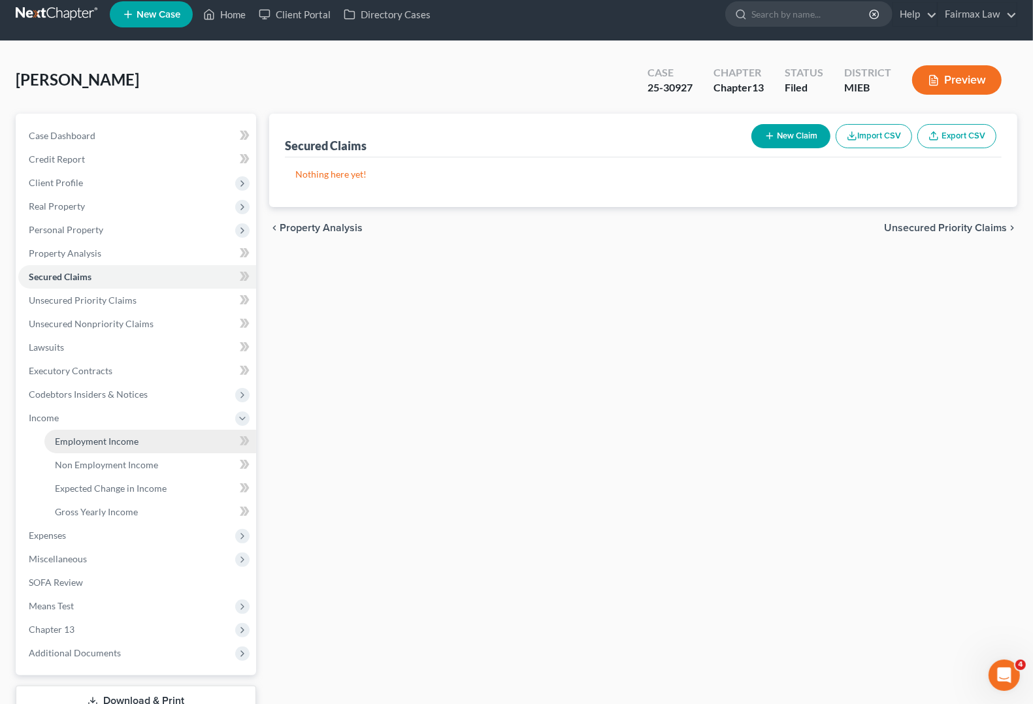
click at [91, 444] on span "Employment Income" at bounding box center [97, 441] width 84 height 11
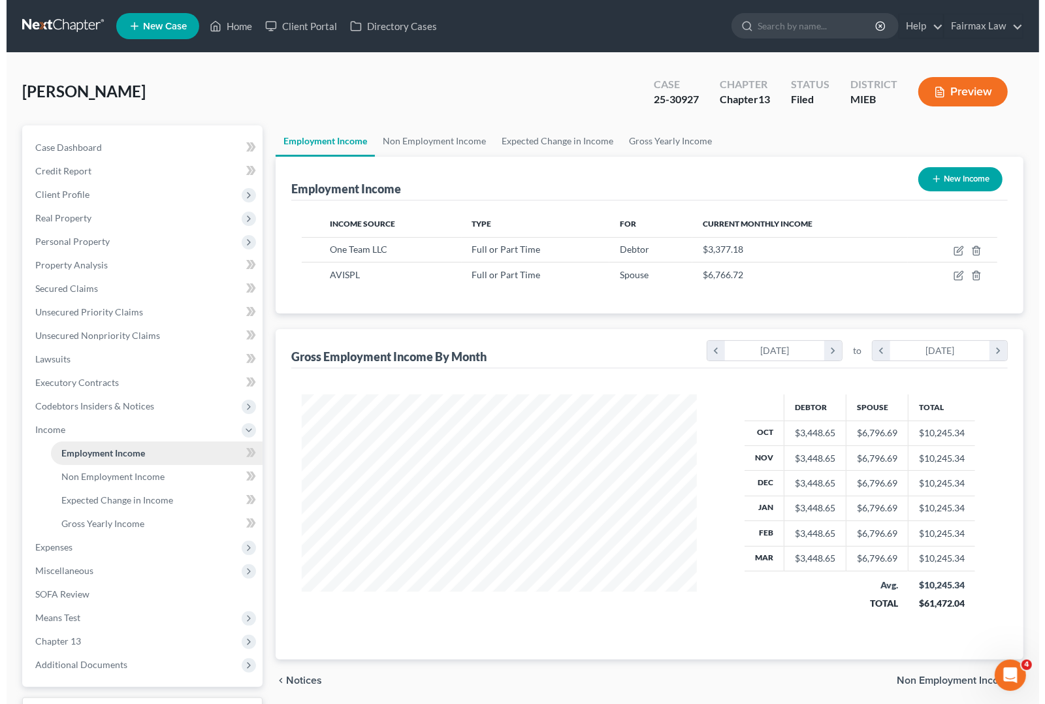
scroll to position [235, 420]
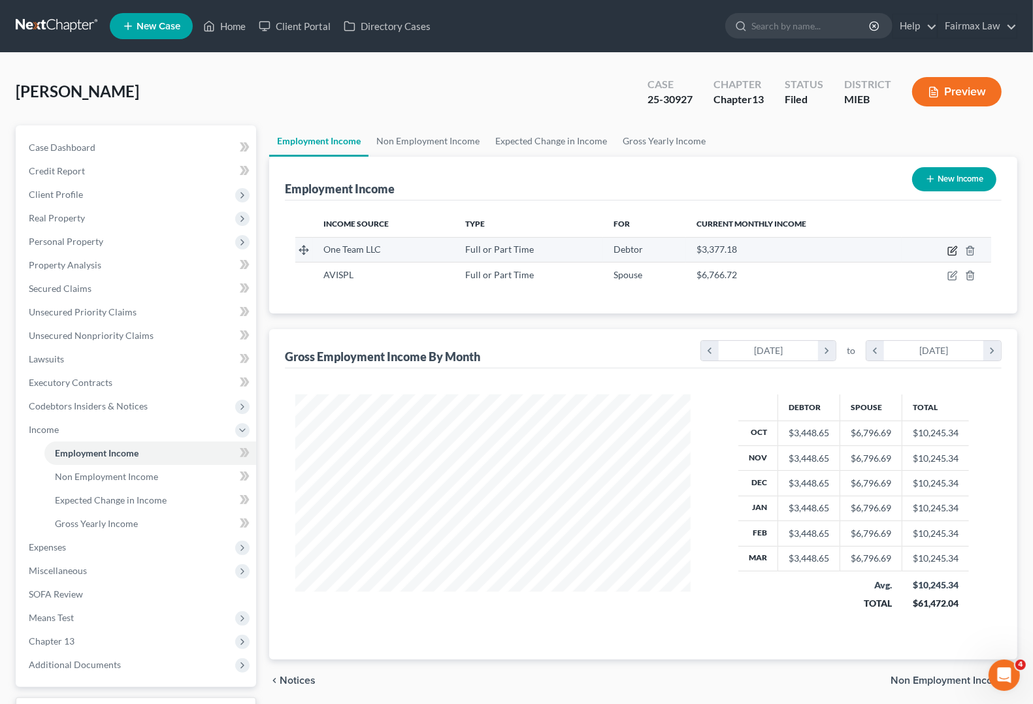
click at [951, 250] on icon "button" at bounding box center [954, 249] width 6 height 6
select select "0"
select select "23"
select select "2"
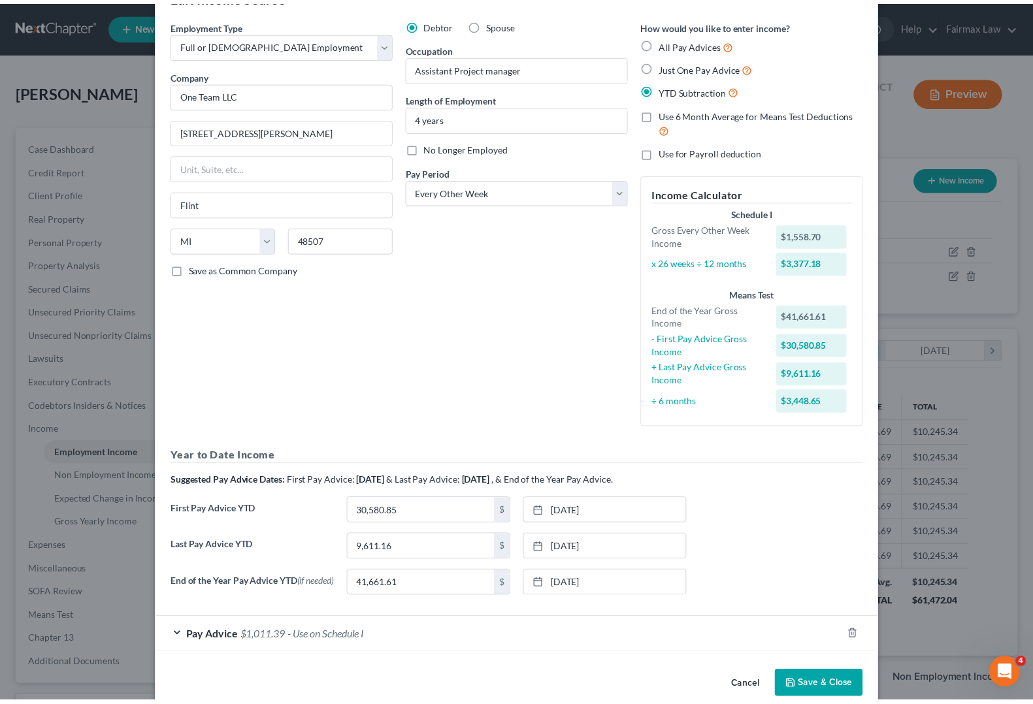
scroll to position [0, 0]
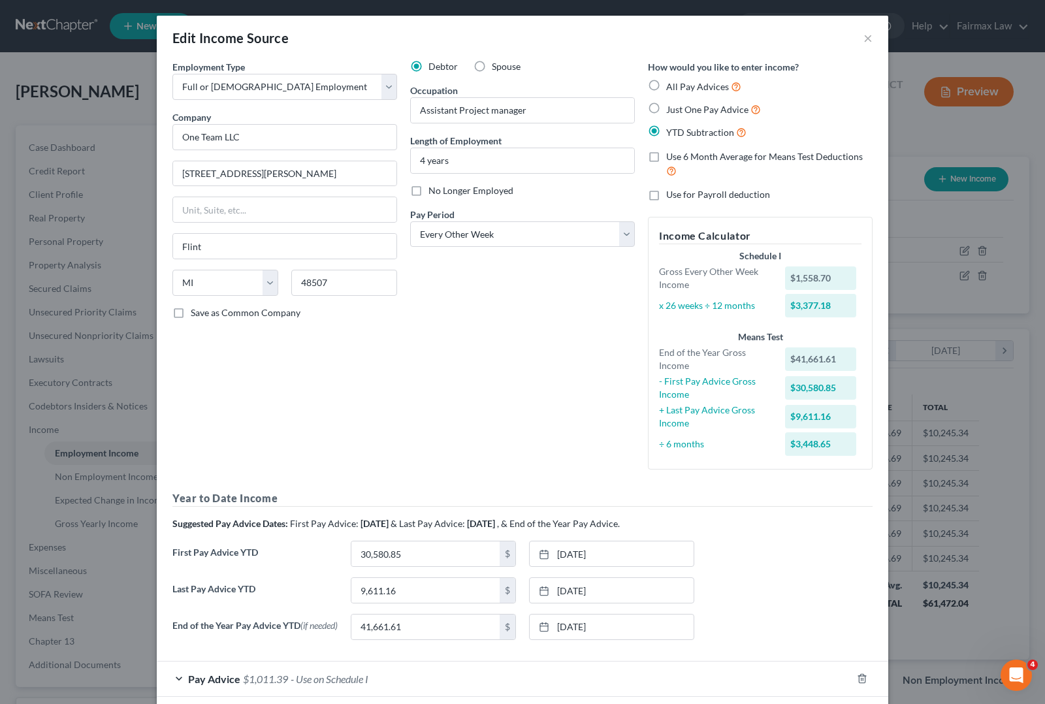
click at [666, 85] on label "All Pay Advices" at bounding box center [703, 86] width 75 height 15
click at [672, 85] on input "All Pay Advices" at bounding box center [676, 83] width 8 height 8
radio input "true"
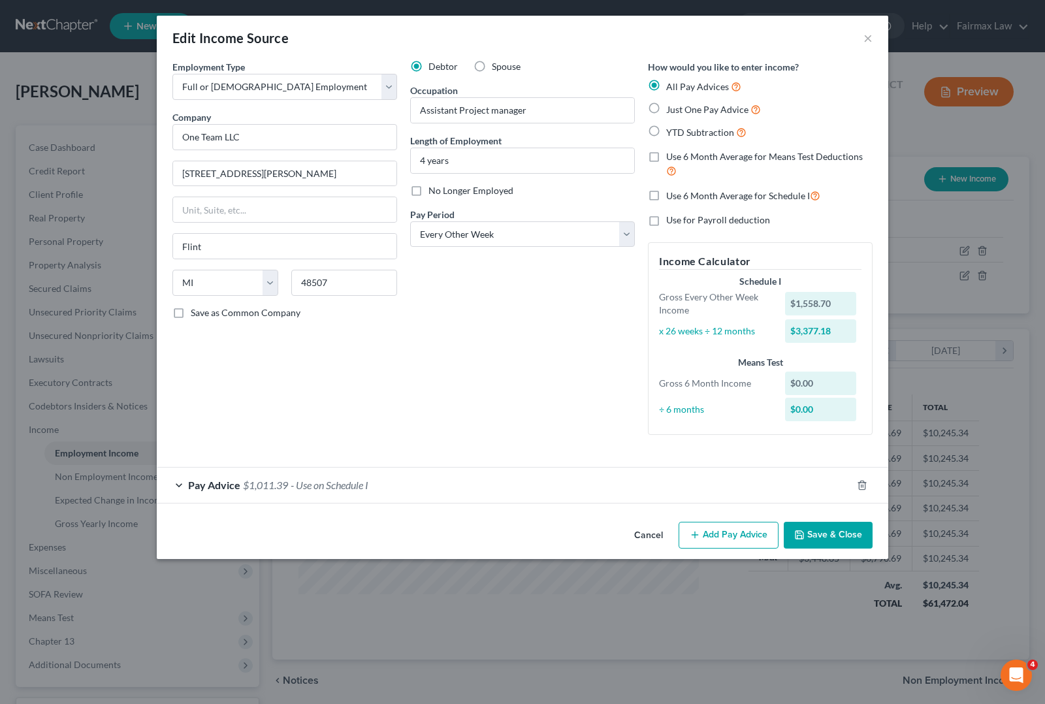
click at [721, 537] on button "Add Pay Advice" at bounding box center [729, 535] width 100 height 27
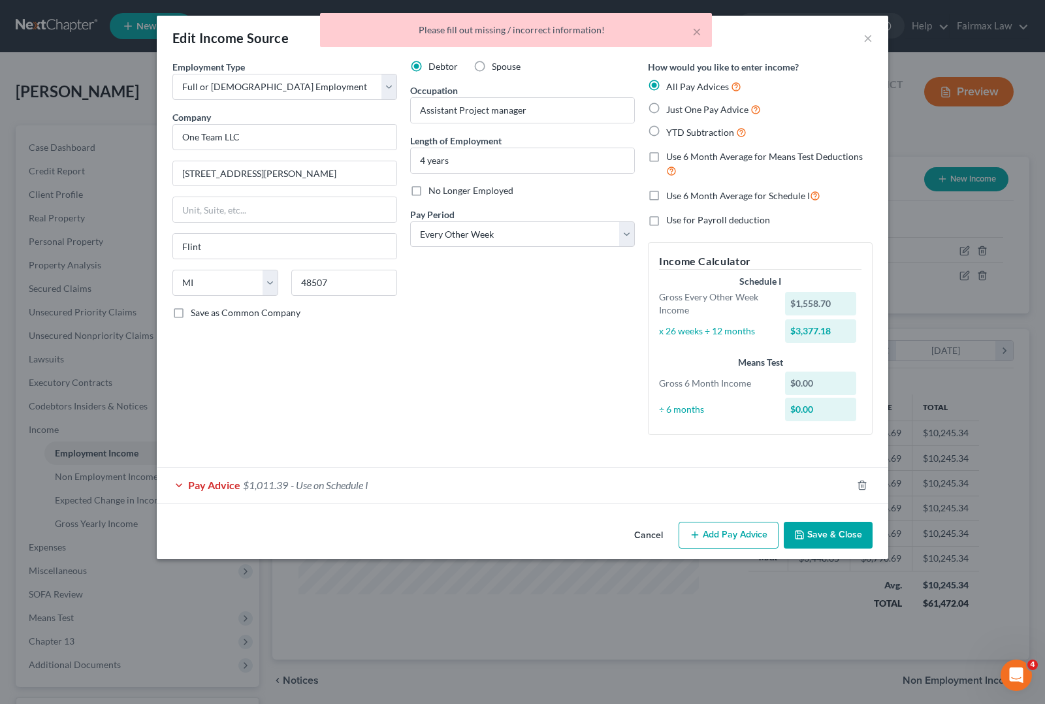
click at [203, 489] on span "Pay Advice" at bounding box center [214, 485] width 52 height 12
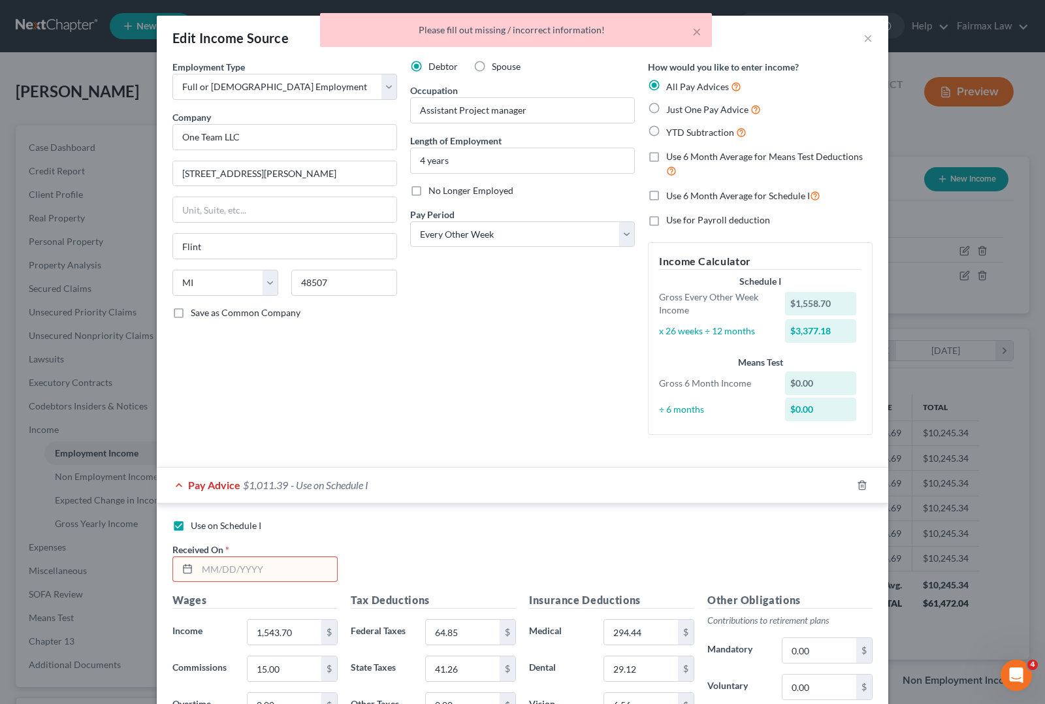
click at [220, 576] on input "text" at bounding box center [267, 569] width 140 height 25
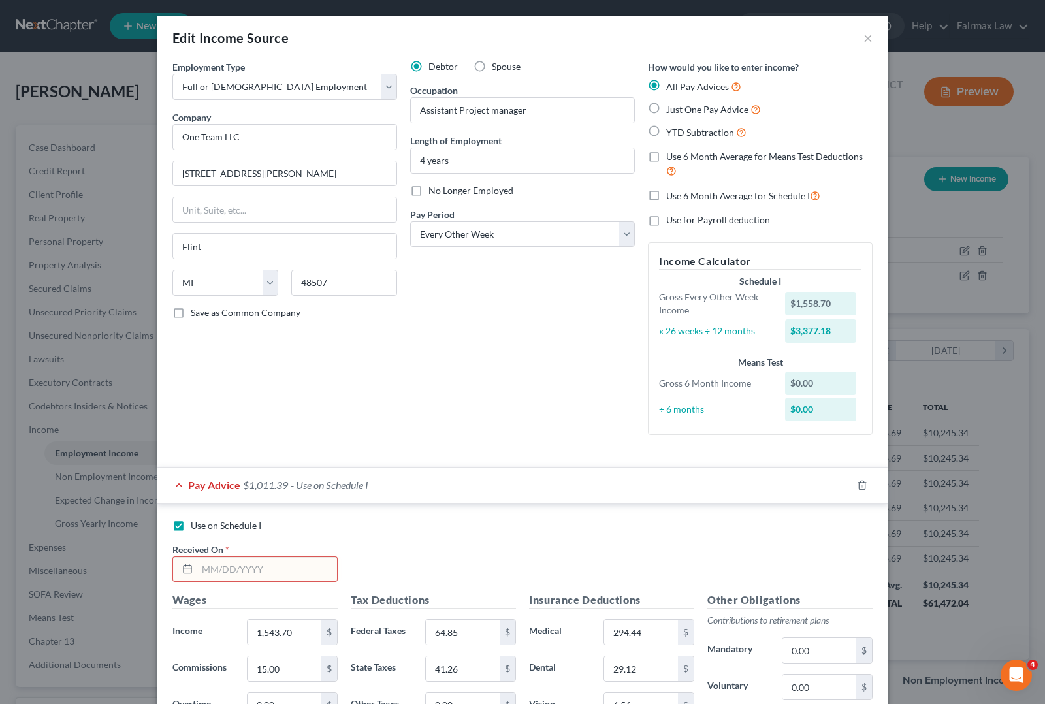
click at [216, 570] on input "text" at bounding box center [267, 569] width 140 height 25
click at [864, 34] on button "×" at bounding box center [868, 38] width 9 height 16
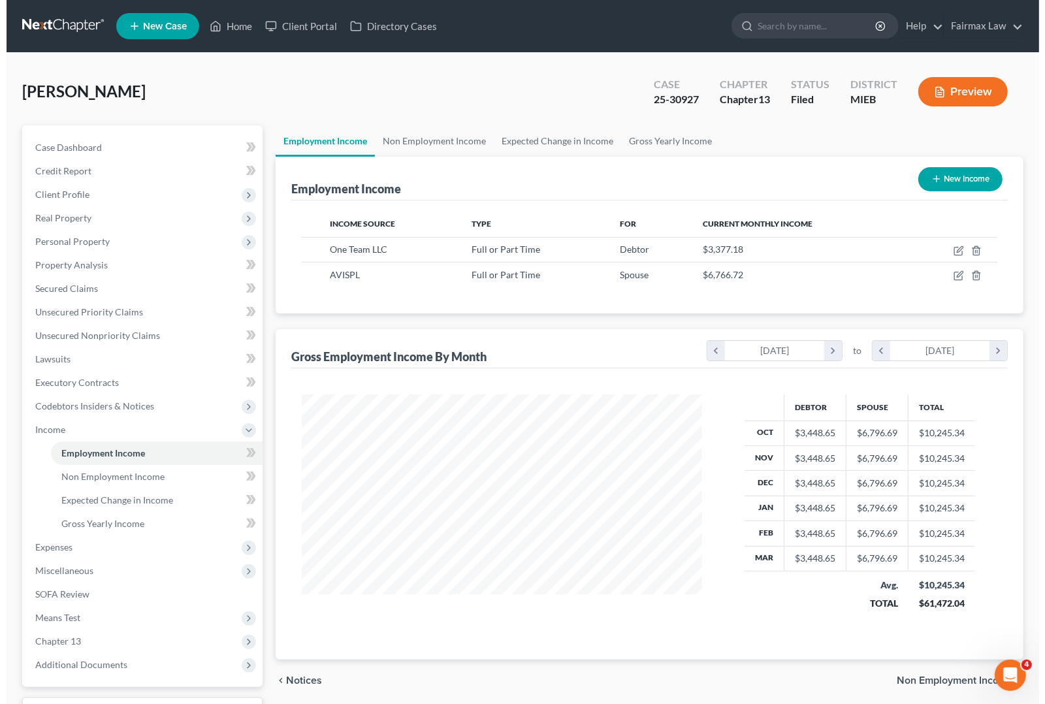
scroll to position [653085, 652899]
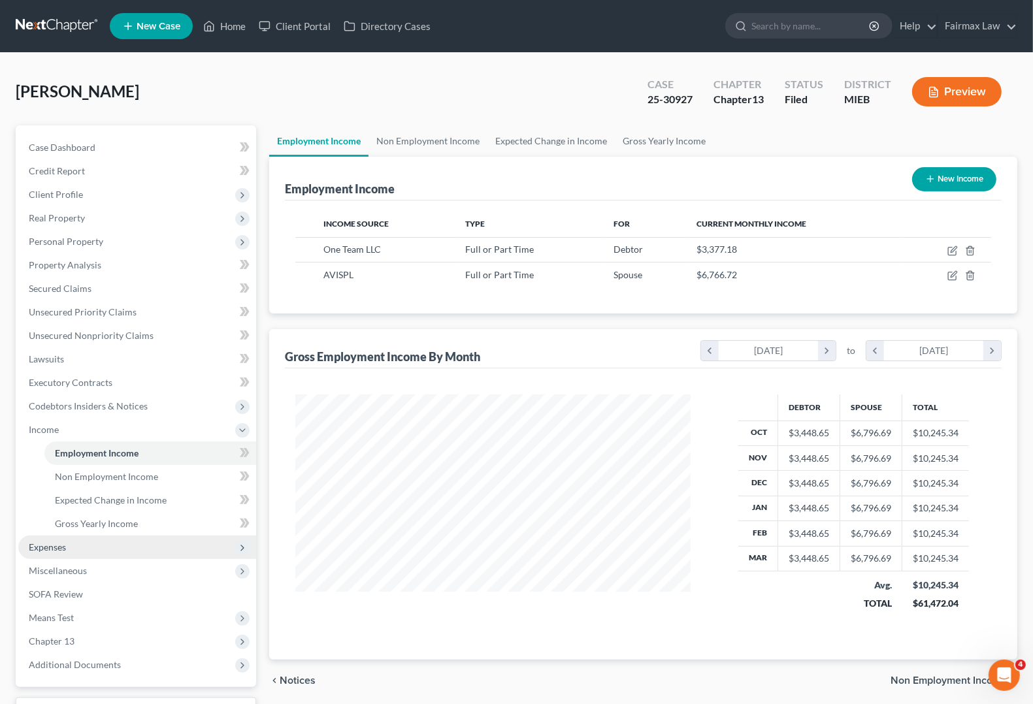
click at [50, 553] on span "Expenses" at bounding box center [137, 548] width 238 height 24
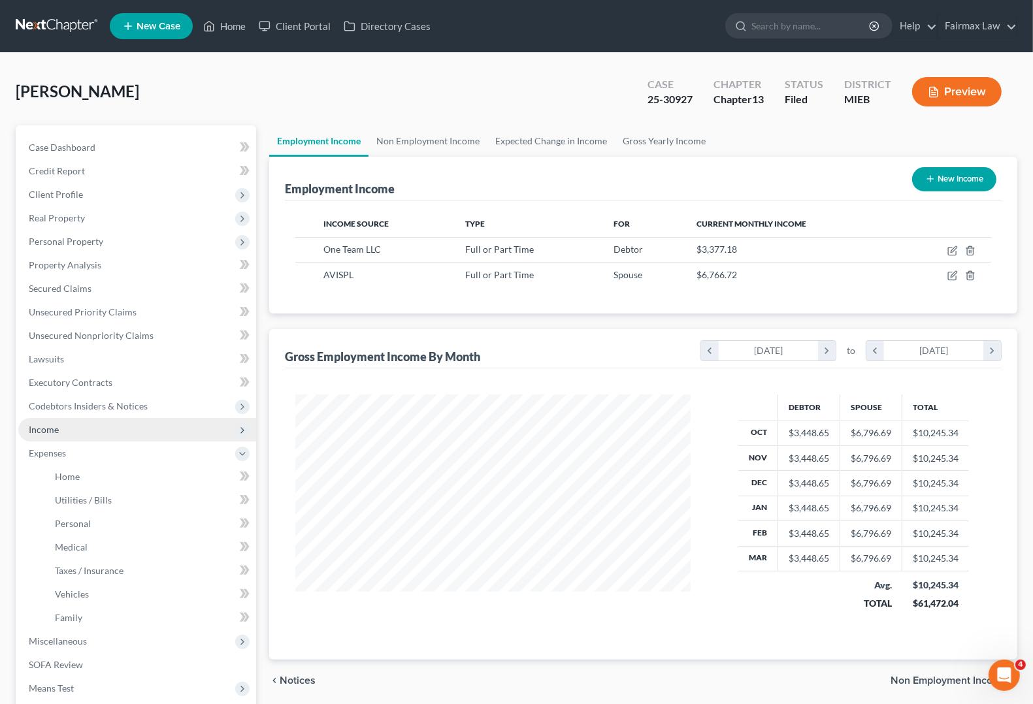
click at [56, 426] on span "Income" at bounding box center [44, 429] width 30 height 11
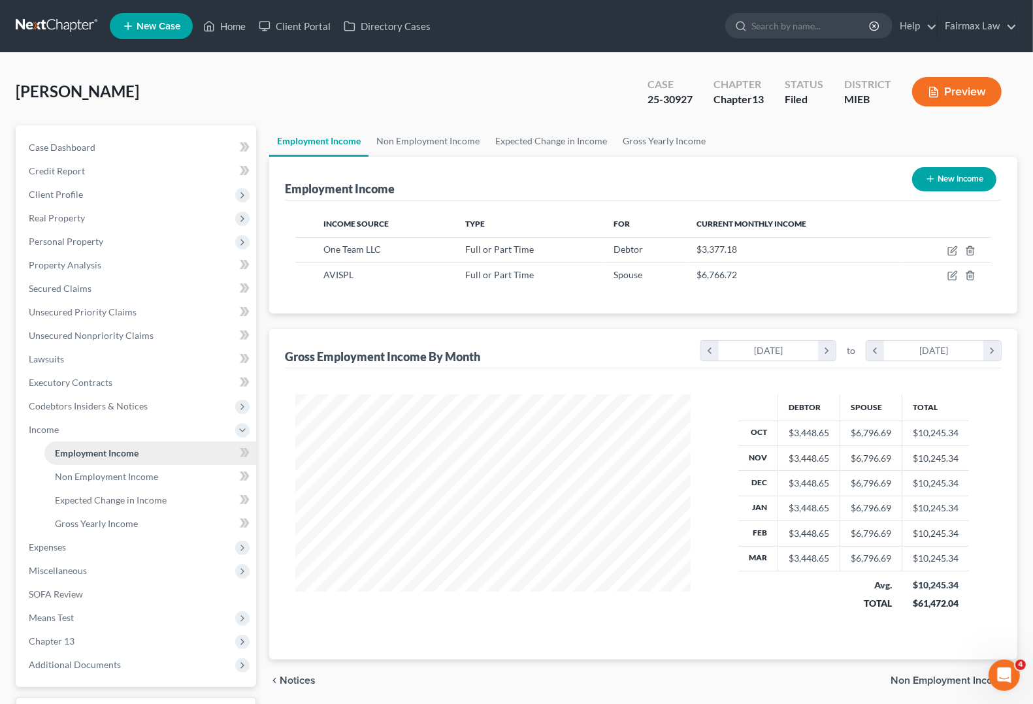
click at [85, 449] on span "Employment Income" at bounding box center [97, 453] width 84 height 11
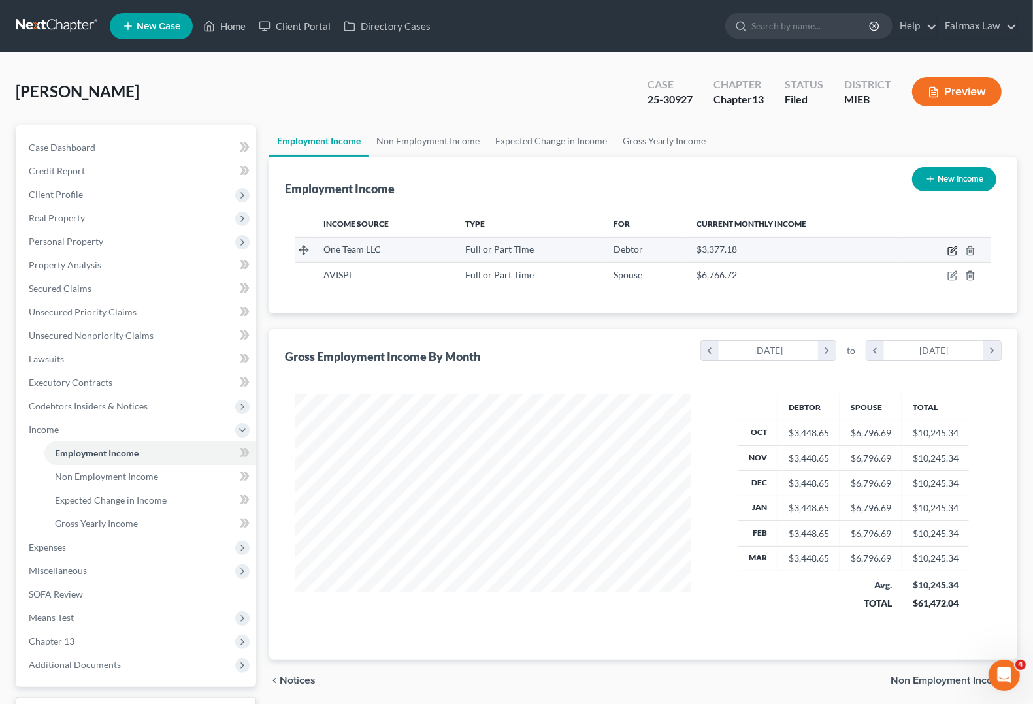
click at [954, 250] on icon "button" at bounding box center [954, 249] width 6 height 6
select select "0"
select select "23"
select select "2"
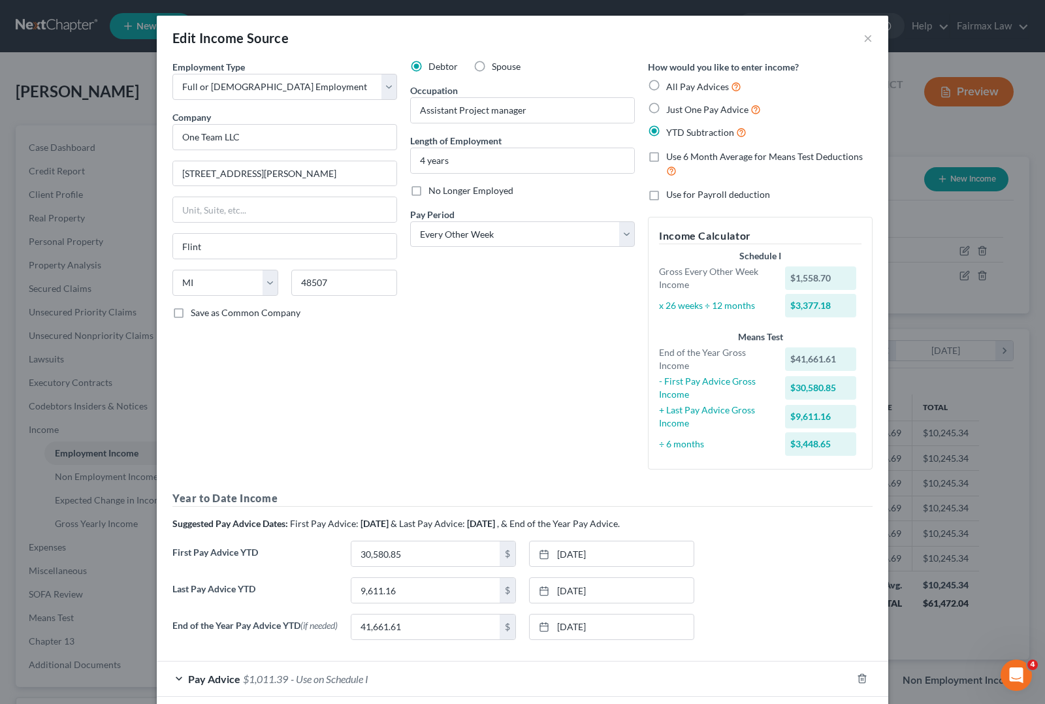
scroll to position [67, 0]
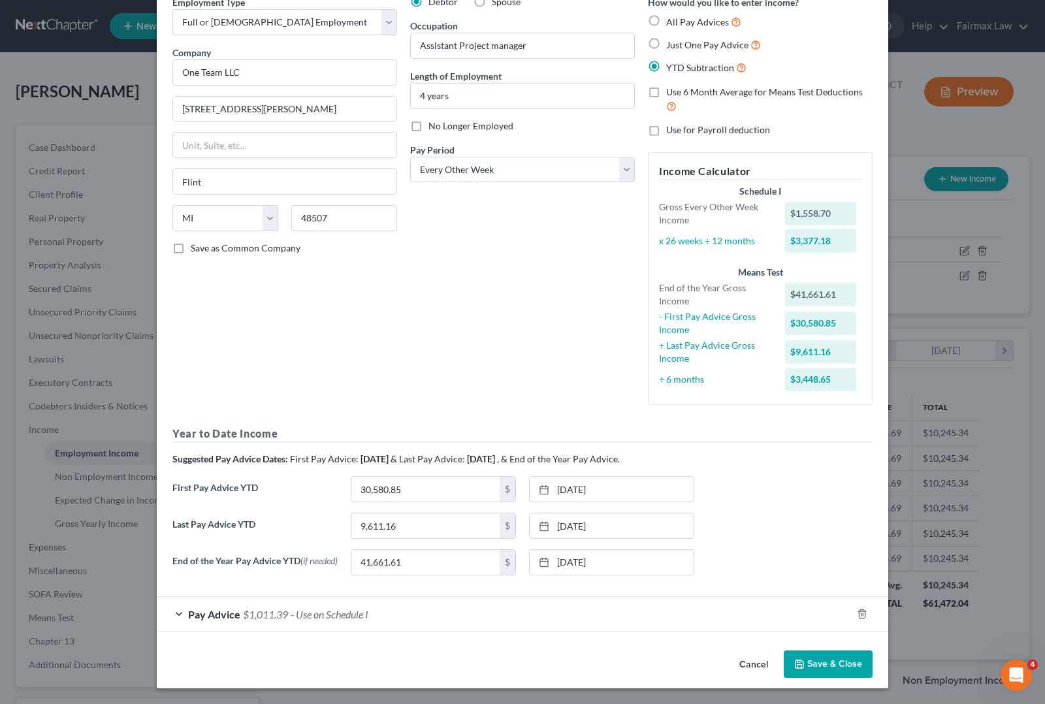
click at [666, 22] on label "All Pay Advices" at bounding box center [703, 21] width 75 height 15
click at [672, 22] on input "All Pay Advices" at bounding box center [676, 18] width 8 height 8
radio input "true"
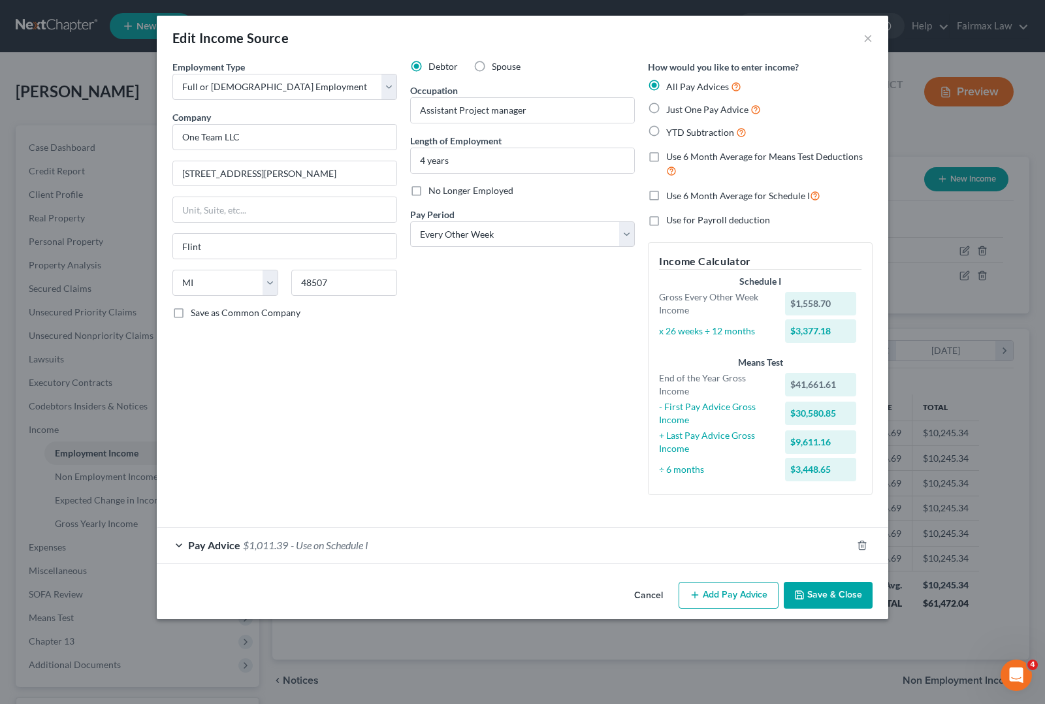
scroll to position [0, 0]
click at [648, 18] on div "Edit Income Source ×" at bounding box center [523, 38] width 732 height 44
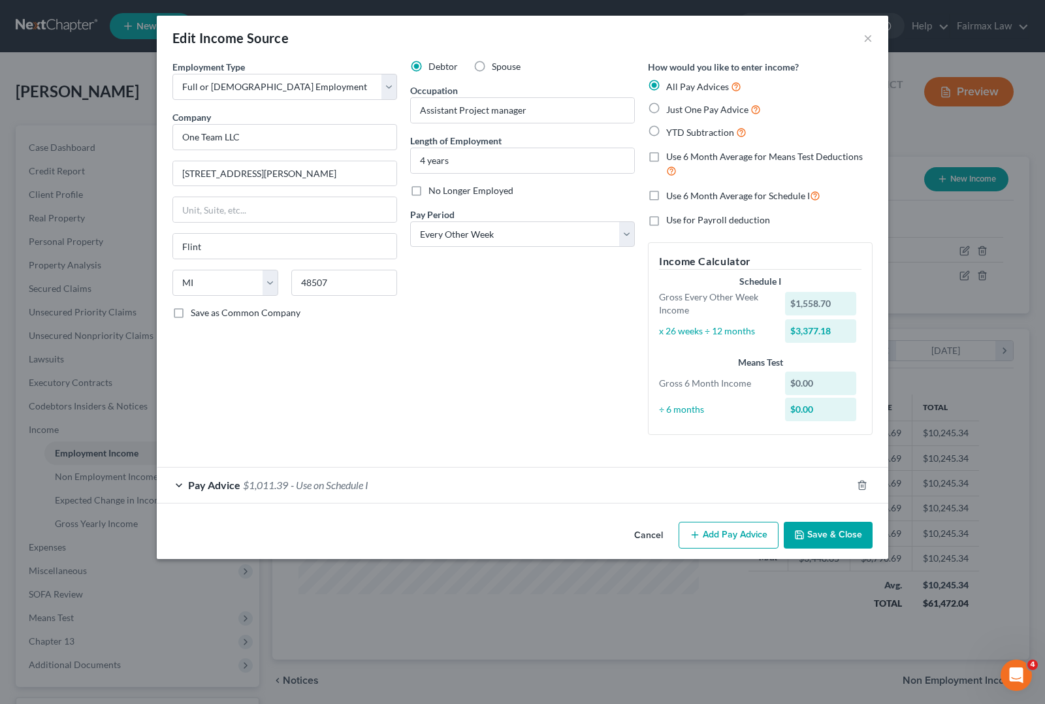
click at [730, 608] on div "Edit Income Source × Employment Type * Select Full or [DEMOGRAPHIC_DATA] Employ…" at bounding box center [522, 352] width 1045 height 704
click at [715, 532] on button "Add Pay Advice" at bounding box center [729, 535] width 100 height 27
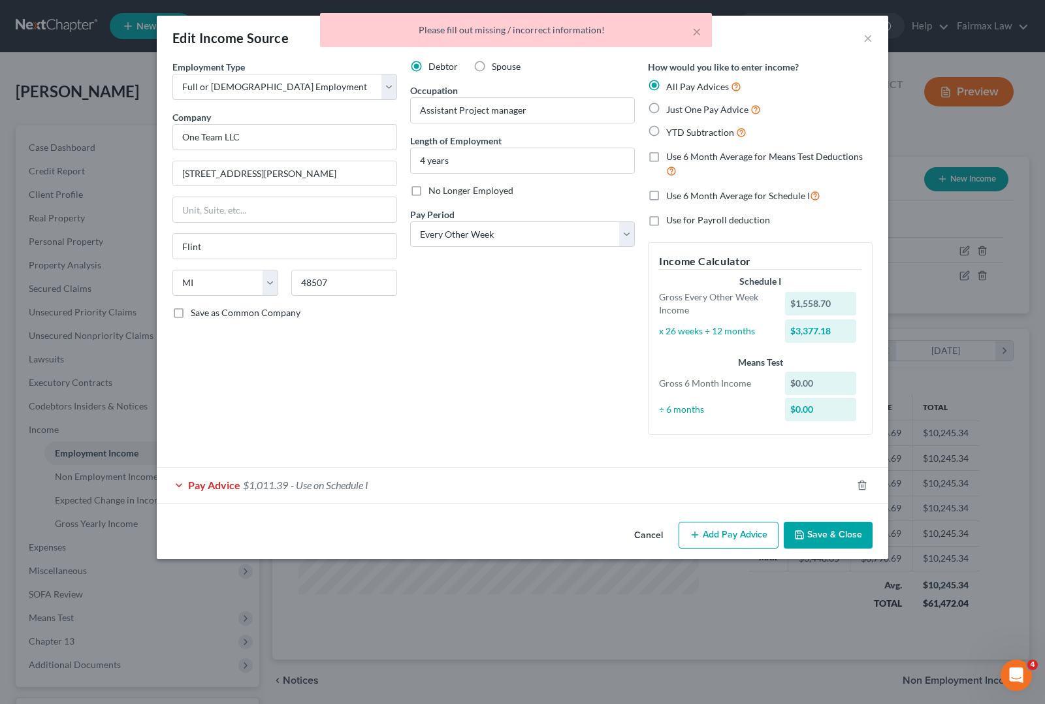
click at [236, 489] on span "Pay Advice" at bounding box center [214, 485] width 52 height 12
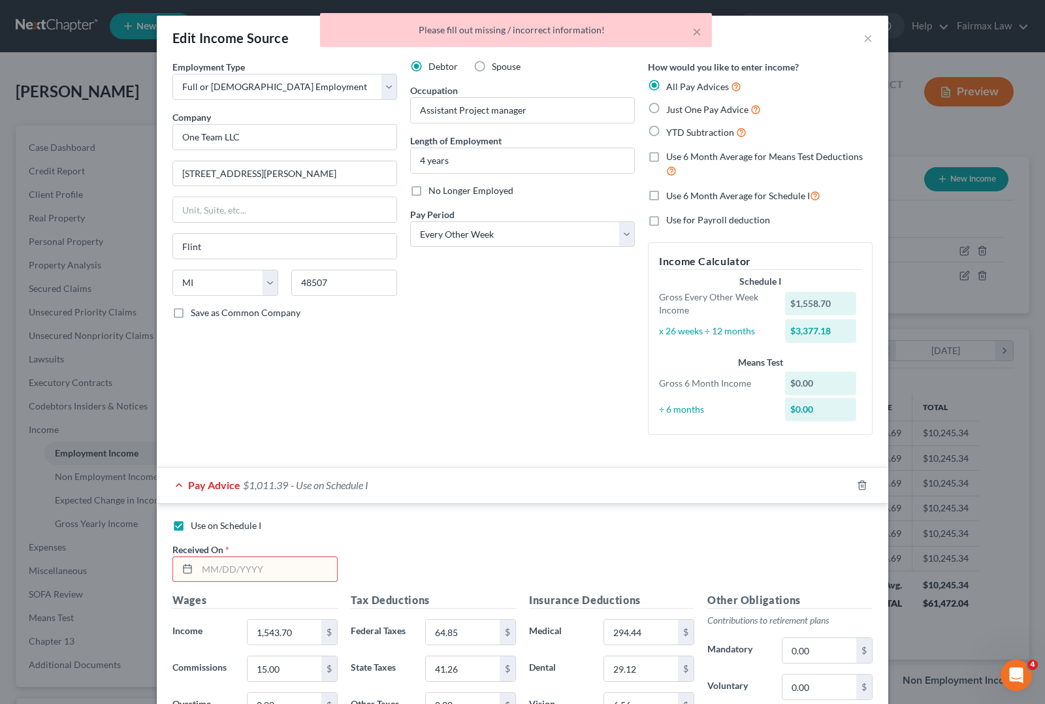
click at [232, 565] on input "text" at bounding box center [267, 569] width 140 height 25
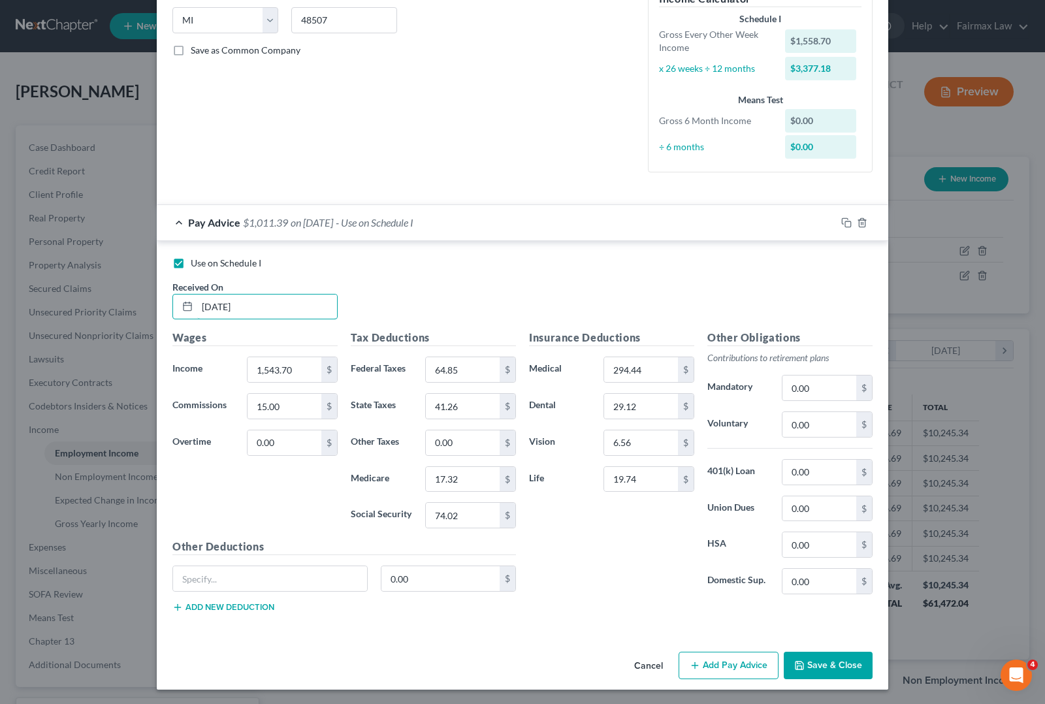
scroll to position [267, 0]
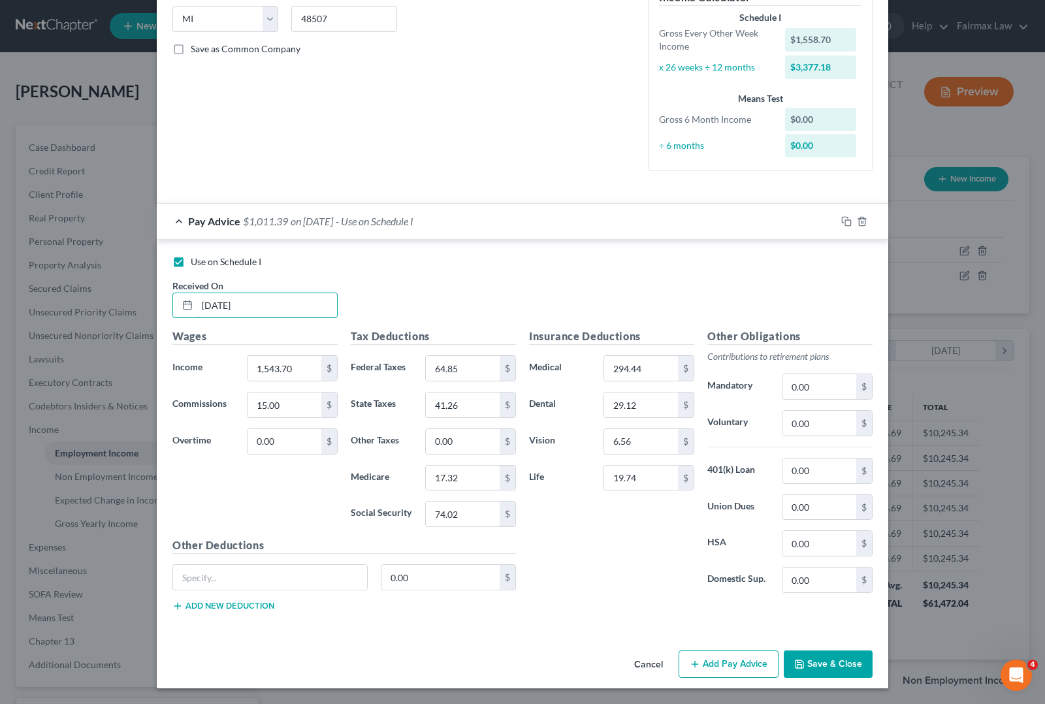
type input "[DATE]"
click at [750, 673] on button "Add Pay Advice" at bounding box center [729, 664] width 100 height 27
